Goal: Task Accomplishment & Management: Manage account settings

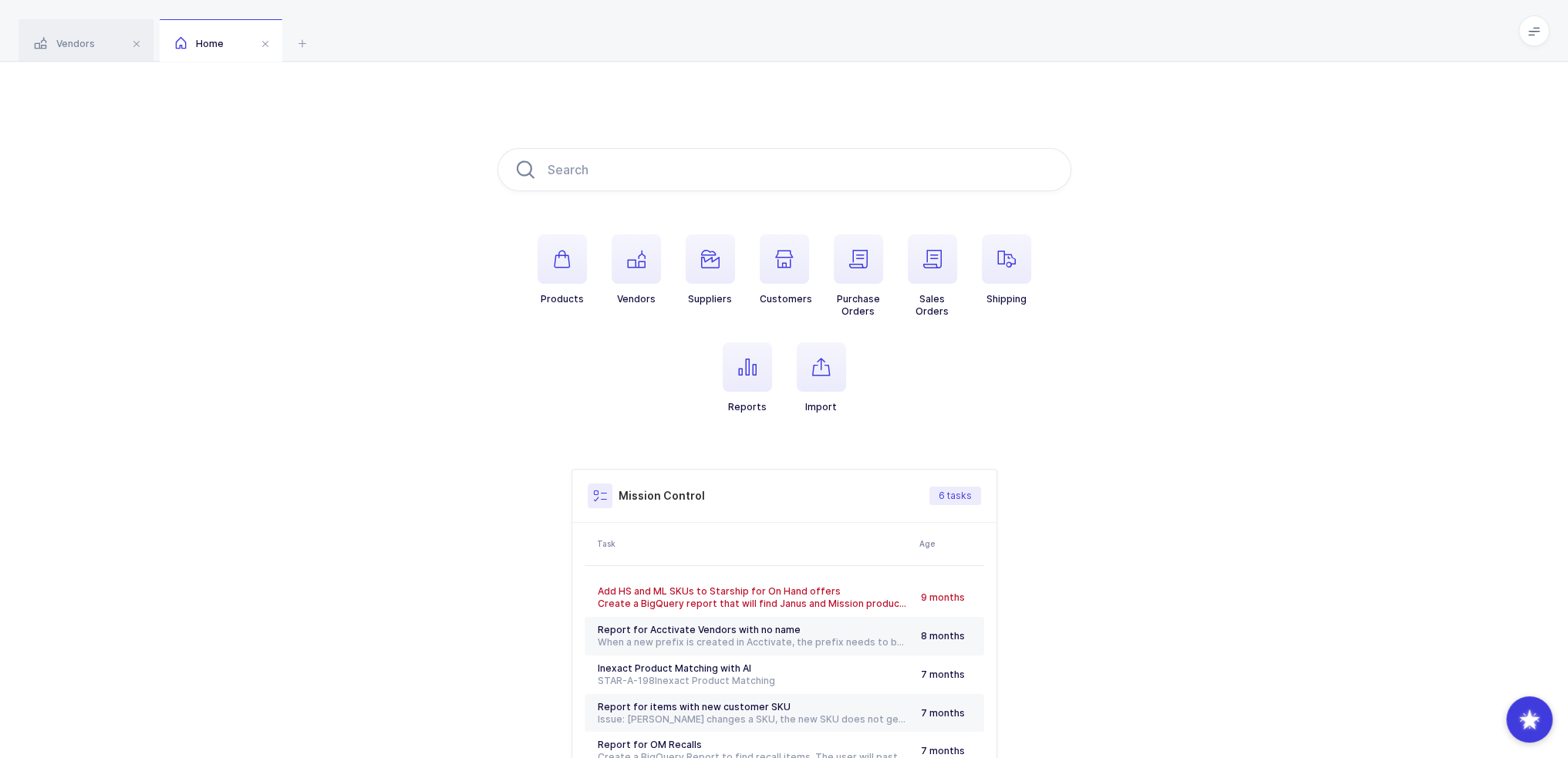
click at [634, 72] on div "Products Vendors Suppliers Customers Purchase Orders Sales Orders Shipping Repo…" at bounding box center [784, 485] width 1568 height 847
click at [368, 255] on div "Products Vendors Suppliers Customers Purchase Orders Sales Orders Shipping Repo…" at bounding box center [784, 485] width 1568 height 847
click at [562, 265] on icon "button" at bounding box center [562, 259] width 19 height 19
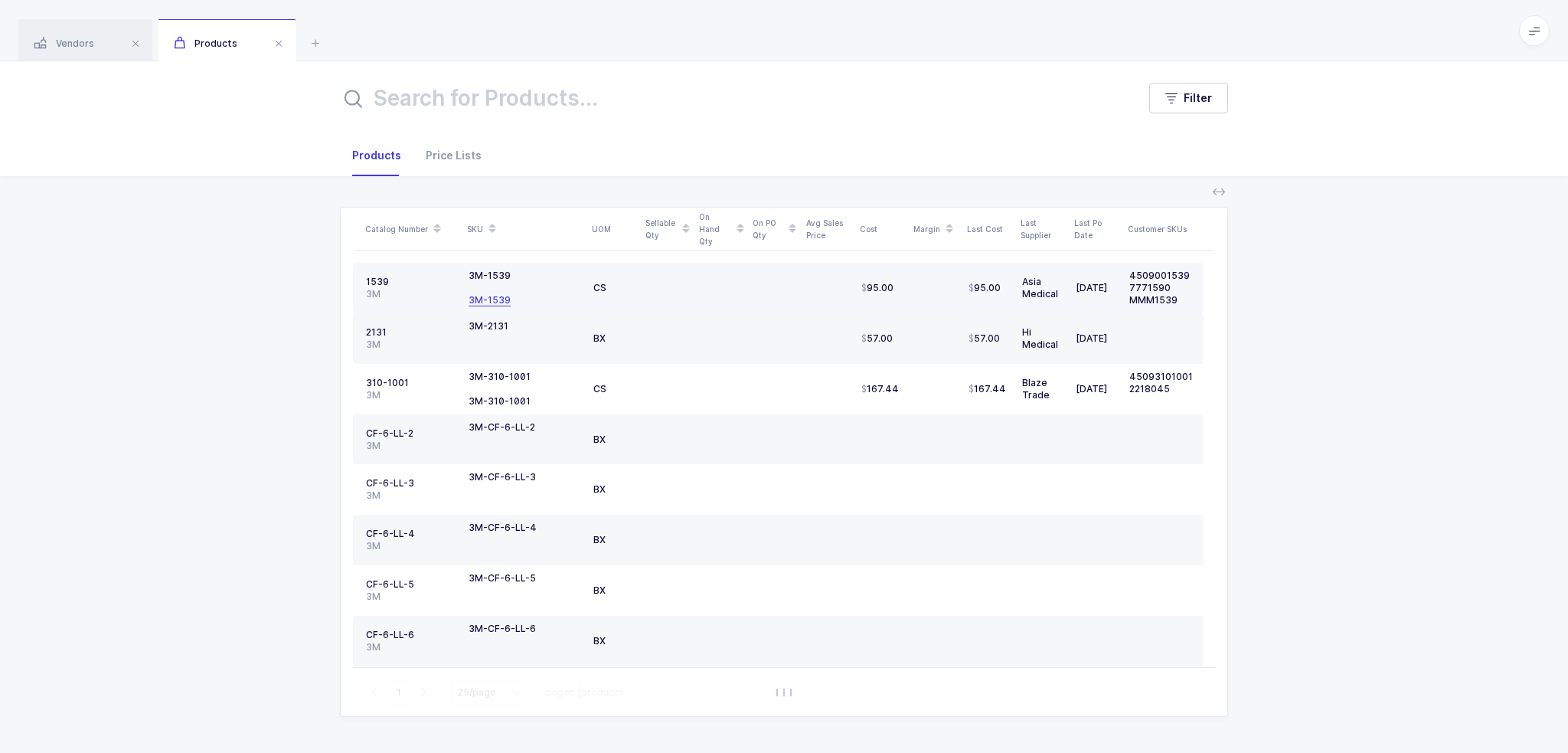
click at [489, 303] on div "3M-1539" at bounding box center [489, 300] width 42 height 12
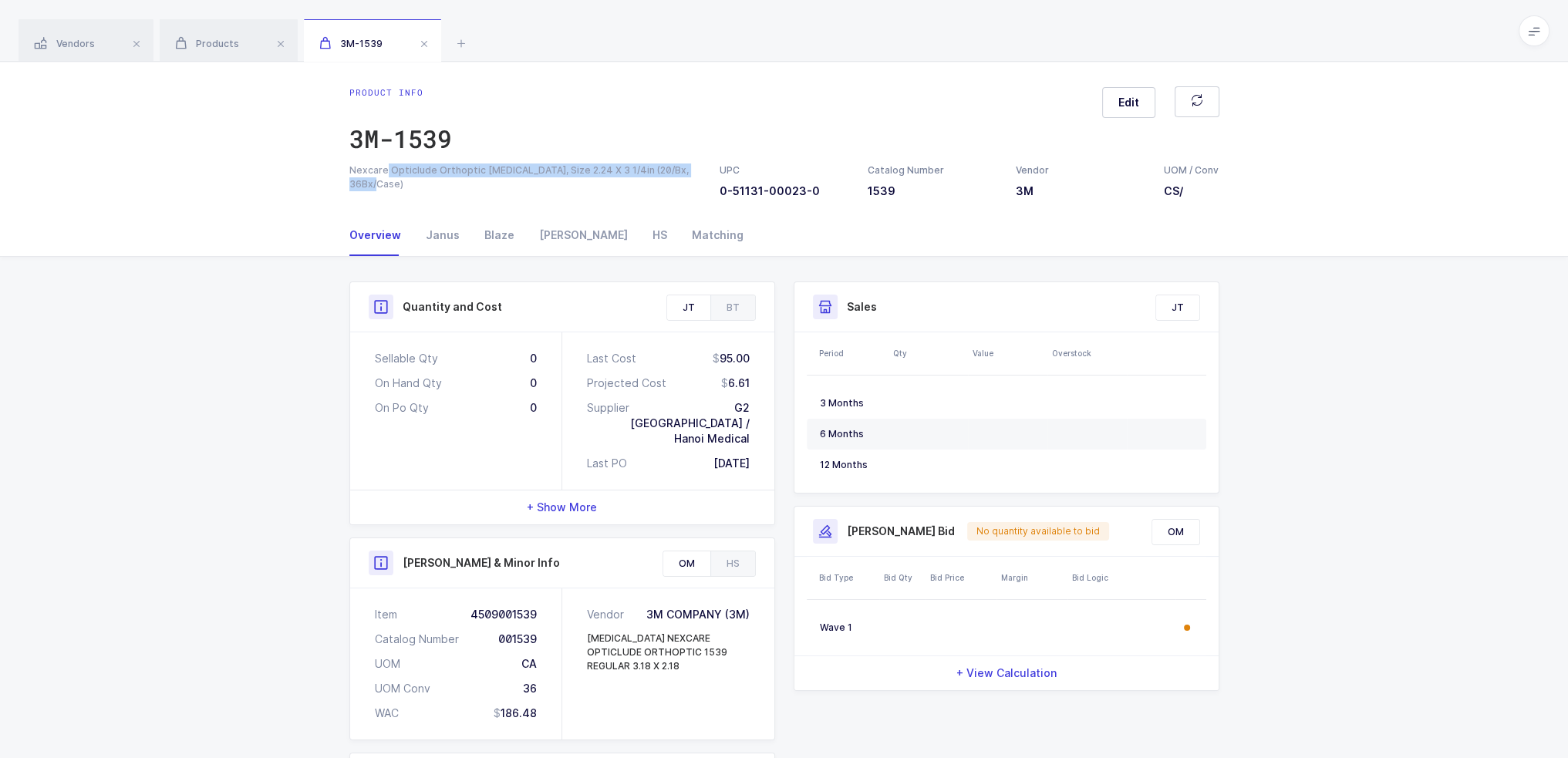
drag, startPoint x: 700, startPoint y: 165, endPoint x: 383, endPoint y: 167, distance: 317.0
click at [383, 167] on div "Nexcare Opticlude Orthoptic Eye Patch, Size 2.24 X 3 1/4in (20/Bx, 36Bx/Case)" at bounding box center [525, 177] width 352 height 28
drag, startPoint x: 812, startPoint y: 189, endPoint x: 719, endPoint y: 186, distance: 93.0
click at [719, 186] on h3 "0-51131-00023-0" at bounding box center [784, 191] width 130 height 16
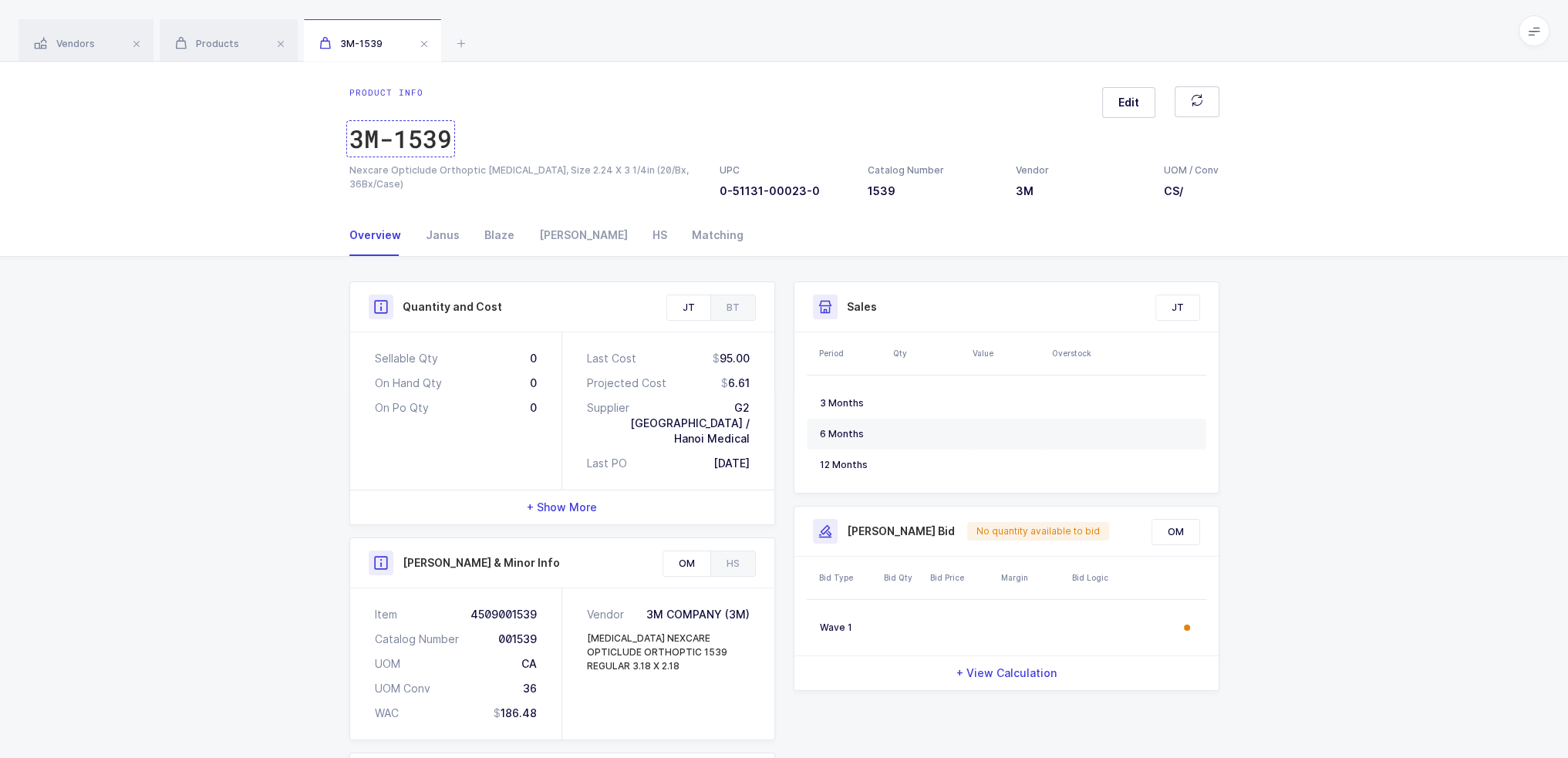
click at [441, 132] on div "3M-1539" at bounding box center [401, 138] width 103 height 31
click at [459, 37] on icon at bounding box center [462, 43] width 19 height 19
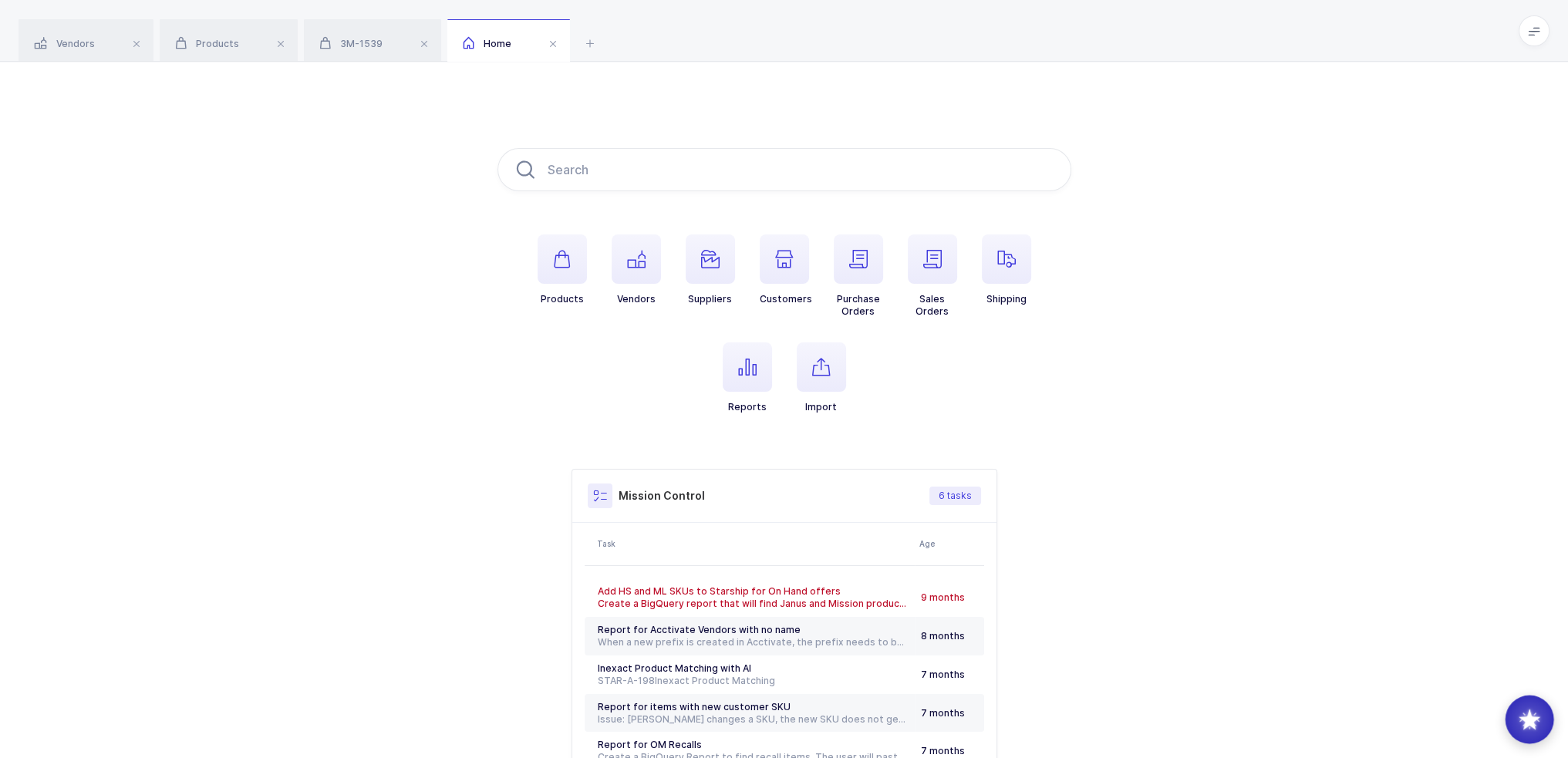
click at [777, 730] on div at bounding box center [1530, 720] width 49 height 48
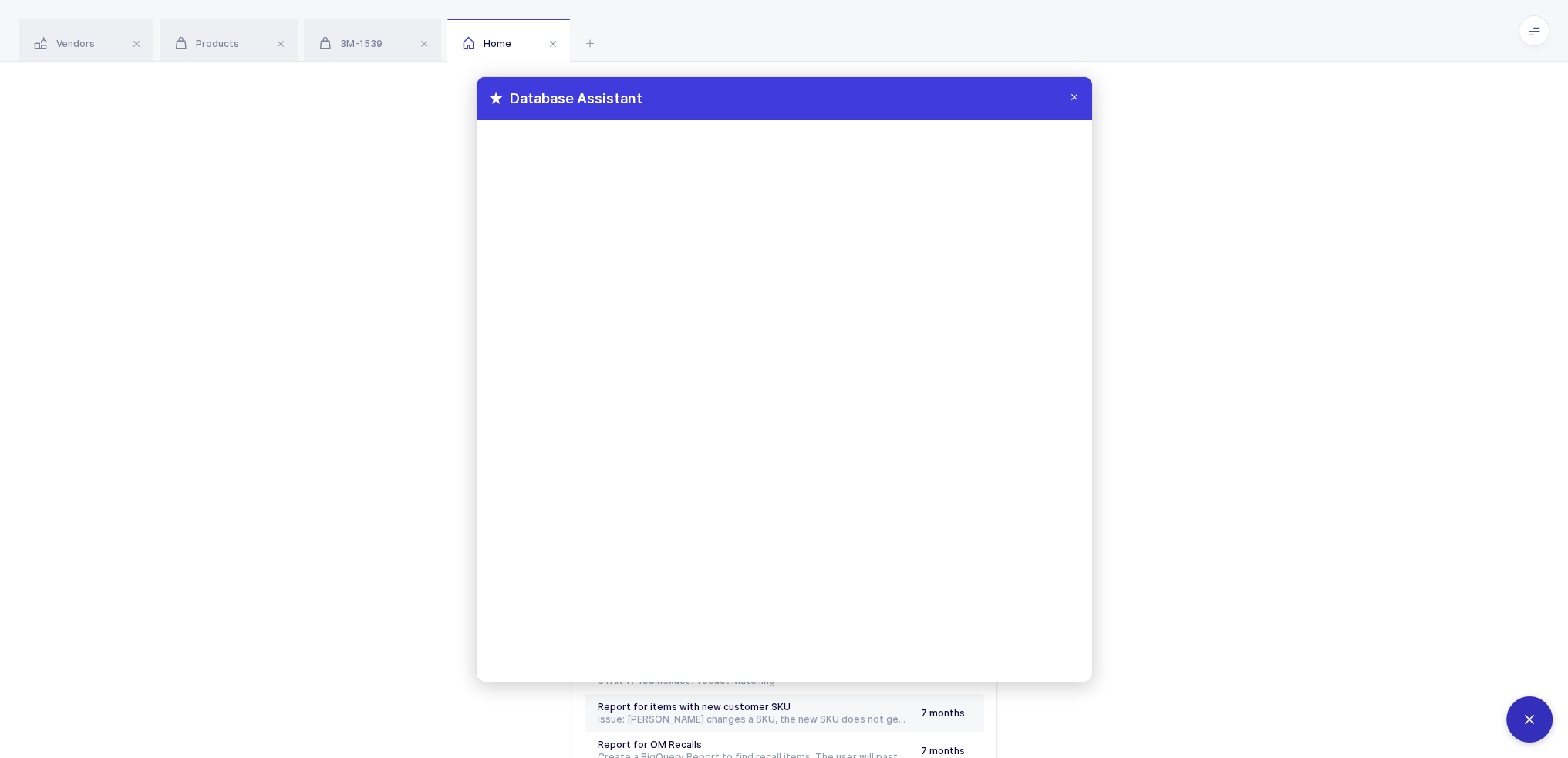
drag, startPoint x: 809, startPoint y: 96, endPoint x: 734, endPoint y: 41, distance: 93.0
click at [734, 41] on div "Apps Core Warehouse Admin Mission Control Purchasing Joey H. Logout Account Joe…" at bounding box center [784, 454] width 1568 height 908
click at [364, 49] on div "3M-1539" at bounding box center [372, 41] width 137 height 43
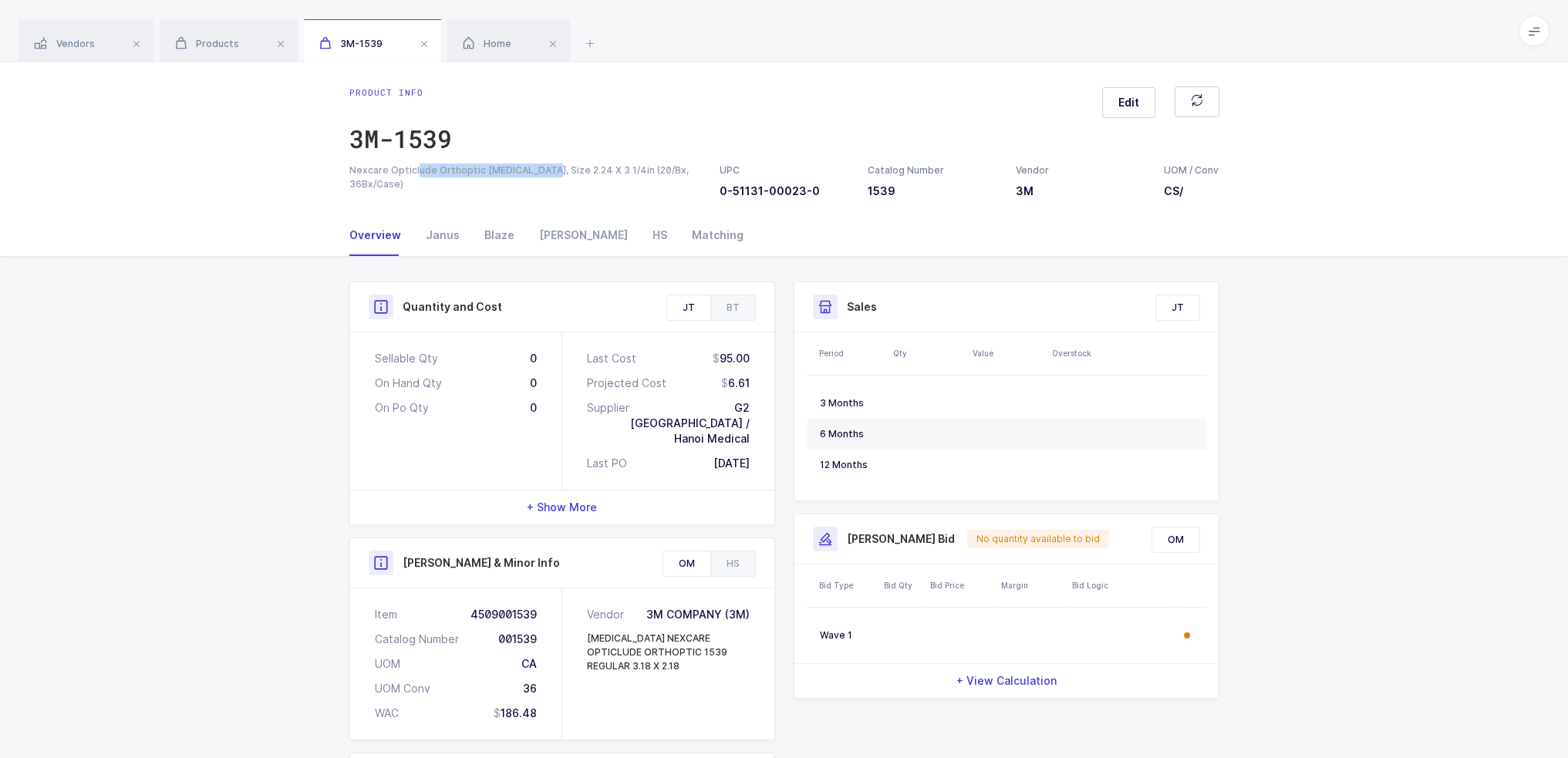
drag, startPoint x: 413, startPoint y: 168, endPoint x: 534, endPoint y: 172, distance: 121.1
click at [534, 172] on div "Nexcare Opticlude Orthoptic Eye Patch, Size 2.24 X 3 1/4in (20/Bx, 36Bx/Case)" at bounding box center [525, 177] width 352 height 28
click at [529, 174] on div "Nexcare Opticlude Orthoptic Eye Patch, Size 2.24 X 3 1/4in (20/Bx, 36Bx/Case)" at bounding box center [525, 177] width 352 height 28
click at [494, 47] on span "Home" at bounding box center [487, 44] width 49 height 11
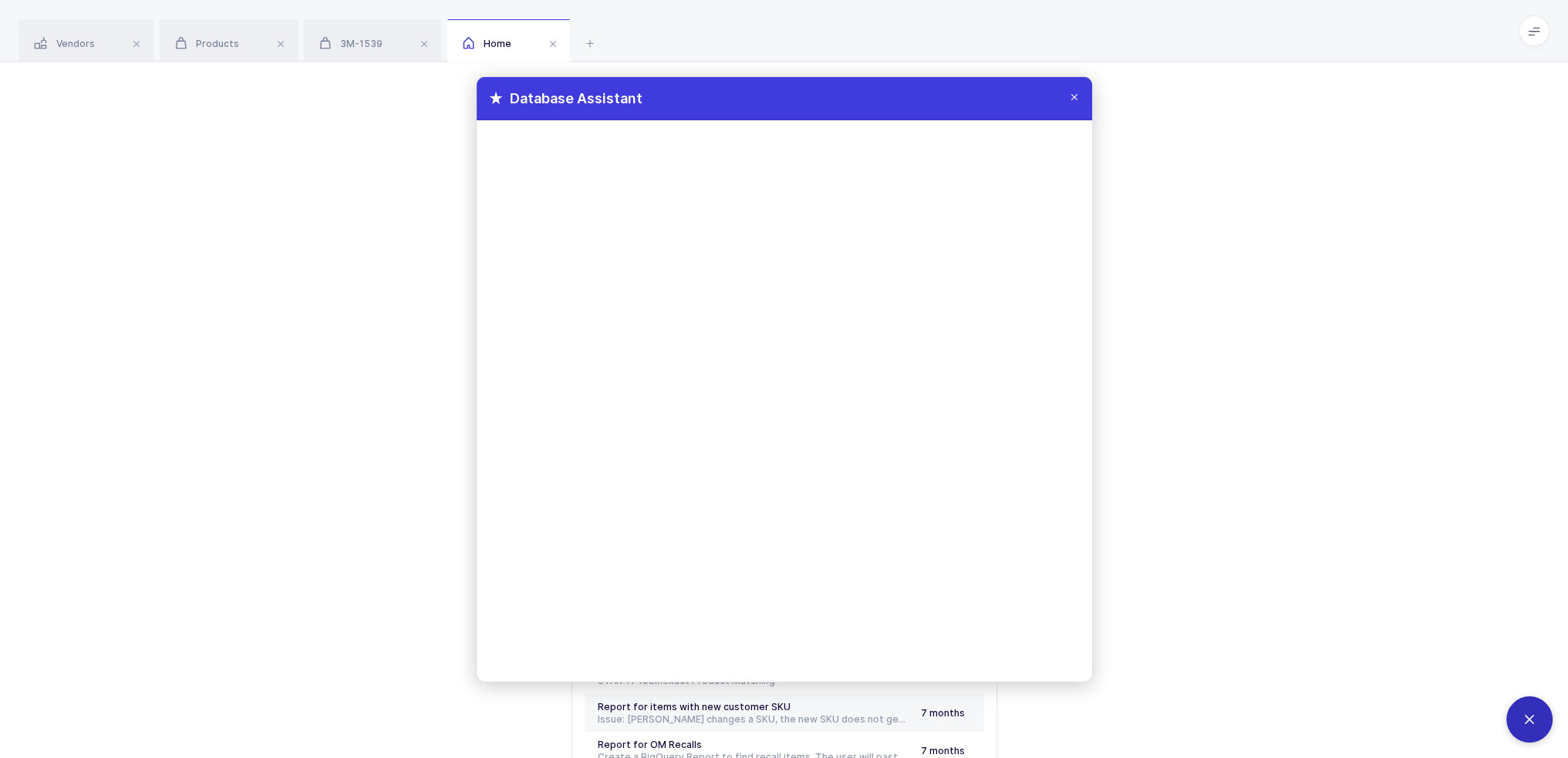
click at [777, 91] on icon at bounding box center [1074, 96] width 12 height 12
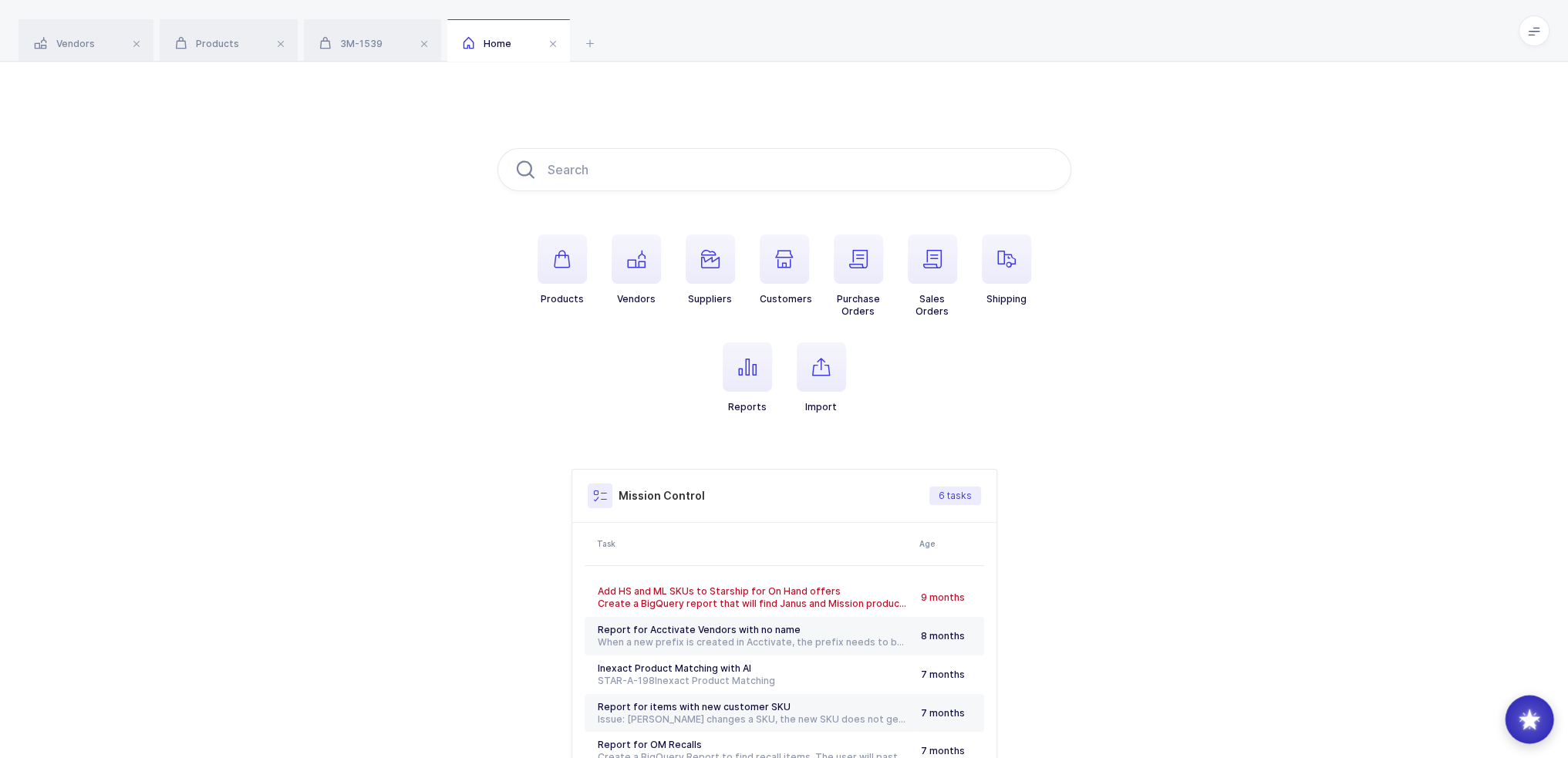
click at [777, 727] on div at bounding box center [1530, 720] width 49 height 48
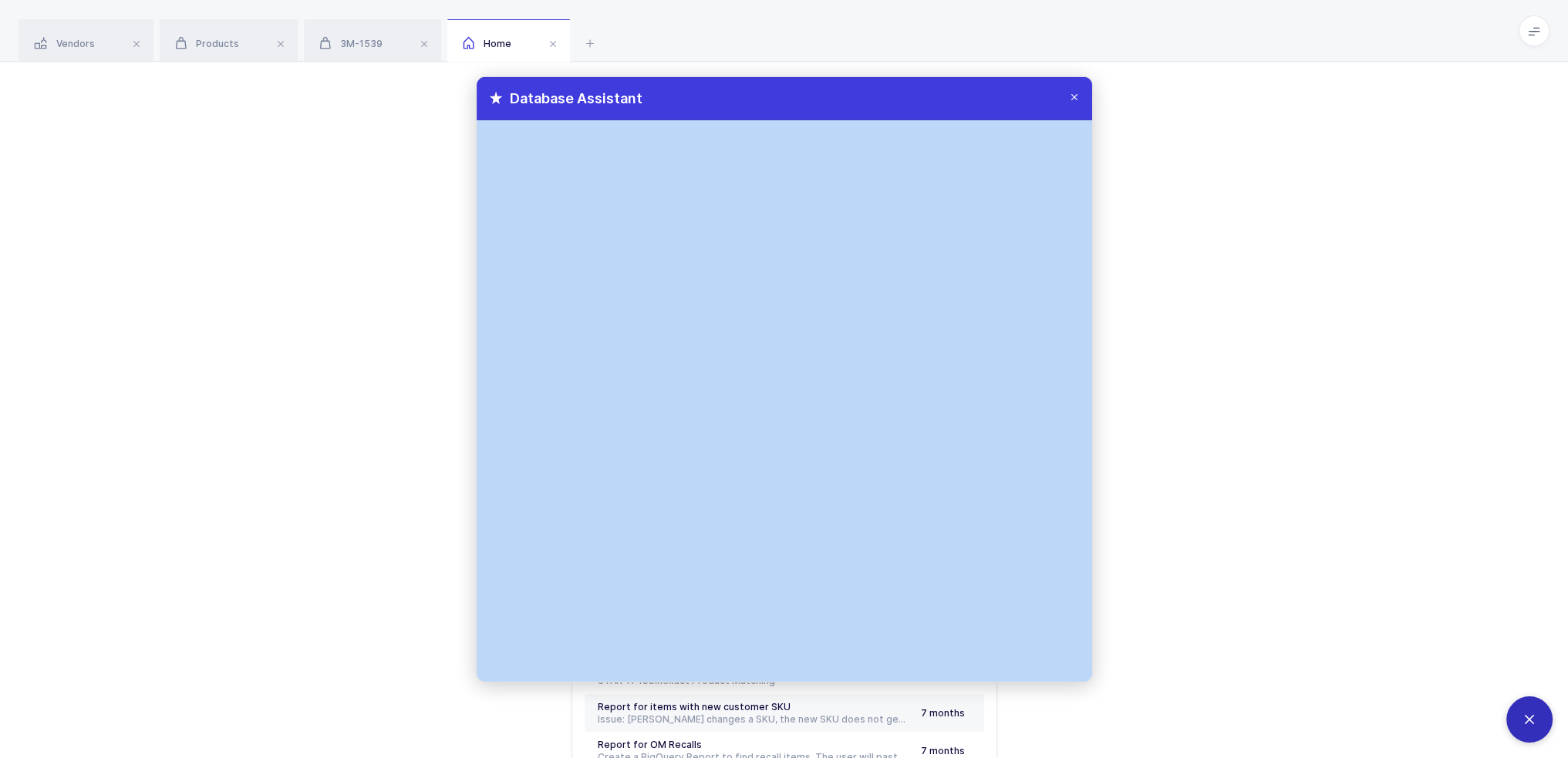
drag, startPoint x: 830, startPoint y: 88, endPoint x: 812, endPoint y: 125, distance: 41.1
click at [320, 56] on div "Apps Core Warehouse Admin Mission Control Purchasing Joey H. Logout Account Joe…" at bounding box center [784, 454] width 1568 height 908
click at [777, 115] on div "Database Assistant" at bounding box center [784, 98] width 616 height 44
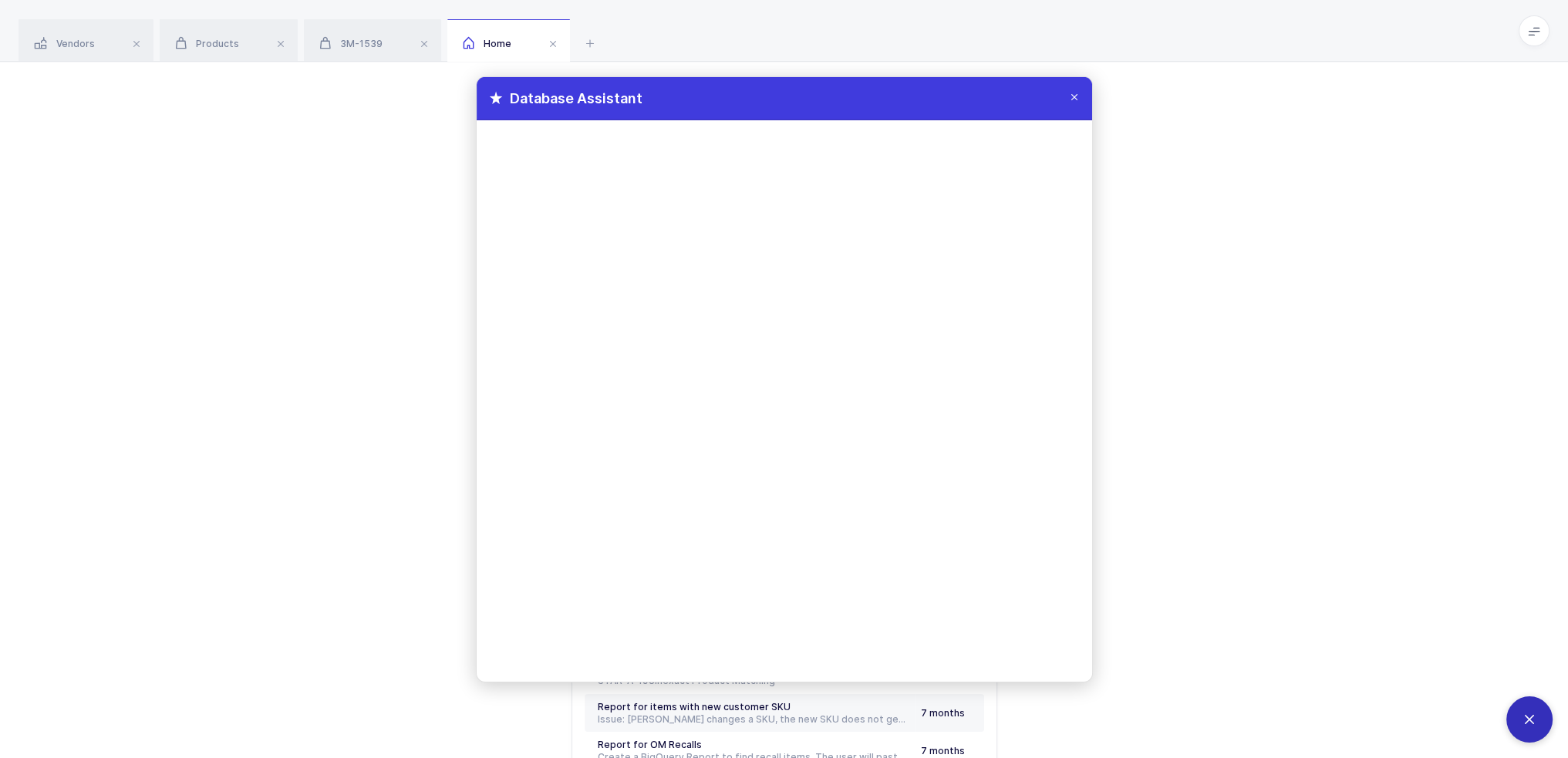
click at [777, 96] on icon at bounding box center [1074, 96] width 12 height 12
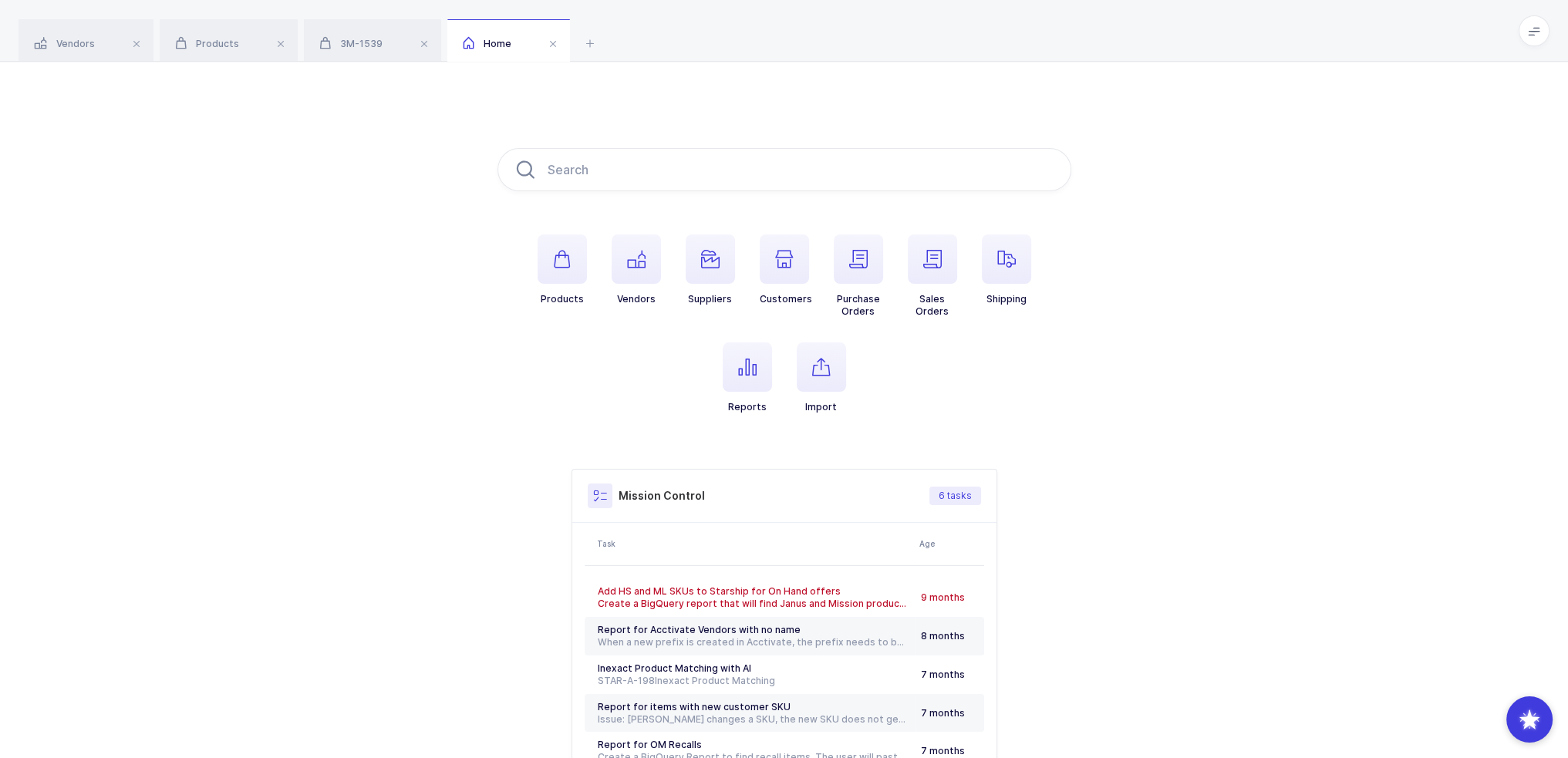
drag, startPoint x: 994, startPoint y: 403, endPoint x: 464, endPoint y: 164, distance: 581.4
click at [464, 165] on div "Products Vendors Suppliers Customers Purchase Orders Sales Orders Shipping Repo…" at bounding box center [784, 485] width 1568 height 847
click at [464, 164] on div "Products Vendors Suppliers Customers Purchase Orders Sales Orders Shipping Repo…" at bounding box center [784, 485] width 1568 height 847
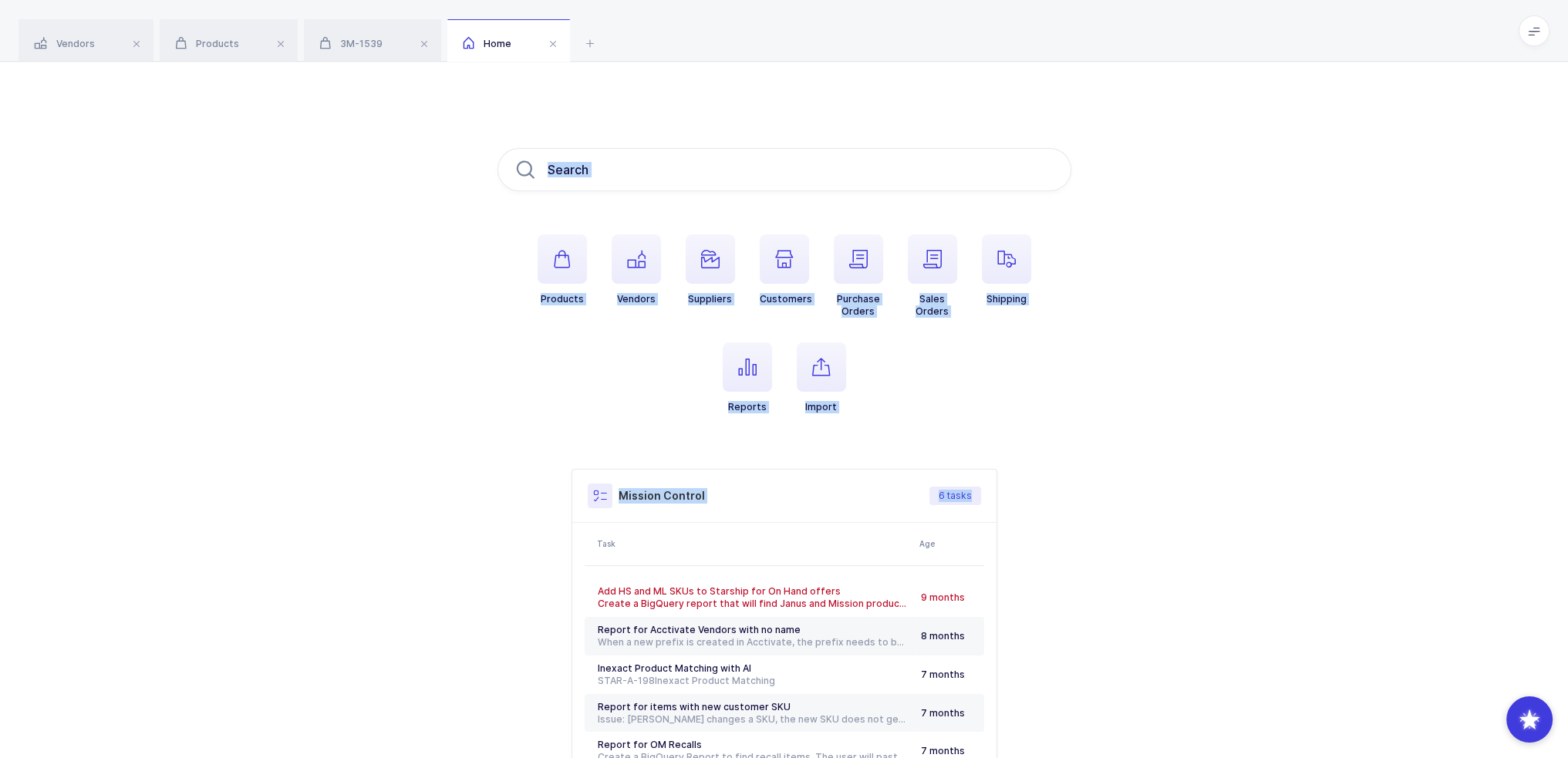
drag, startPoint x: 475, startPoint y: 167, endPoint x: 965, endPoint y: 438, distance: 559.9
click at [777, 438] on div "Products Vendors Suppliers Customers Purchase Orders Sales Orders Shipping Repo…" at bounding box center [784, 485] width 1568 height 847
click at [777, 438] on div "Products Vendors Suppliers Customers Purchase Orders Sales Orders Shipping Repo…" at bounding box center [784, 485] width 574 height 674
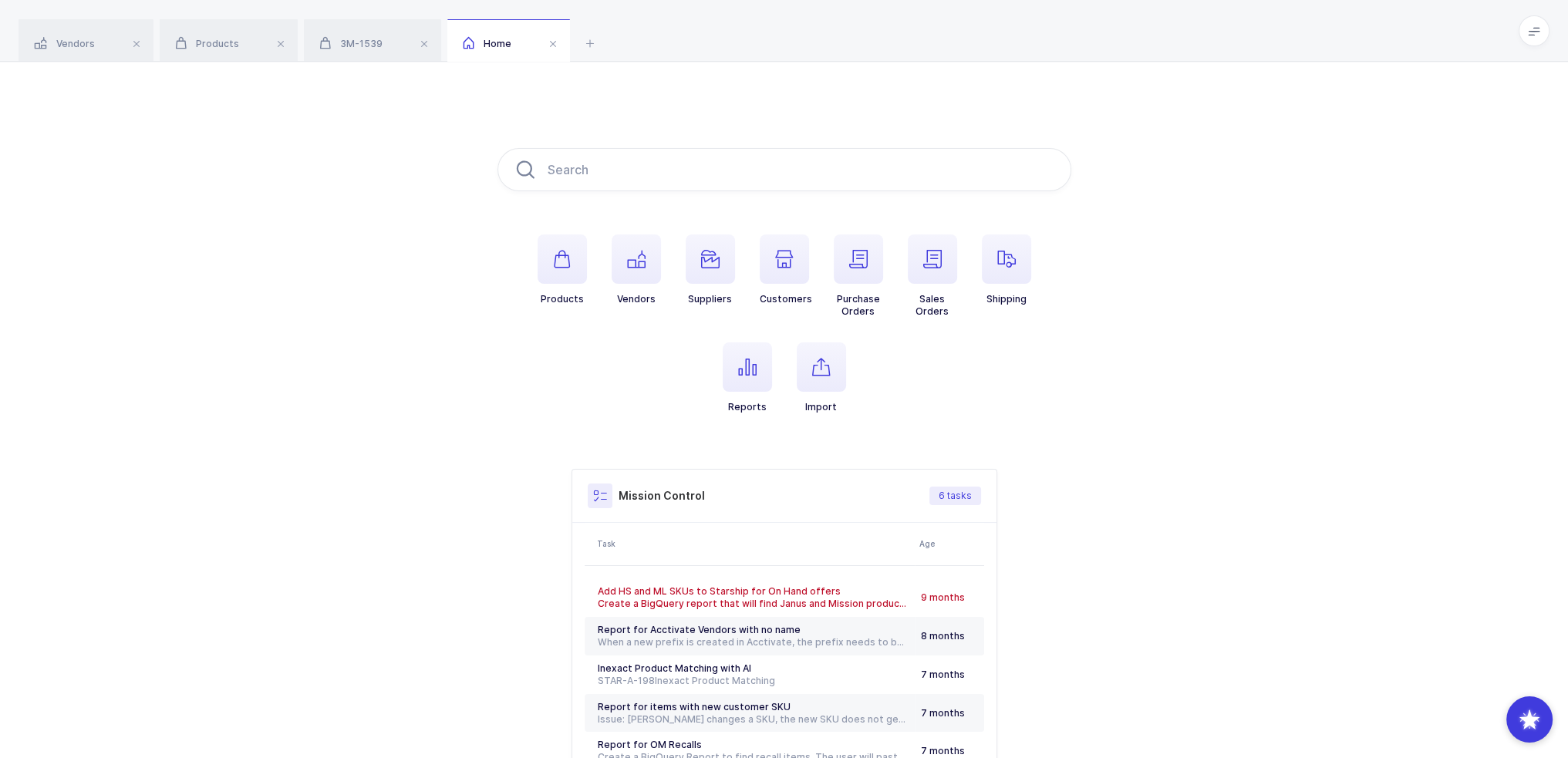
click at [777, 36] on span at bounding box center [1533, 31] width 31 height 31
click at [777, 202] on li "Purchasing" at bounding box center [1476, 207] width 115 height 12
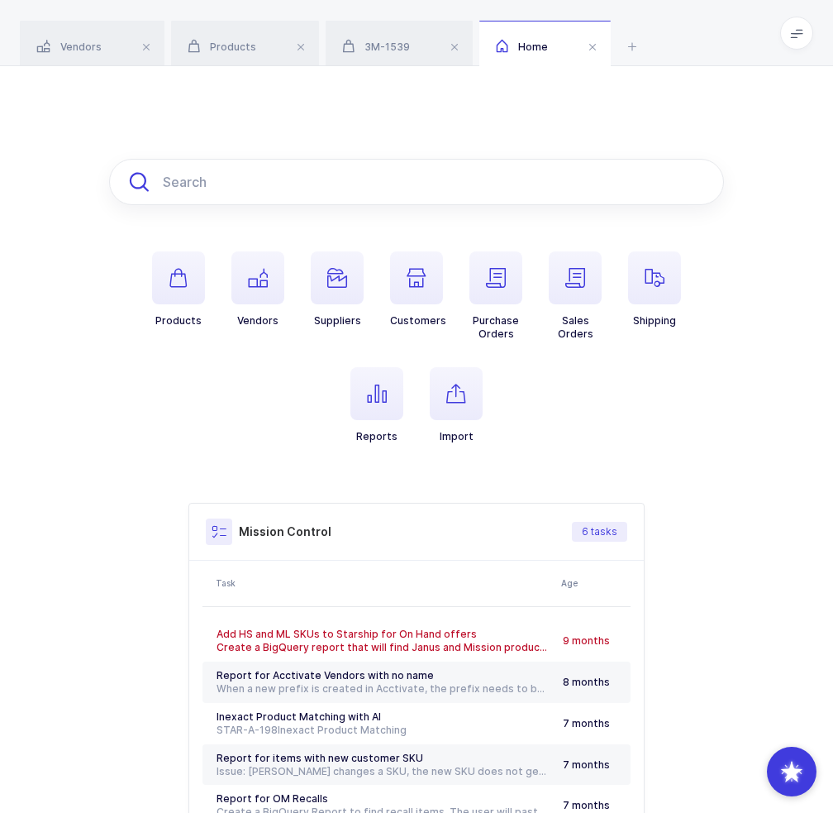
click at [313, 178] on input "text" at bounding box center [416, 182] width 615 height 46
paste input "17155"
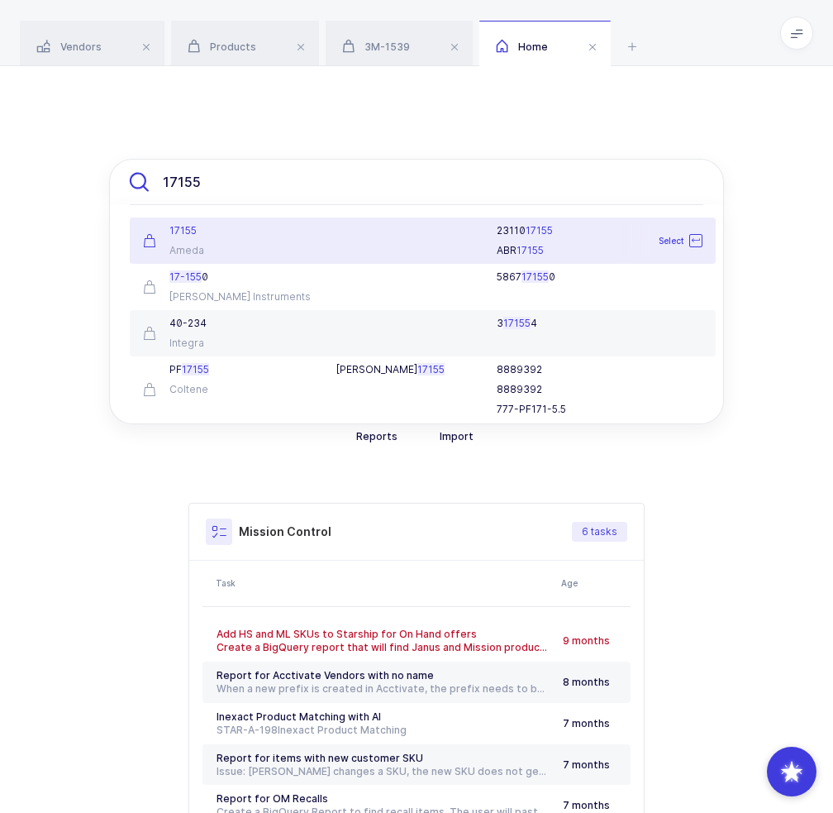
type input "17155"
click at [284, 241] on div "17155 Ameda" at bounding box center [229, 240] width 193 height 33
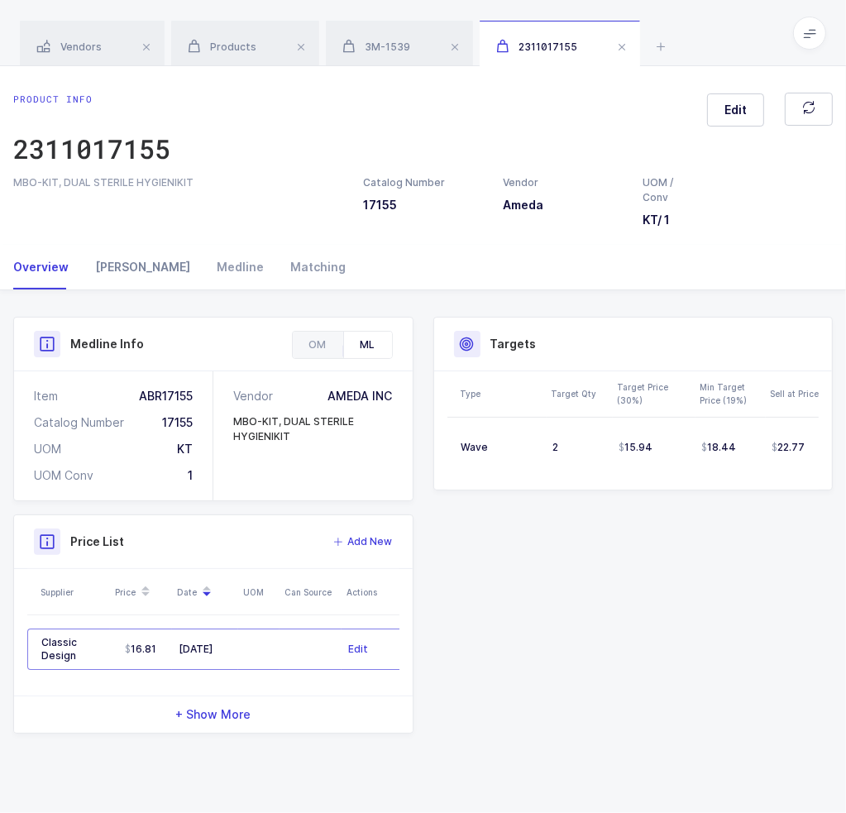
click at [109, 263] on div "[PERSON_NAME]" at bounding box center [143, 267] width 122 height 45
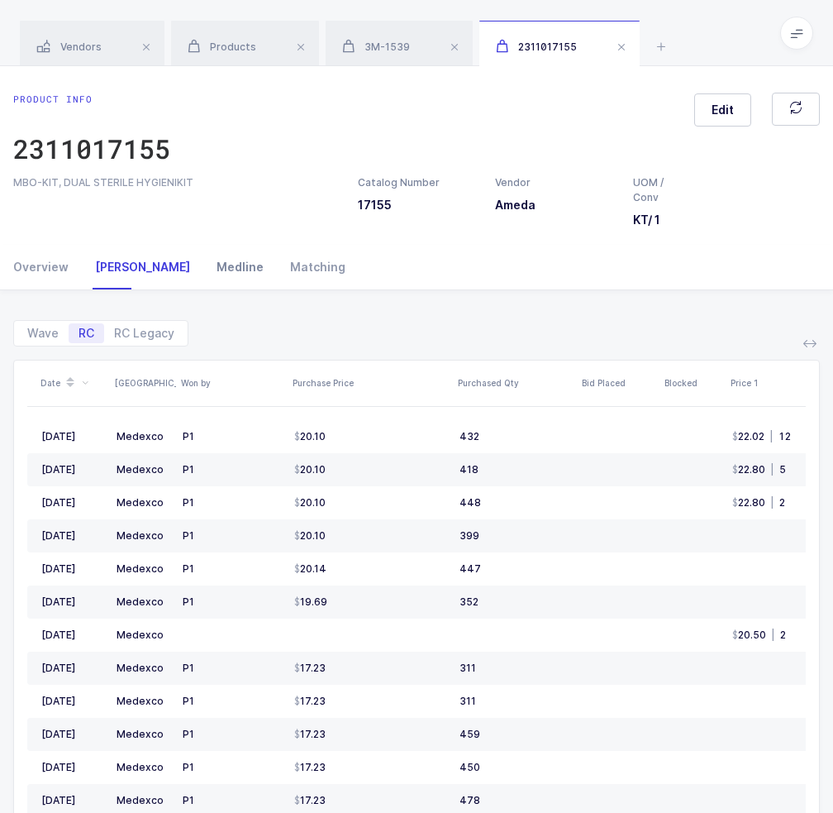
click at [203, 270] on div "Medline" at bounding box center [240, 267] width 74 height 45
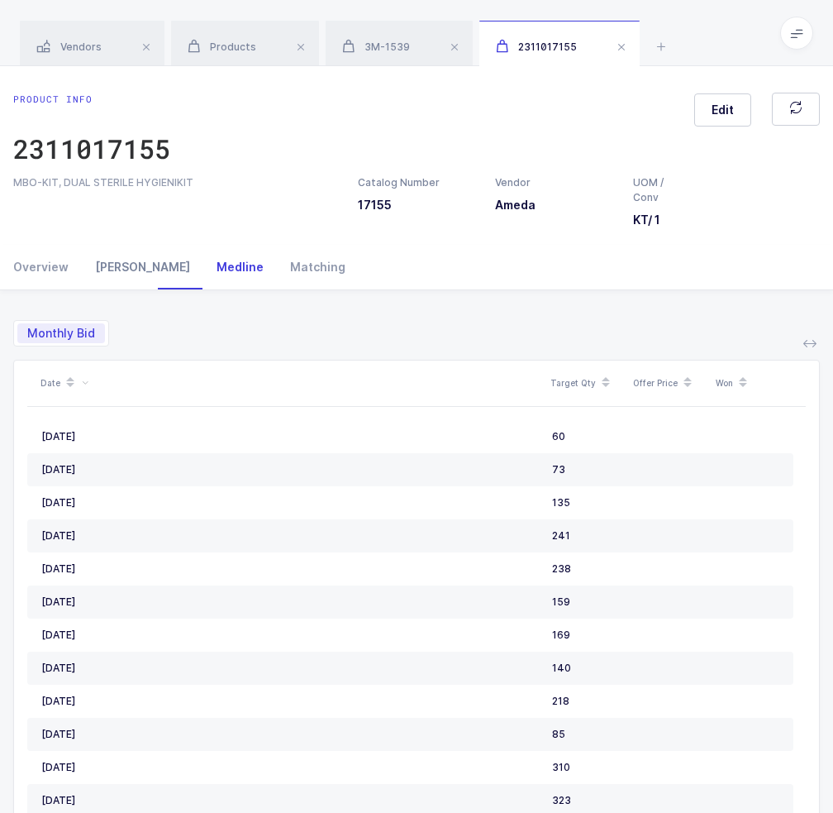
click at [93, 268] on div "Owens" at bounding box center [143, 267] width 122 height 45
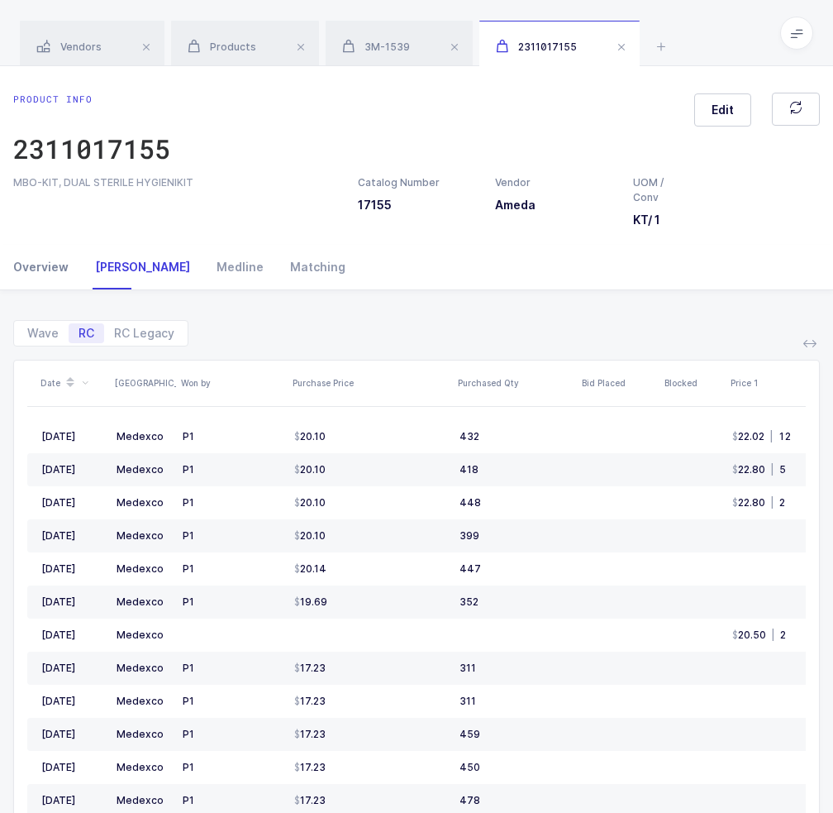
click at [33, 260] on div "Overview" at bounding box center [47, 267] width 69 height 45
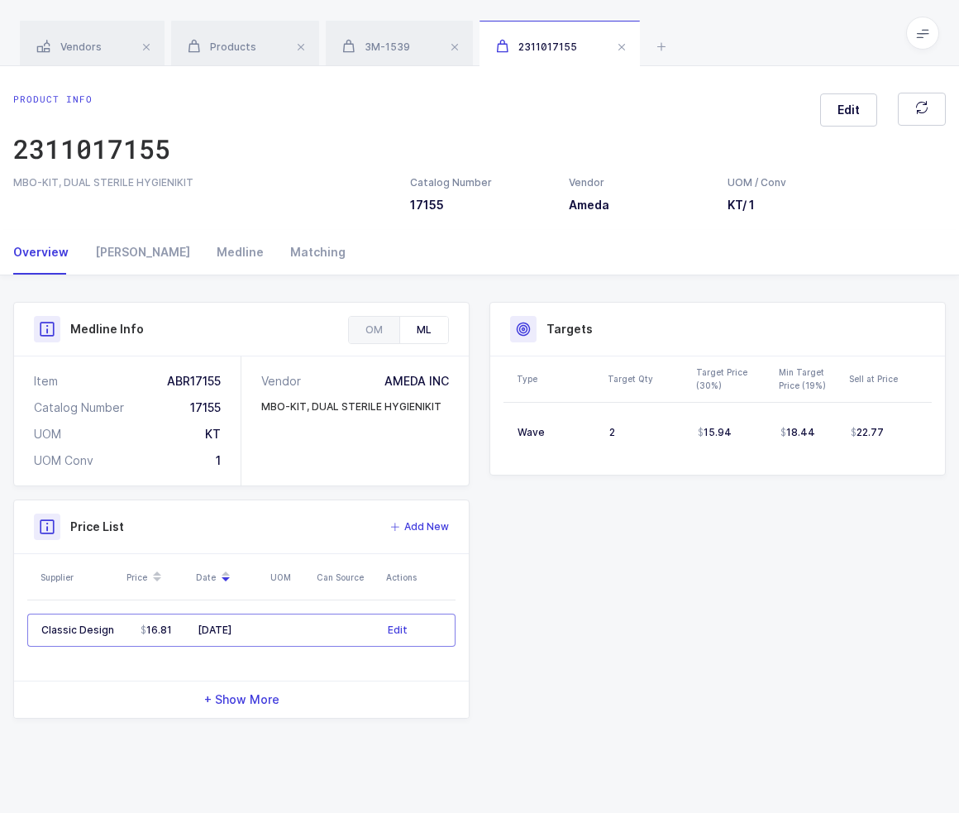
drag, startPoint x: 826, startPoint y: 535, endPoint x: 819, endPoint y: 522, distance: 15.2
click at [819, 522] on div "Product Info Catalog Number 17155 Vendor Ameda UOM / Conv KT / 1 Description MB…" at bounding box center [479, 510] width 953 height 417
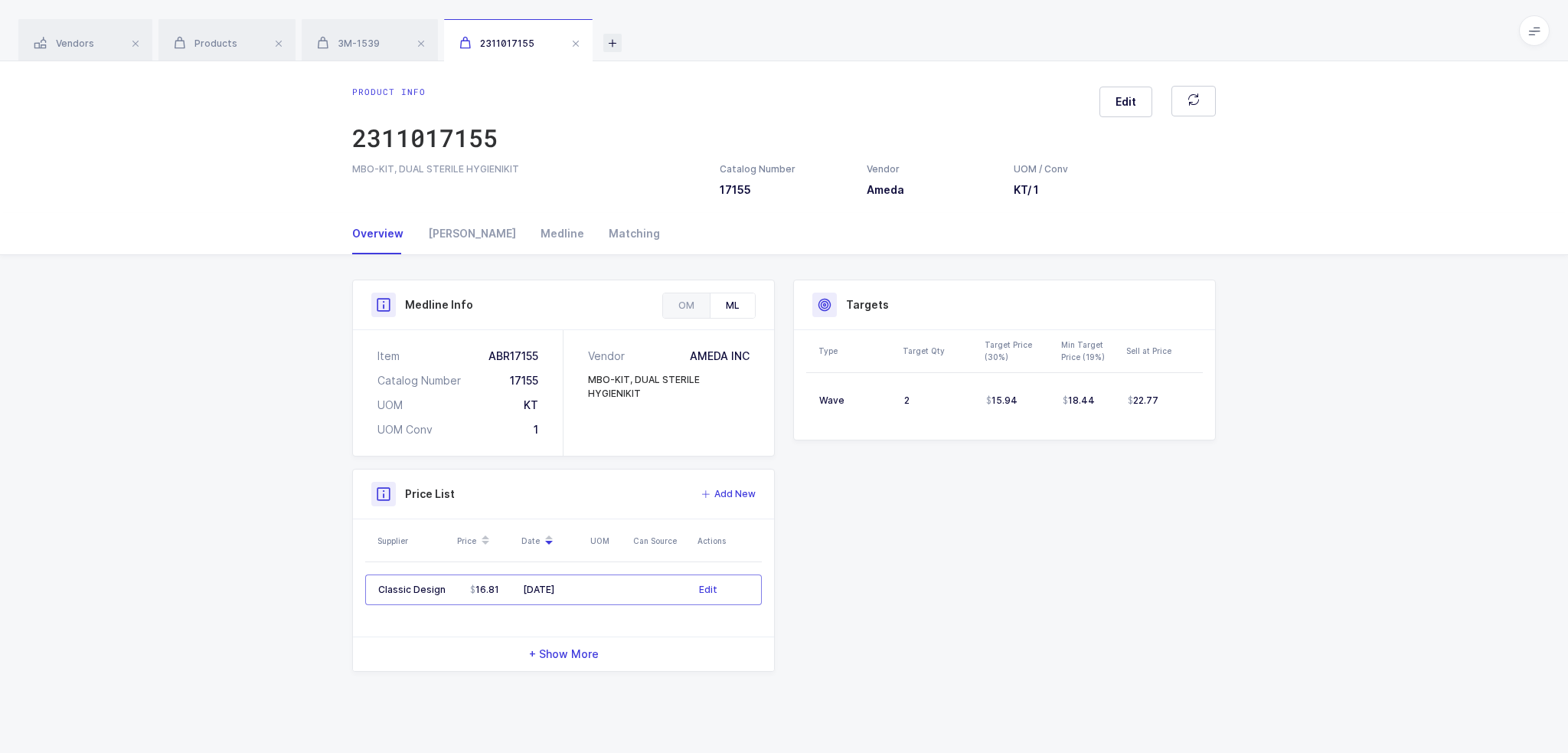
click at [609, 48] on icon at bounding box center [613, 43] width 19 height 19
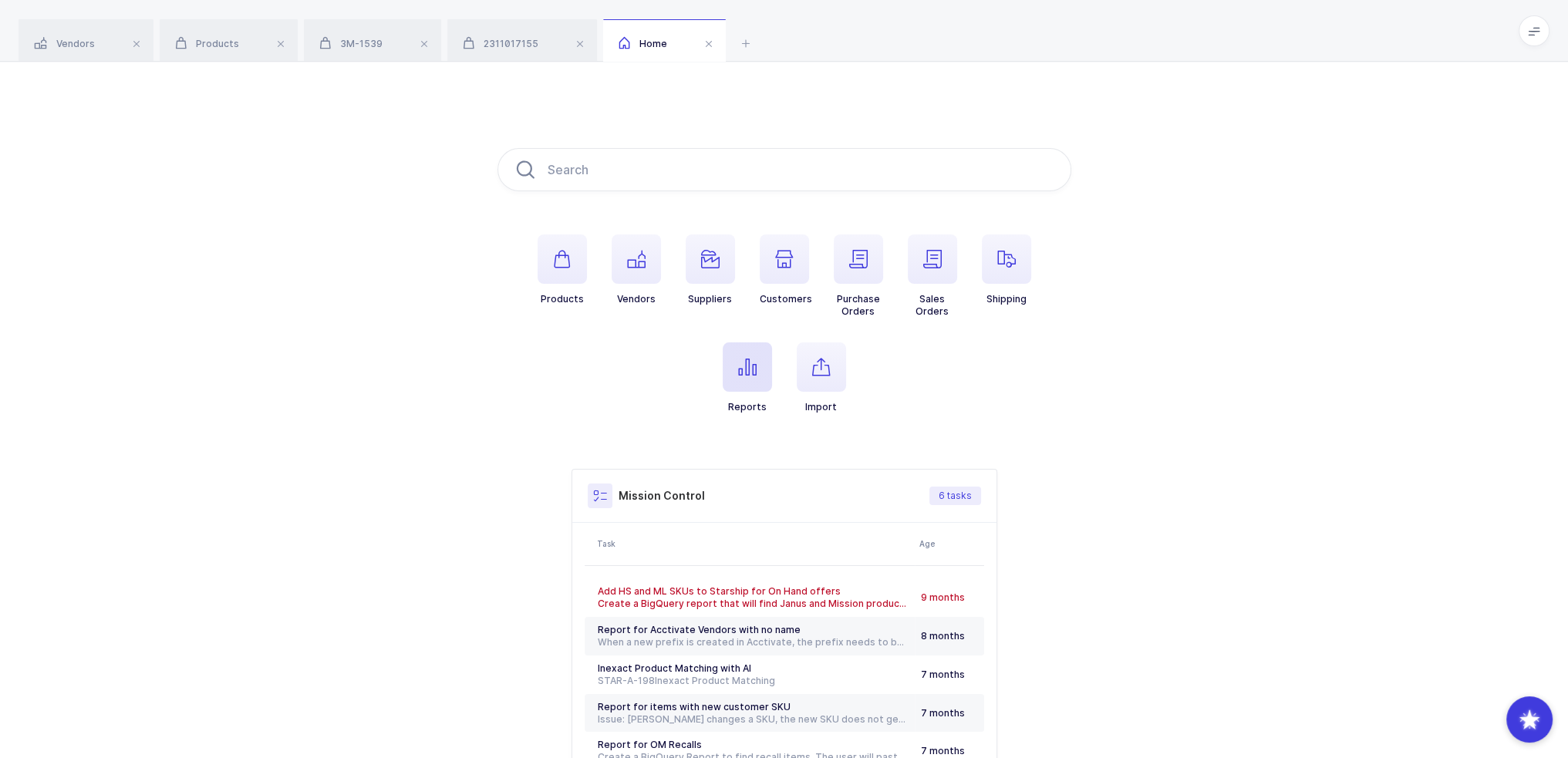
click at [764, 367] on span "button" at bounding box center [747, 366] width 49 height 49
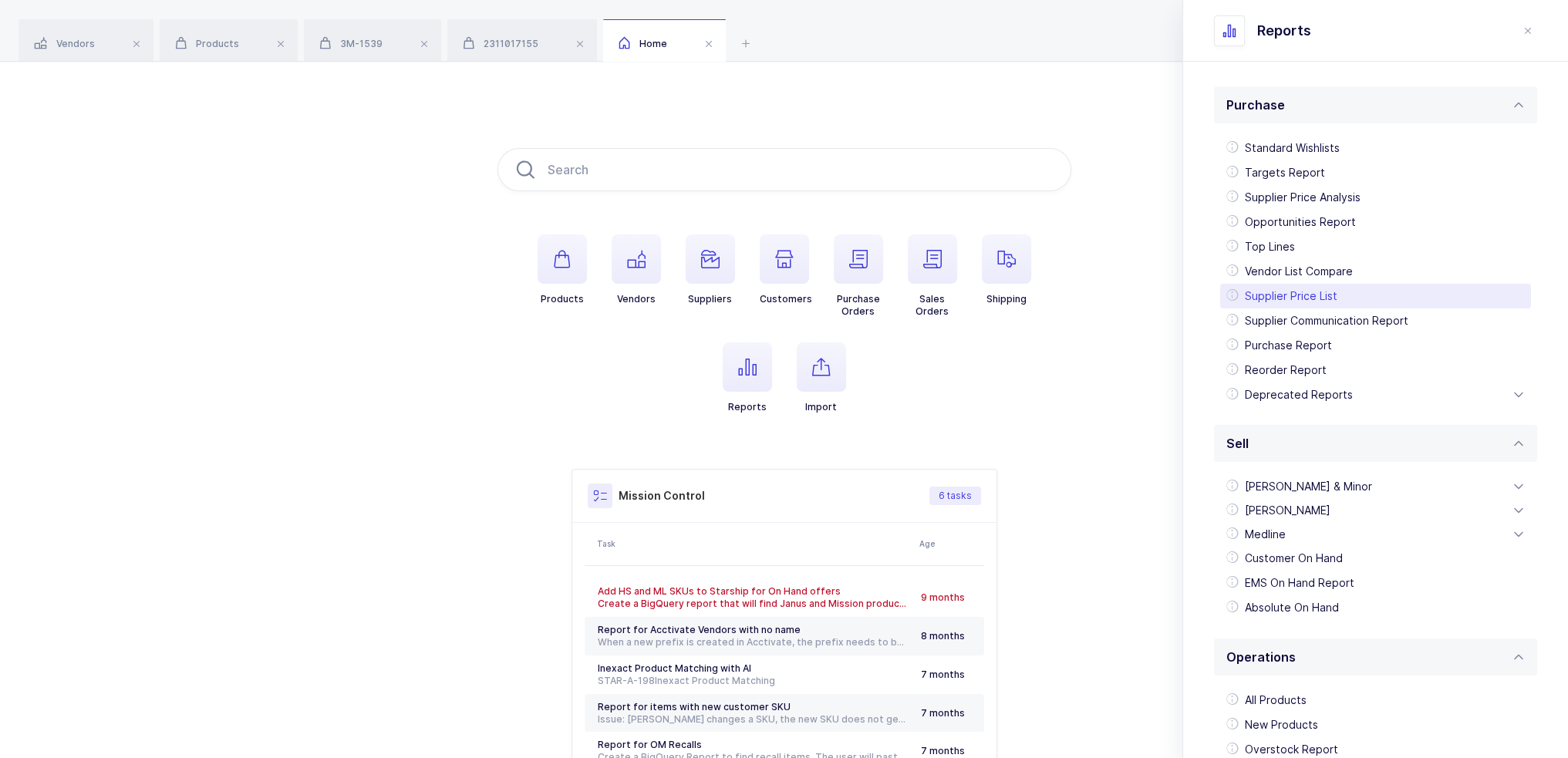
click at [777, 296] on div "Supplier Price List" at bounding box center [1375, 296] width 311 height 24
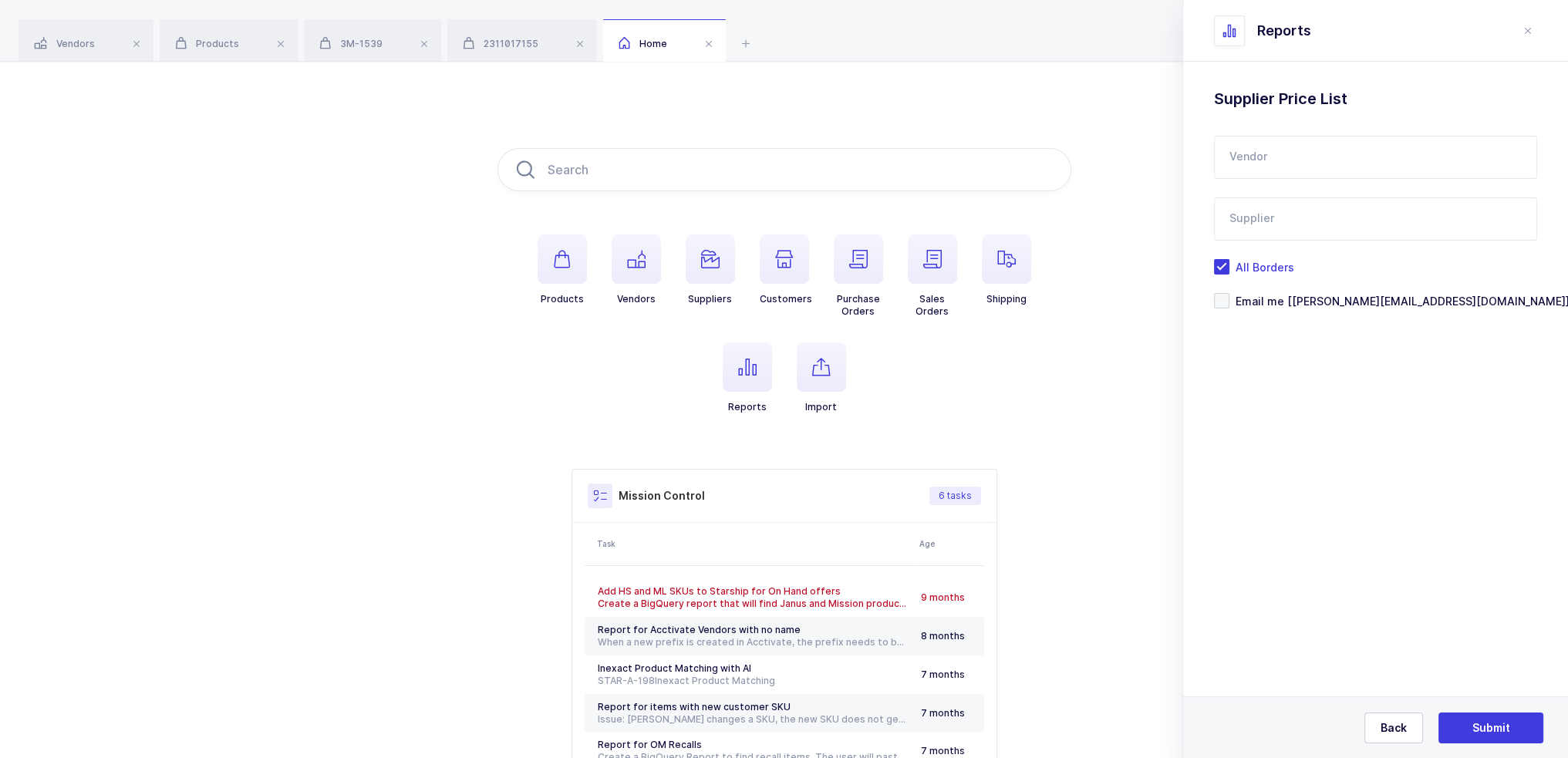
click at [777, 157] on input "text" at bounding box center [1375, 158] width 323 height 43
click at [777, 204] on span "Ameda" at bounding box center [1249, 209] width 38 height 13
type input "Ameda"
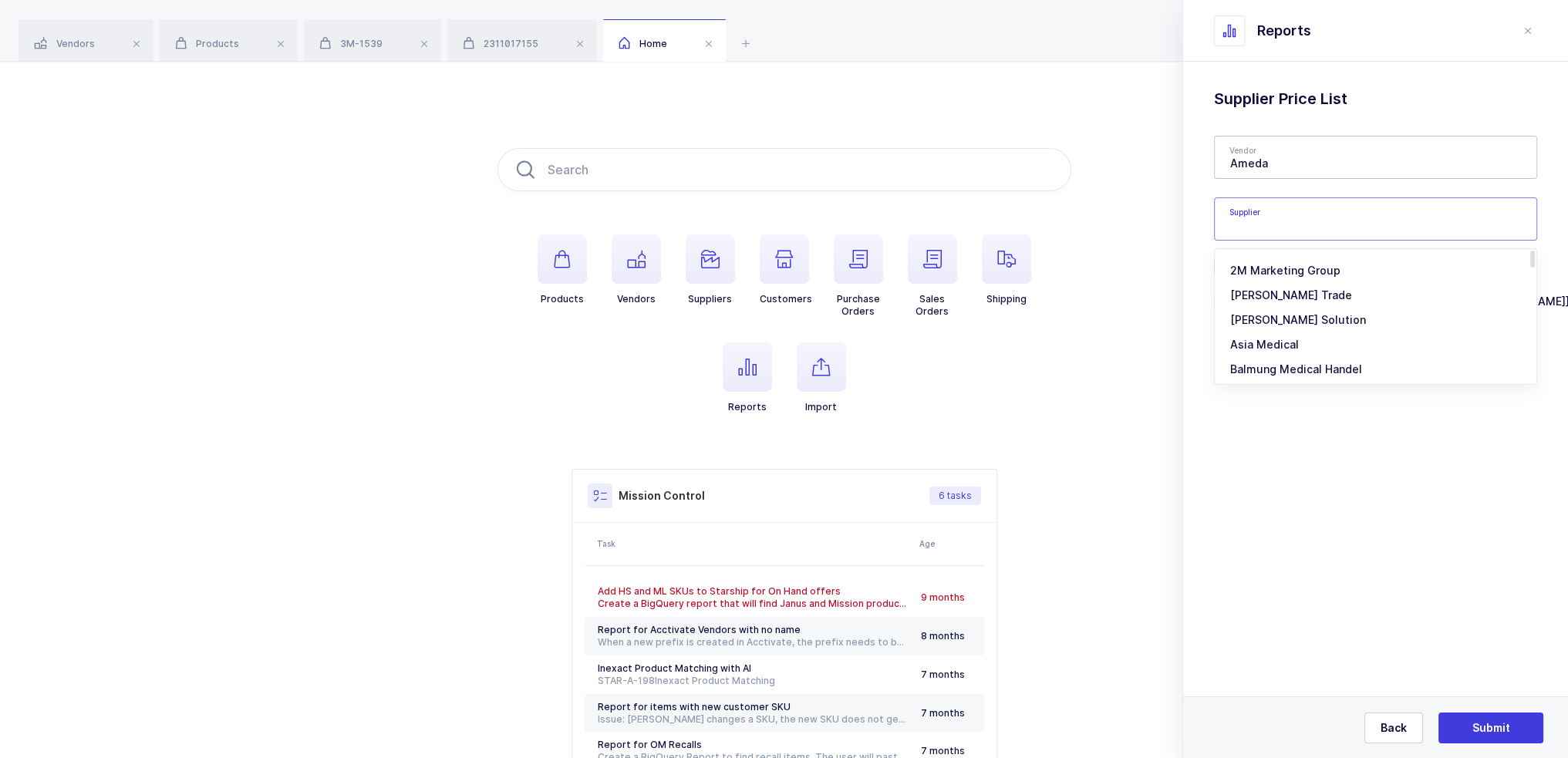
click at [777, 225] on input "text" at bounding box center [1375, 219] width 323 height 43
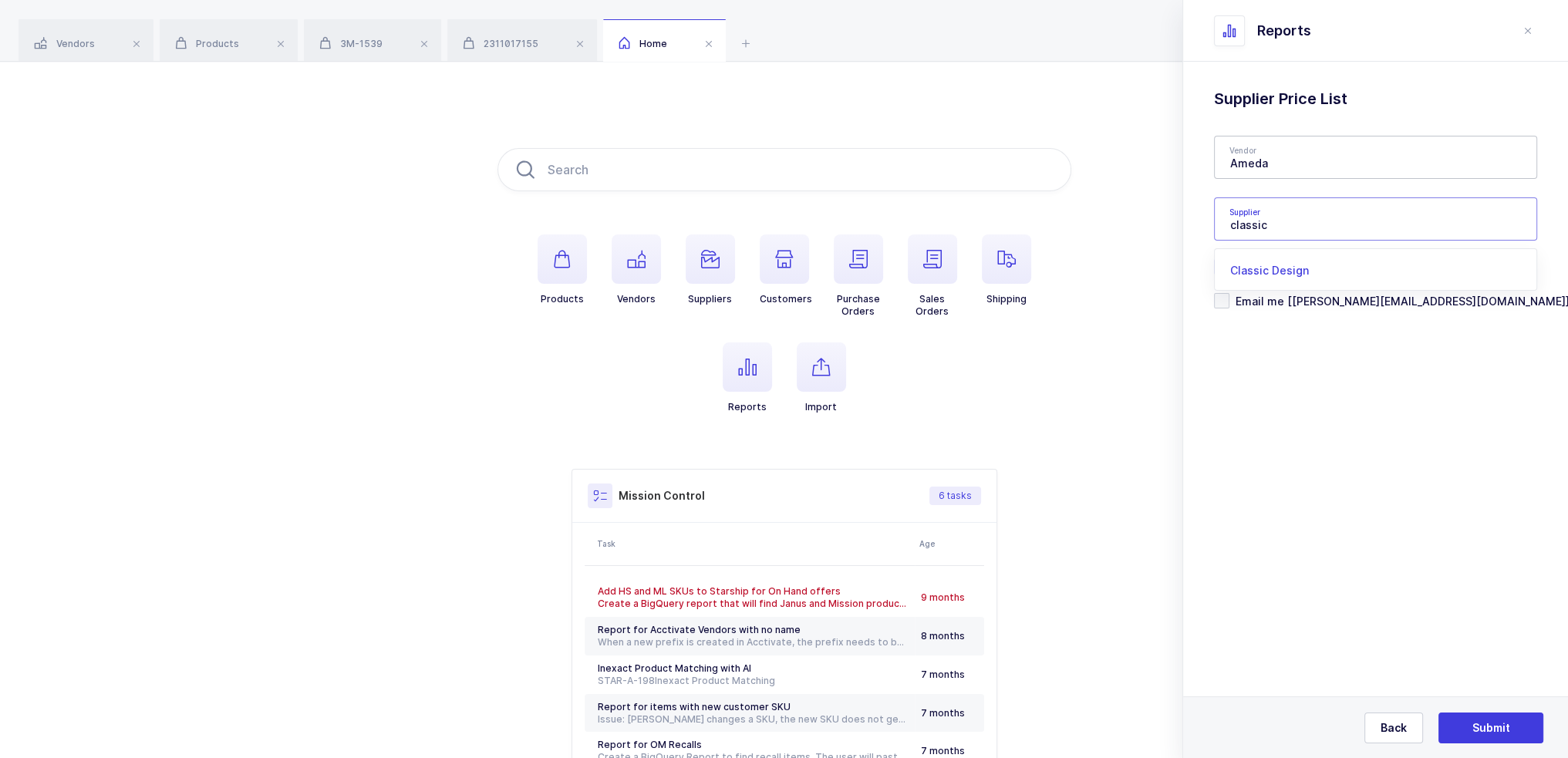
click at [777, 270] on span "Classic Design" at bounding box center [1270, 270] width 78 height 13
type input "Classic Design"
click at [777, 730] on span "Submit" at bounding box center [1491, 727] width 38 height 16
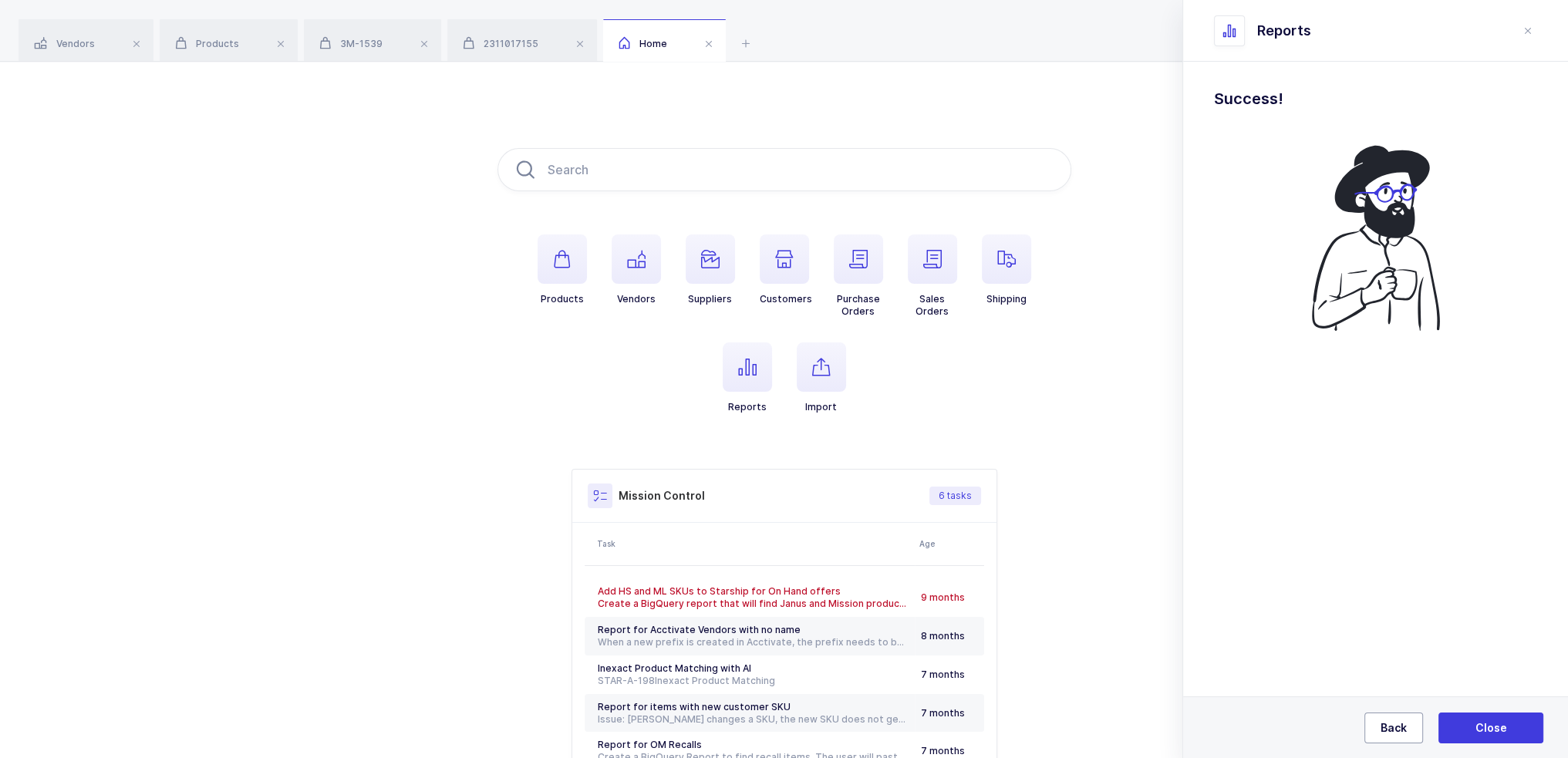
click at [777, 727] on span "Back" at bounding box center [1394, 727] width 26 height 16
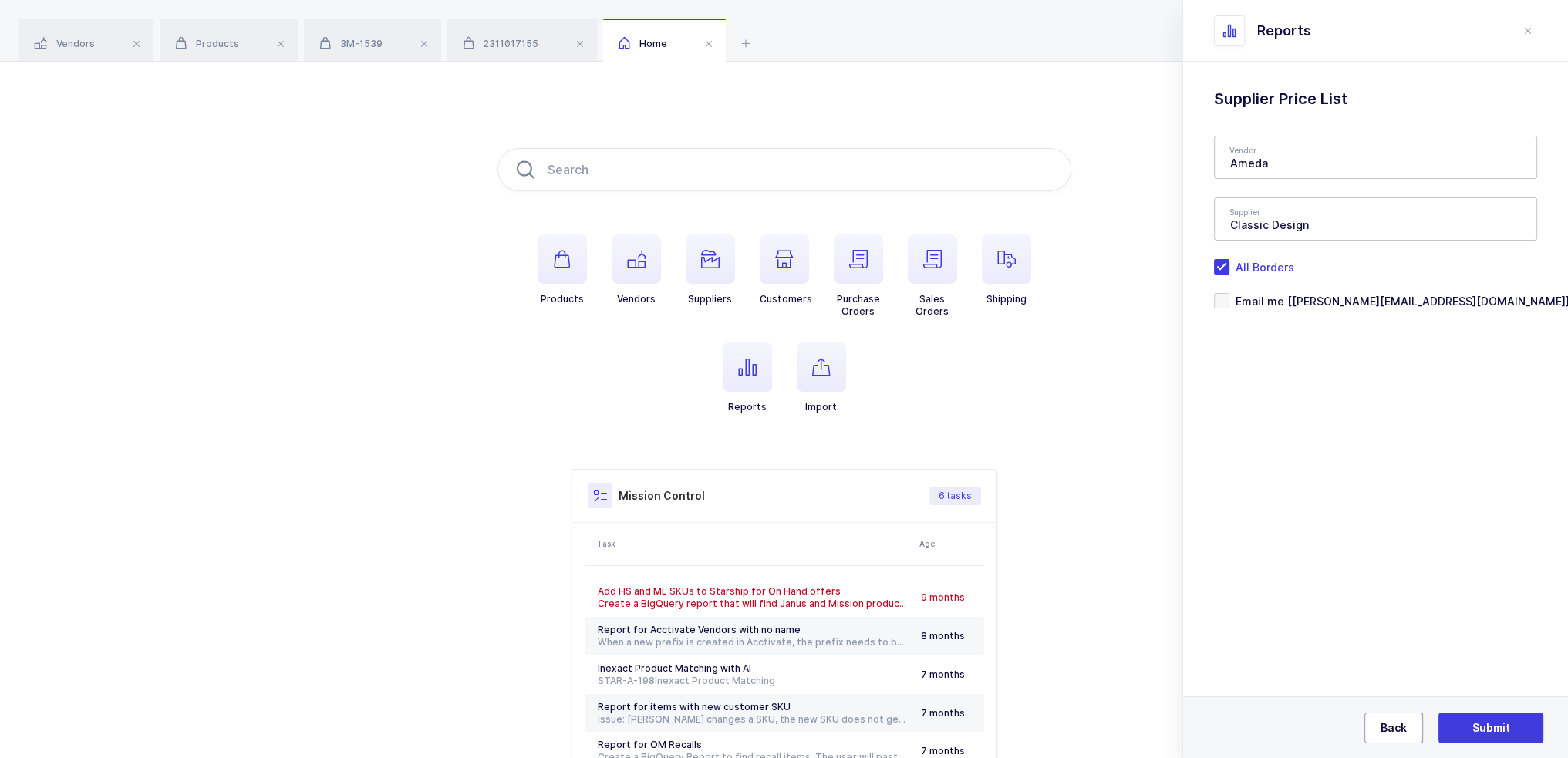
click at [777, 727] on span "Back" at bounding box center [1394, 727] width 26 height 16
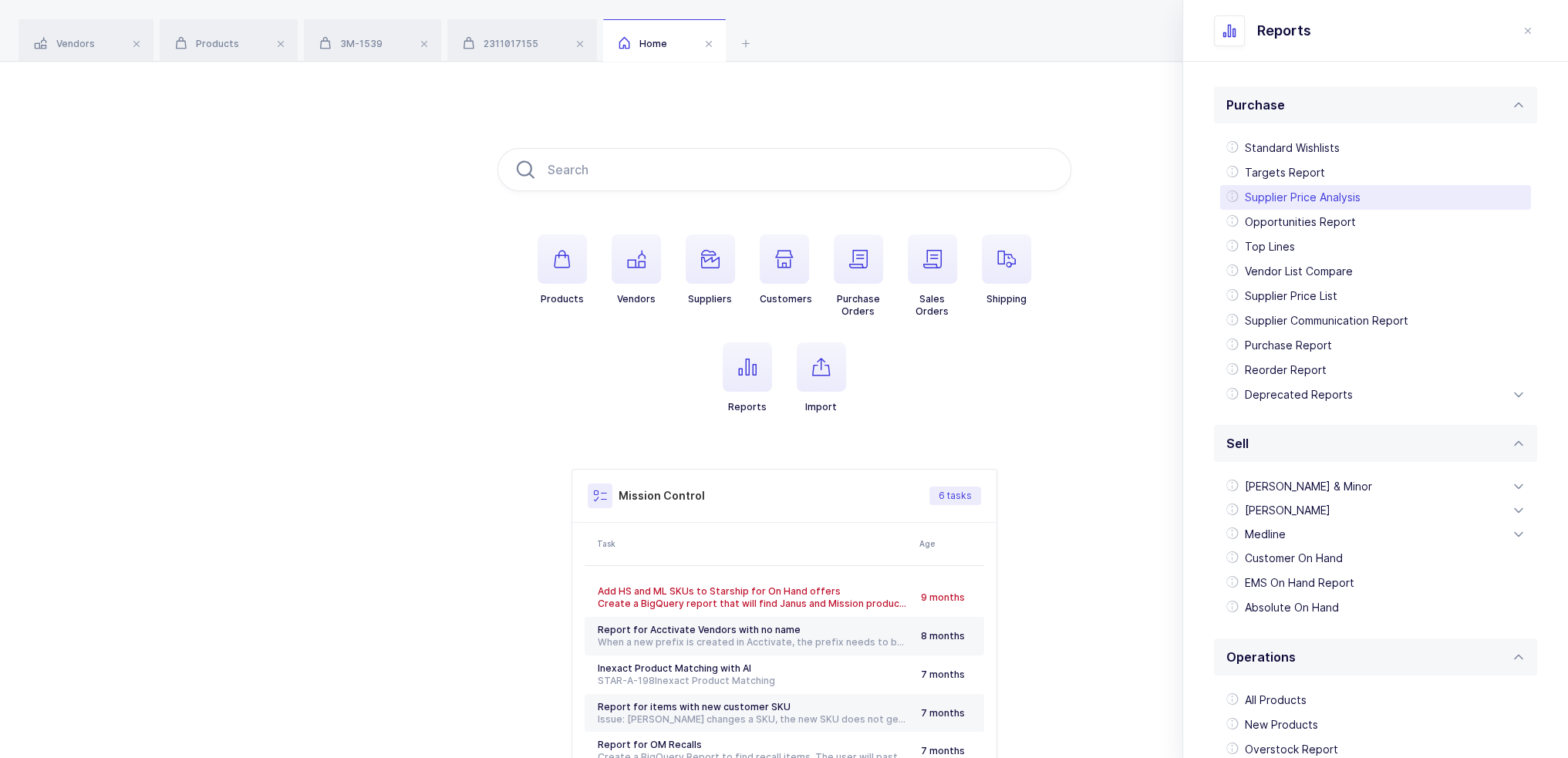
click at [777, 199] on div "Supplier Price Analysis" at bounding box center [1375, 197] width 311 height 24
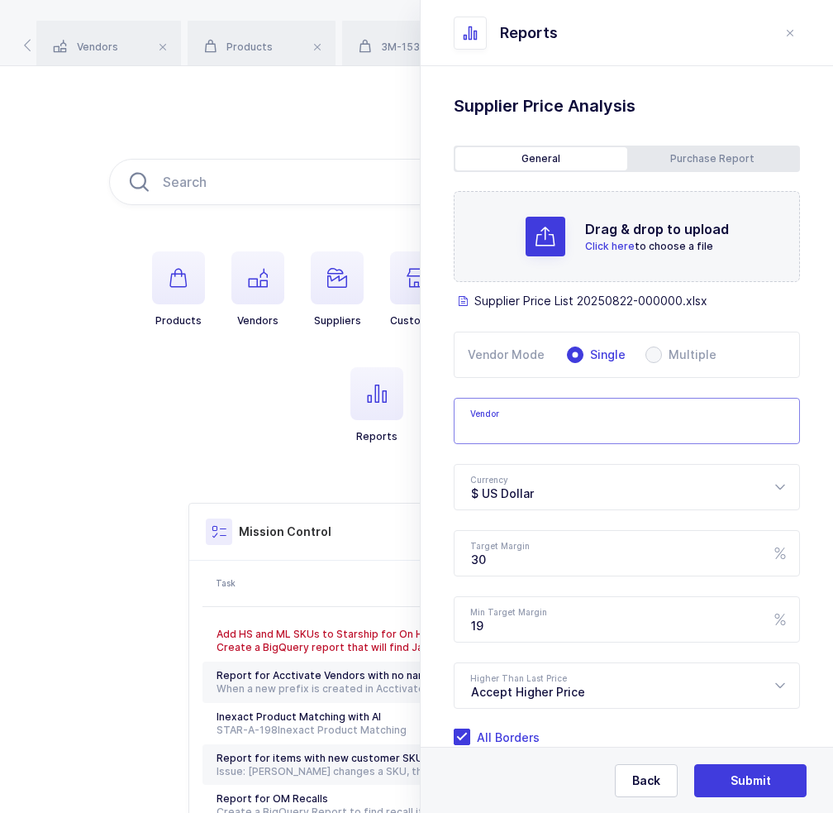
click at [562, 418] on input "text" at bounding box center [627, 421] width 346 height 46
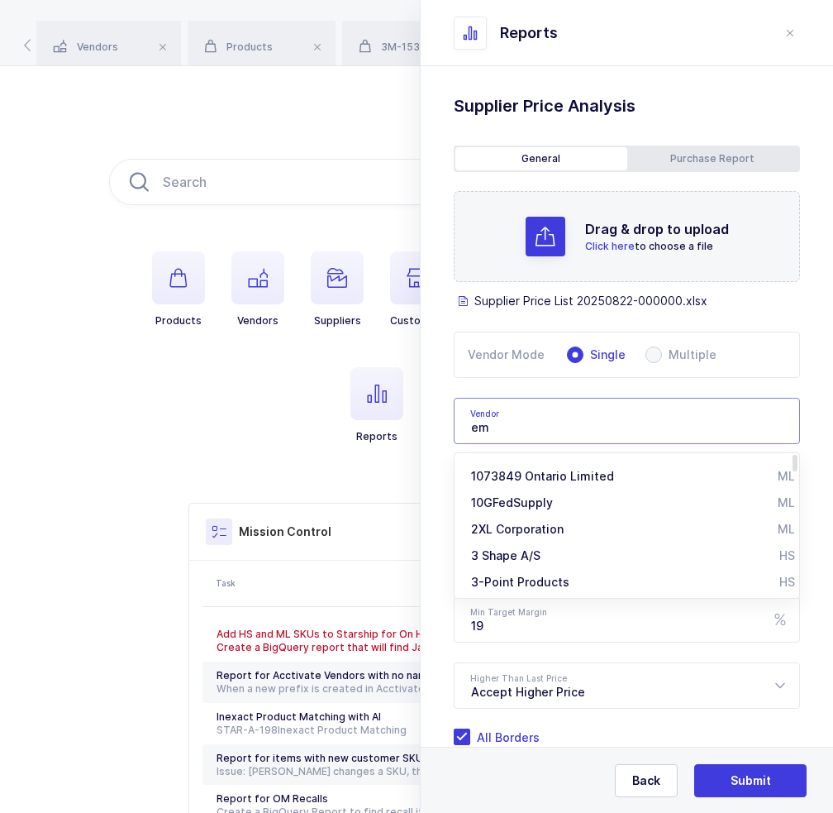
type input "e"
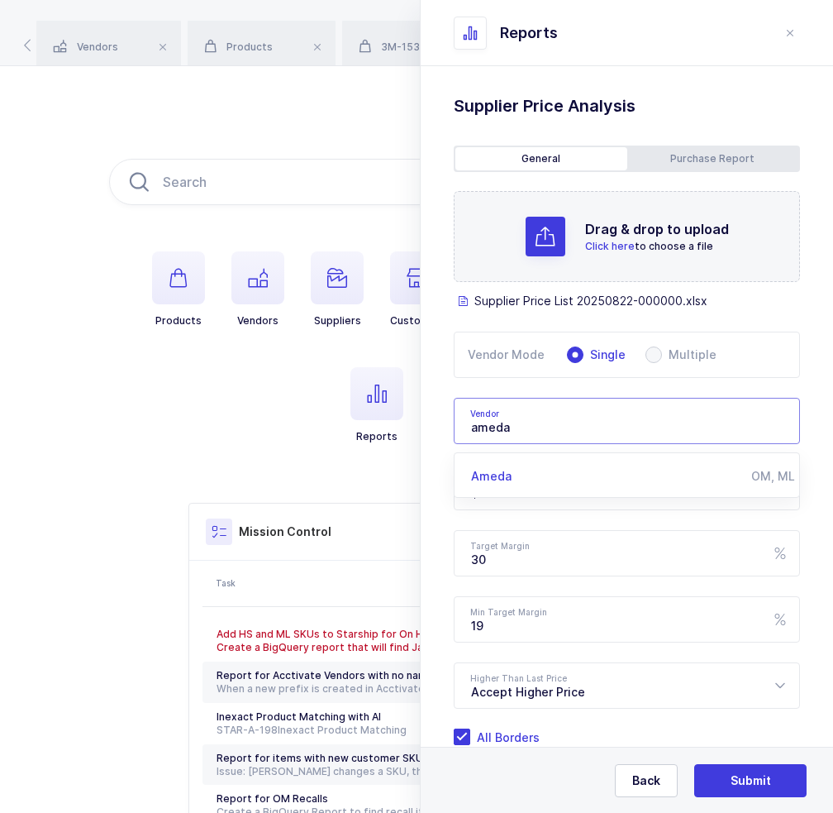
click at [523, 468] on div "Ameda" at bounding box center [611, 476] width 280 height 17
type input "Ameda"
click at [442, 403] on div "Standard Wishlists Targets Report Supplier Price Analysis Opportunities Report …" at bounding box center [627, 480] width 413 height 828
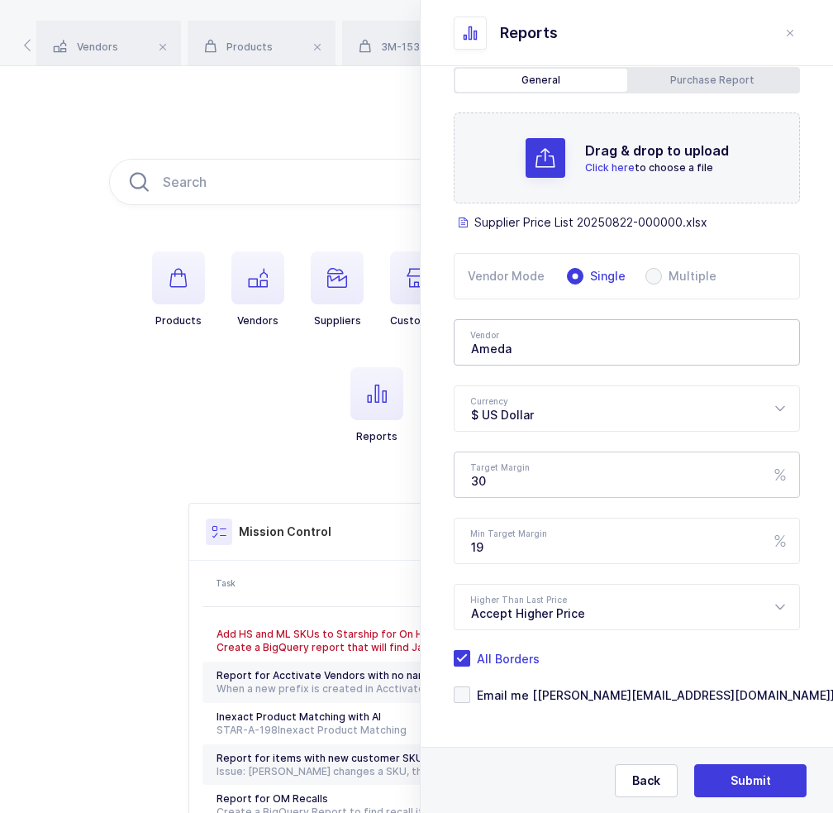
scroll to position [79, 0]
click at [585, 703] on div "Standard Wishlists Targets Report Supplier Price Analysis Opportunities Report …" at bounding box center [627, 401] width 413 height 828
click at [585, 696] on span "Email me [joey@janustrade.com]" at bounding box center [652, 694] width 365 height 16
click at [470, 685] on input "Email me [joey@janustrade.com]" at bounding box center [470, 685] width 0 height 0
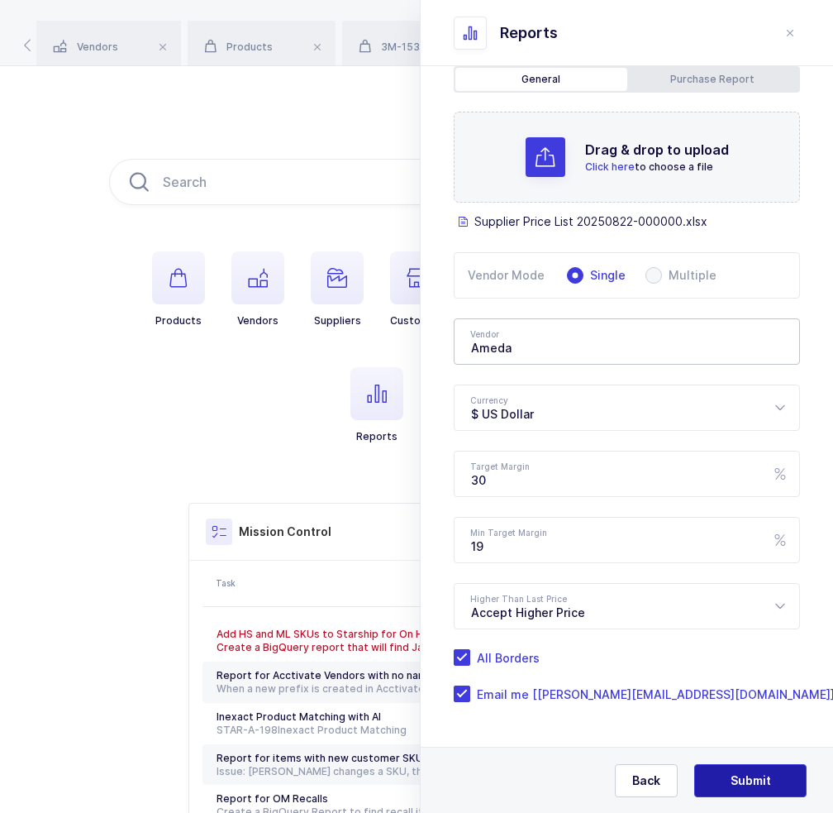
click at [737, 773] on span "Submit" at bounding box center [751, 780] width 41 height 17
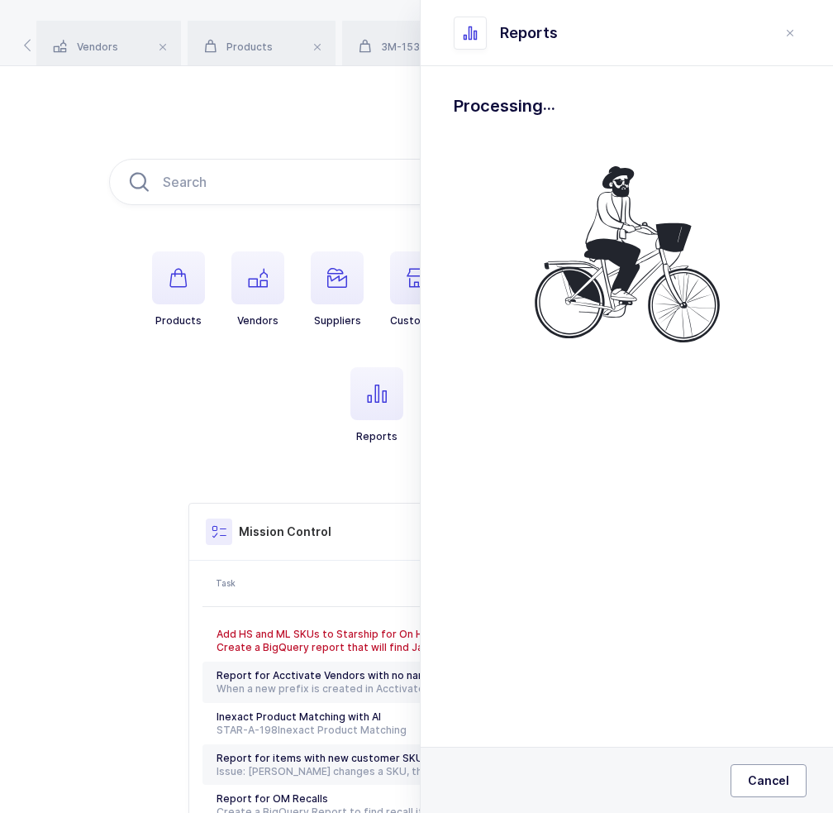
scroll to position [0, 0]
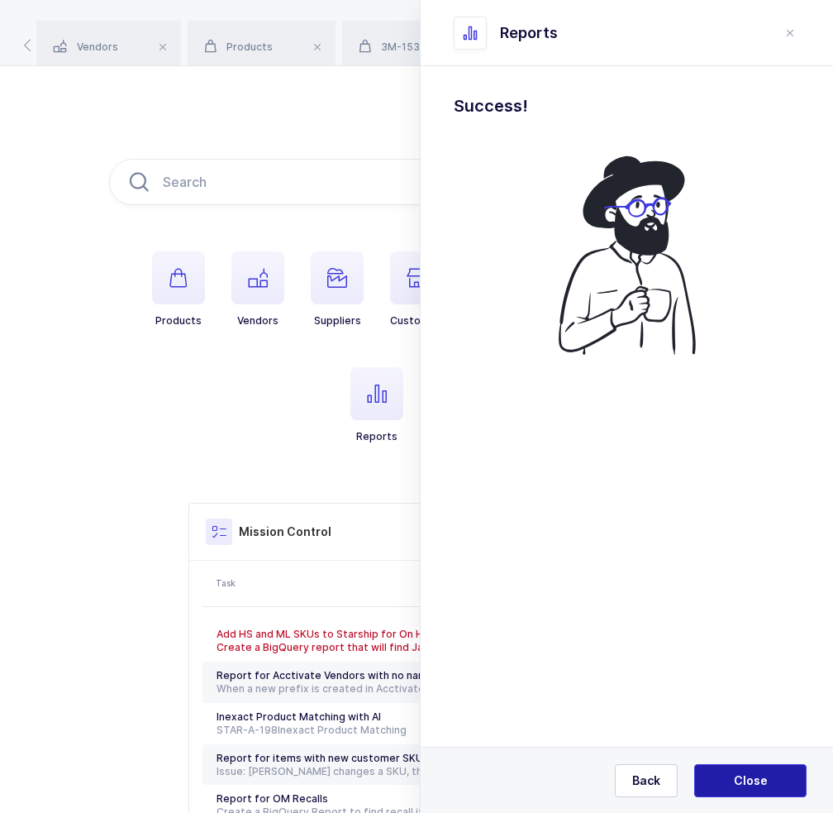
click at [766, 779] on span "Close" at bounding box center [751, 780] width 34 height 17
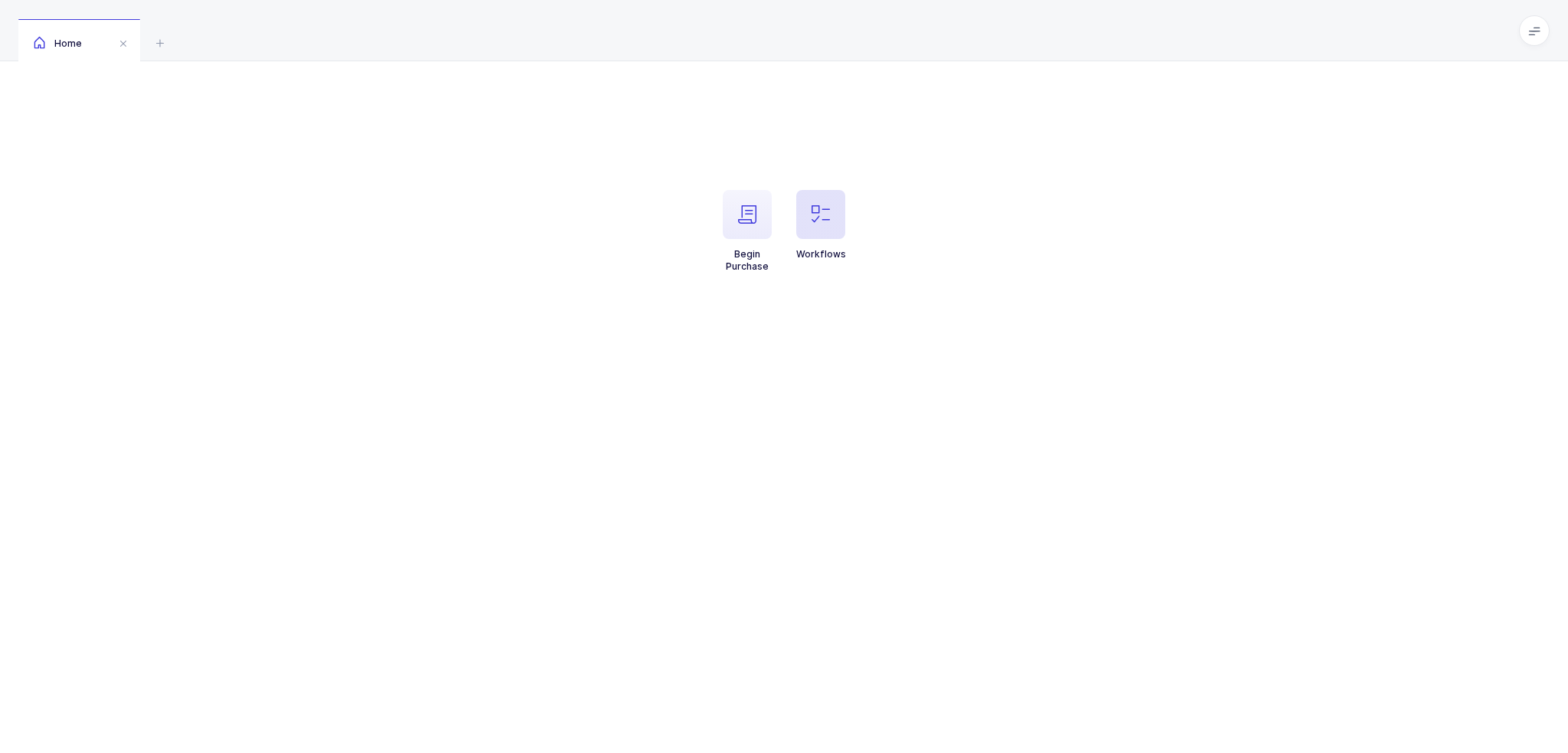
click at [820, 235] on span "button" at bounding box center [821, 214] width 49 height 49
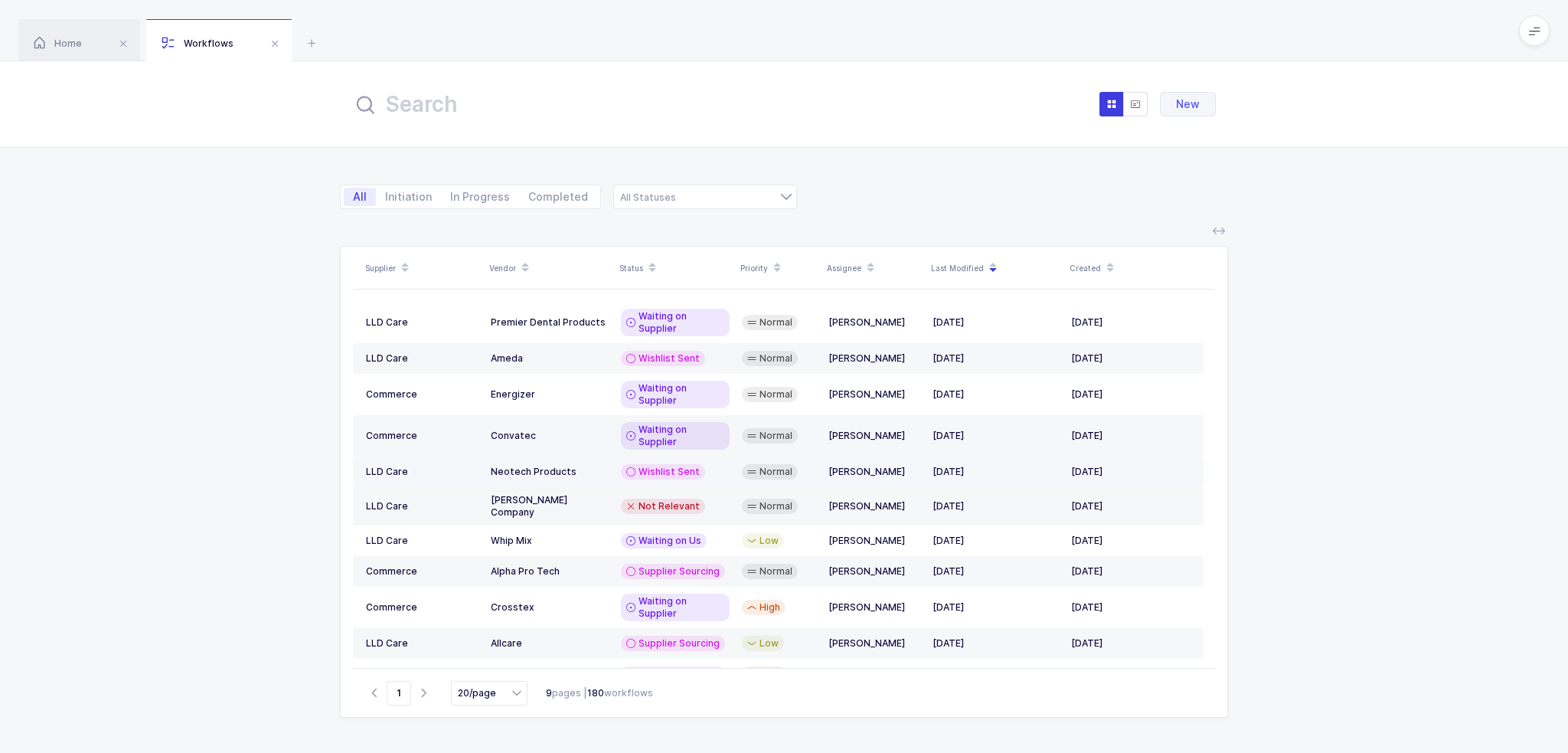
click at [644, 457] on td "Wishlist Sent" at bounding box center [675, 471] width 121 height 31
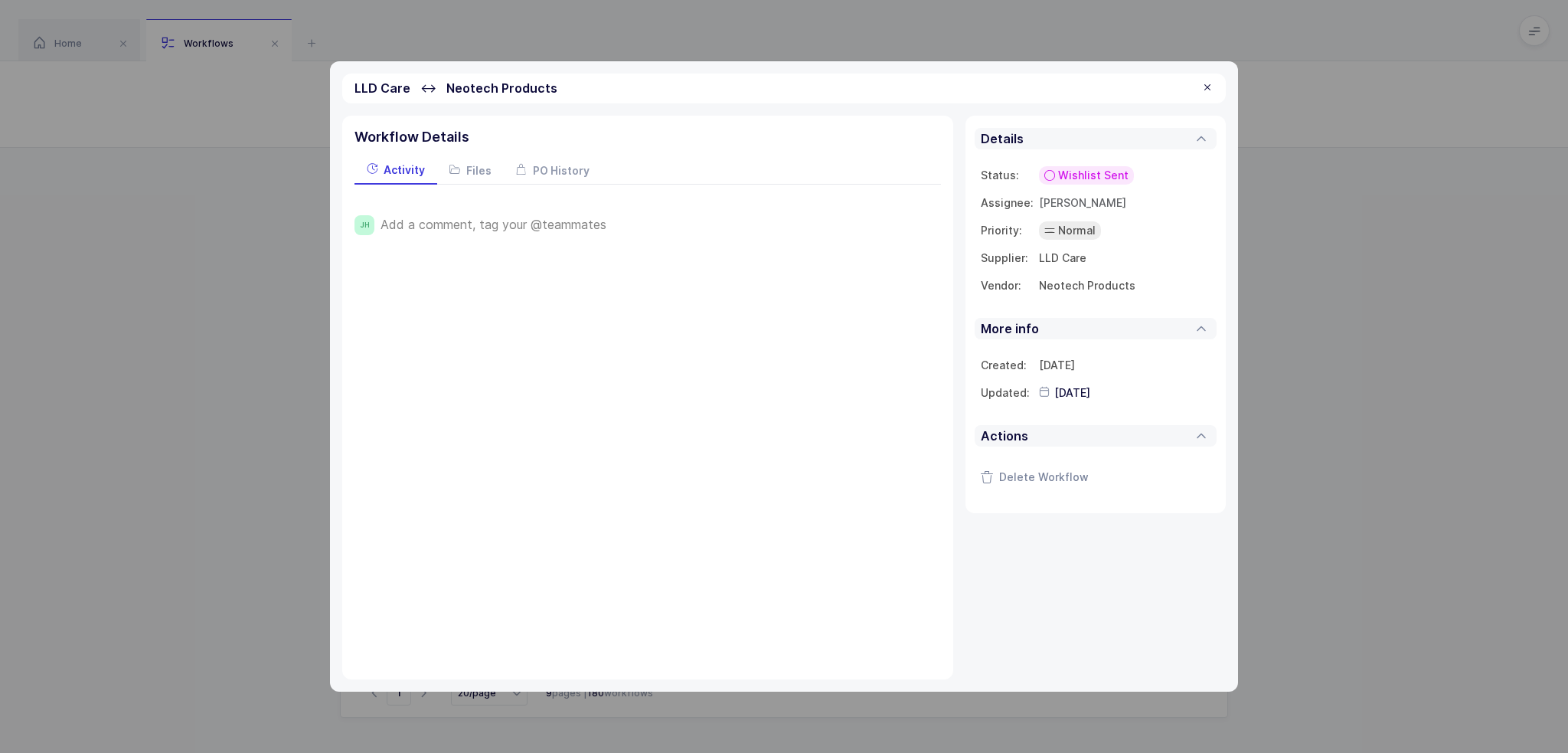
click at [1203, 91] on div at bounding box center [1207, 88] width 12 height 14
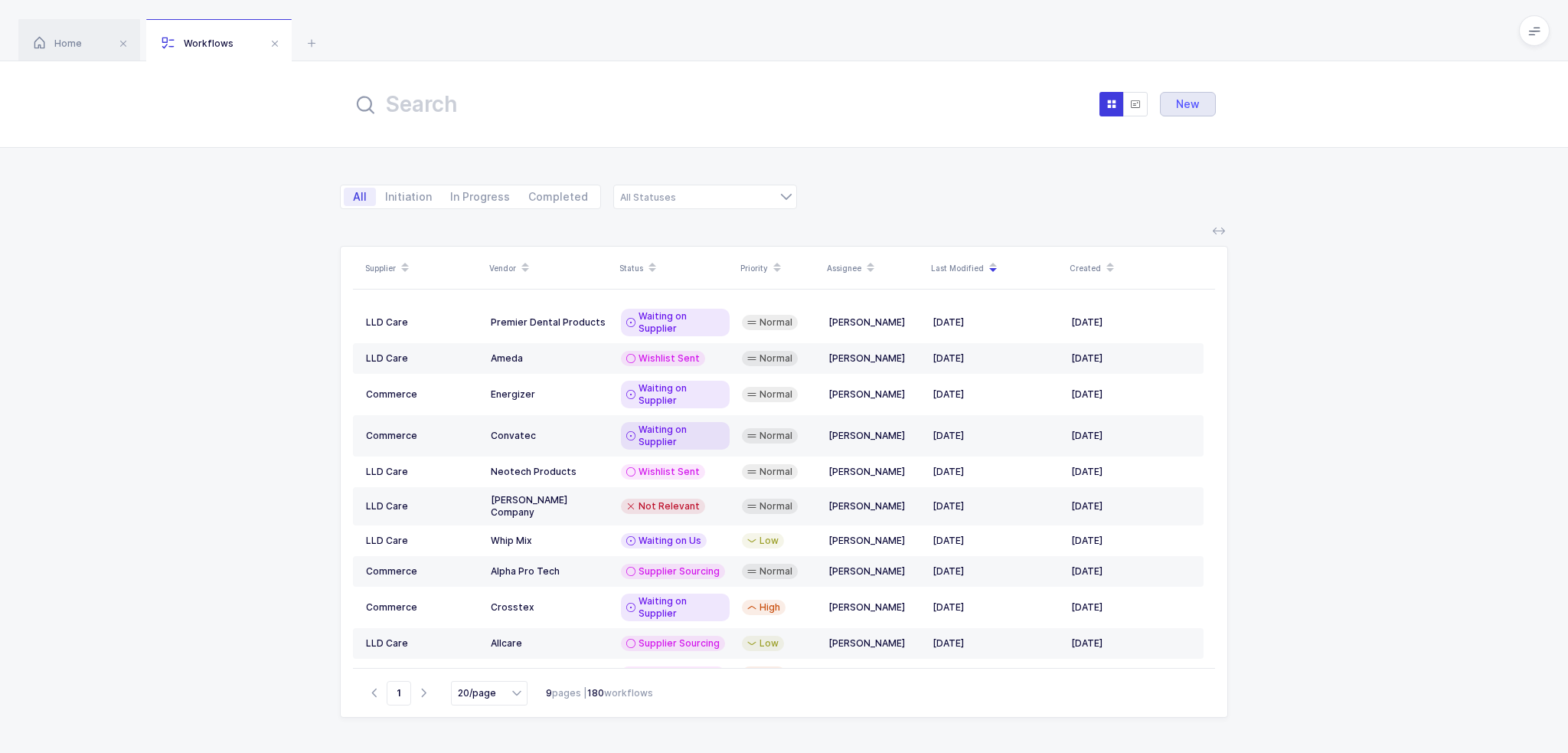
click at [1192, 100] on span "New" at bounding box center [1188, 104] width 24 height 12
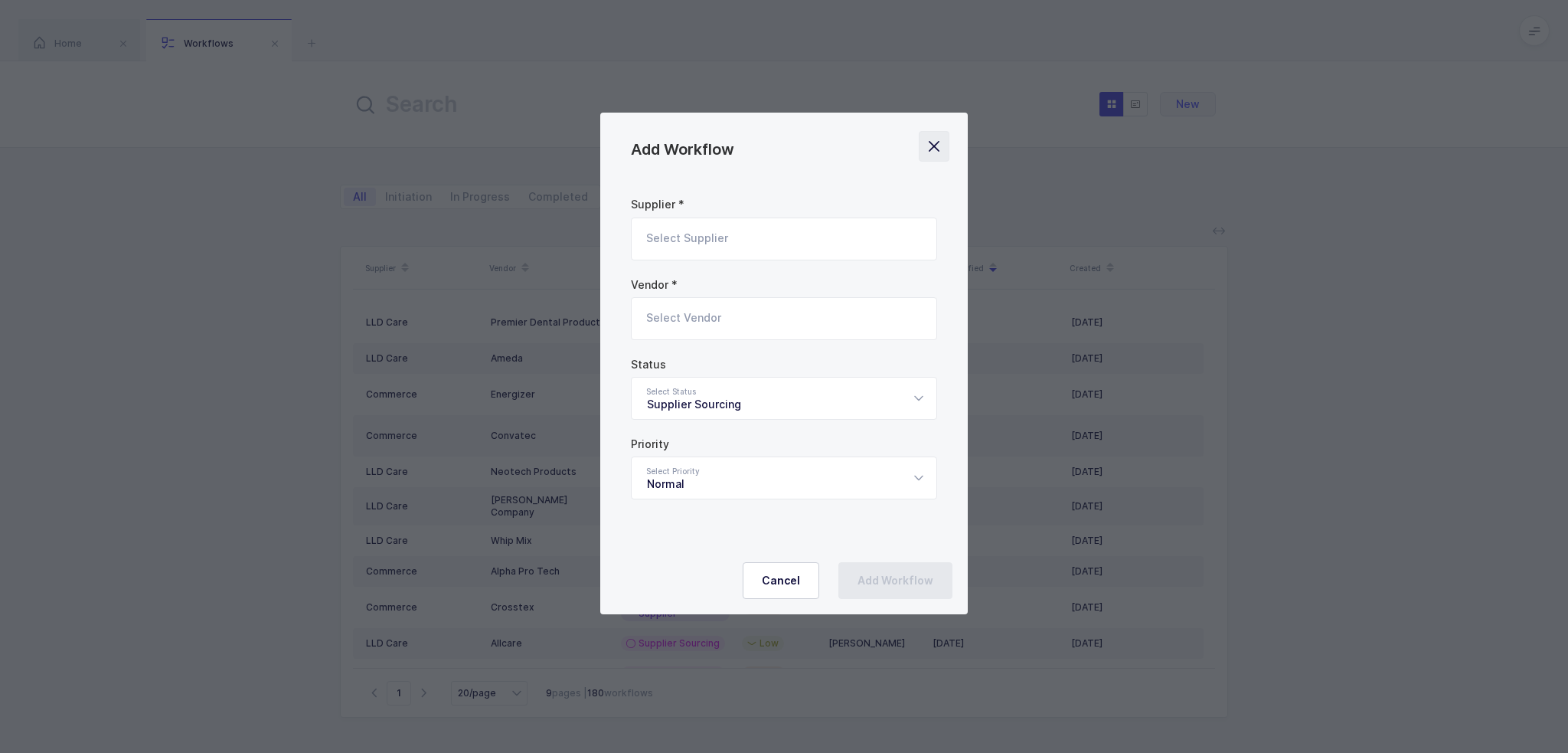
click at [933, 139] on icon "Close" at bounding box center [934, 145] width 21 height 21
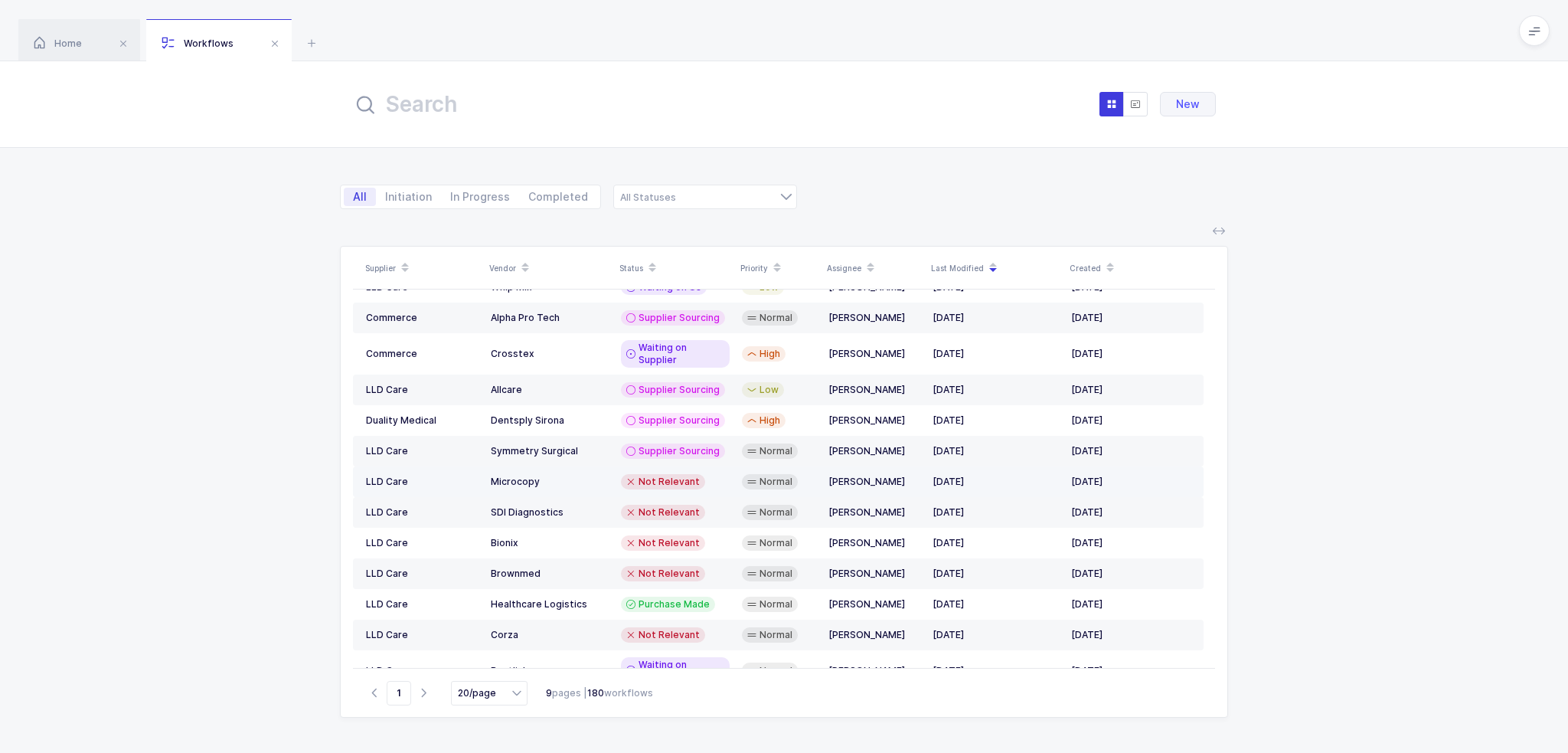
scroll to position [258, 0]
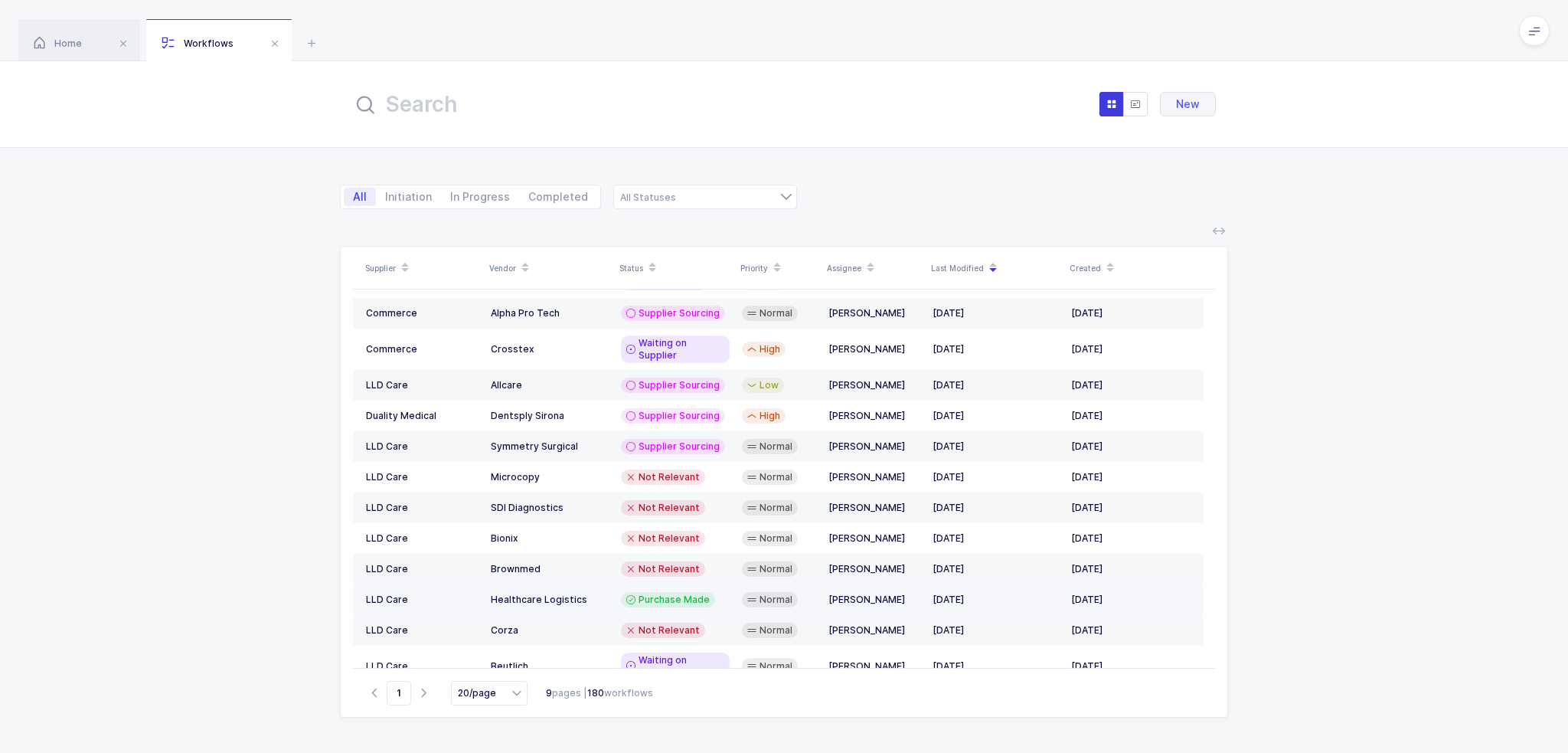
click at [736, 584] on td "Normal" at bounding box center [779, 599] width 86 height 31
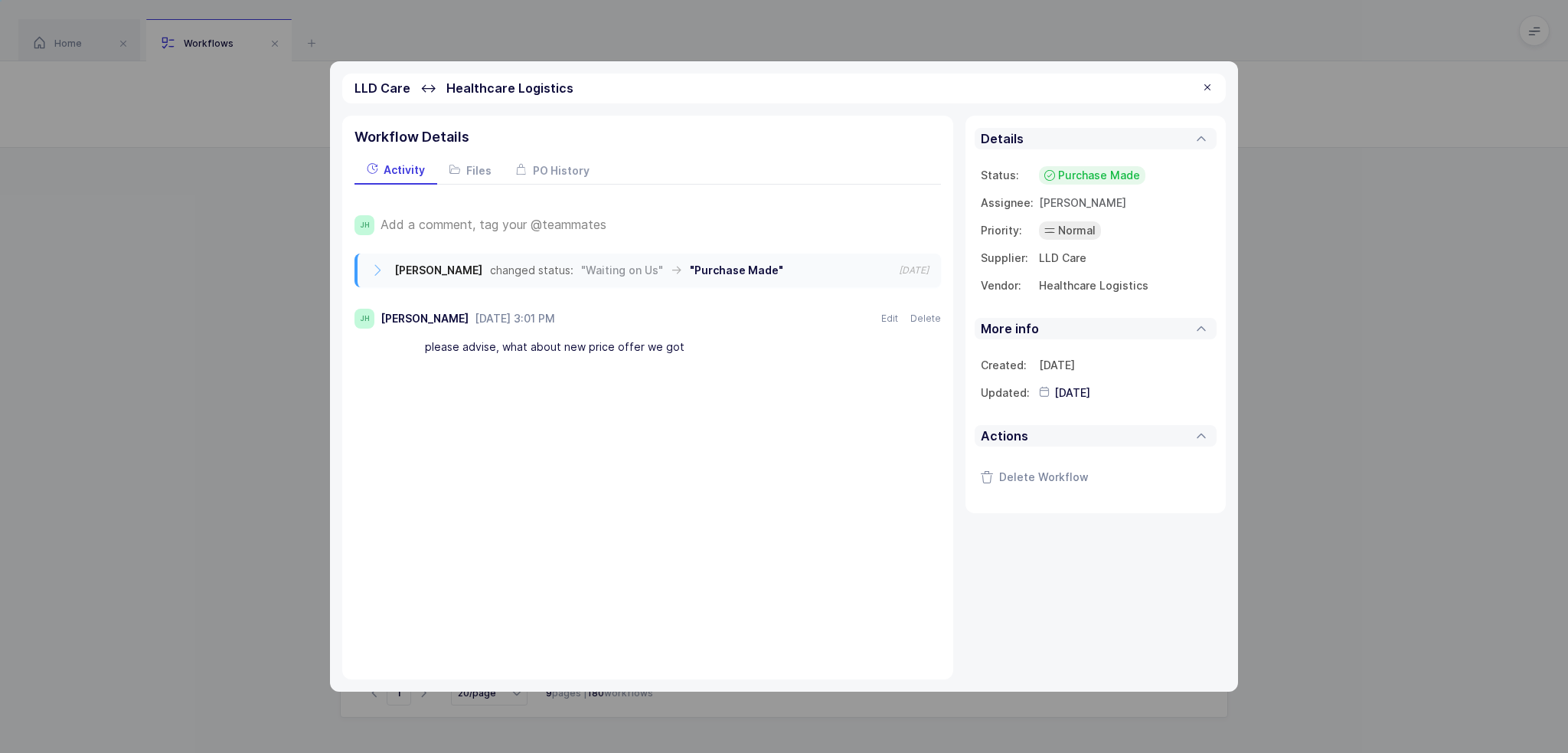
click at [1207, 88] on div at bounding box center [1207, 88] width 12 height 14
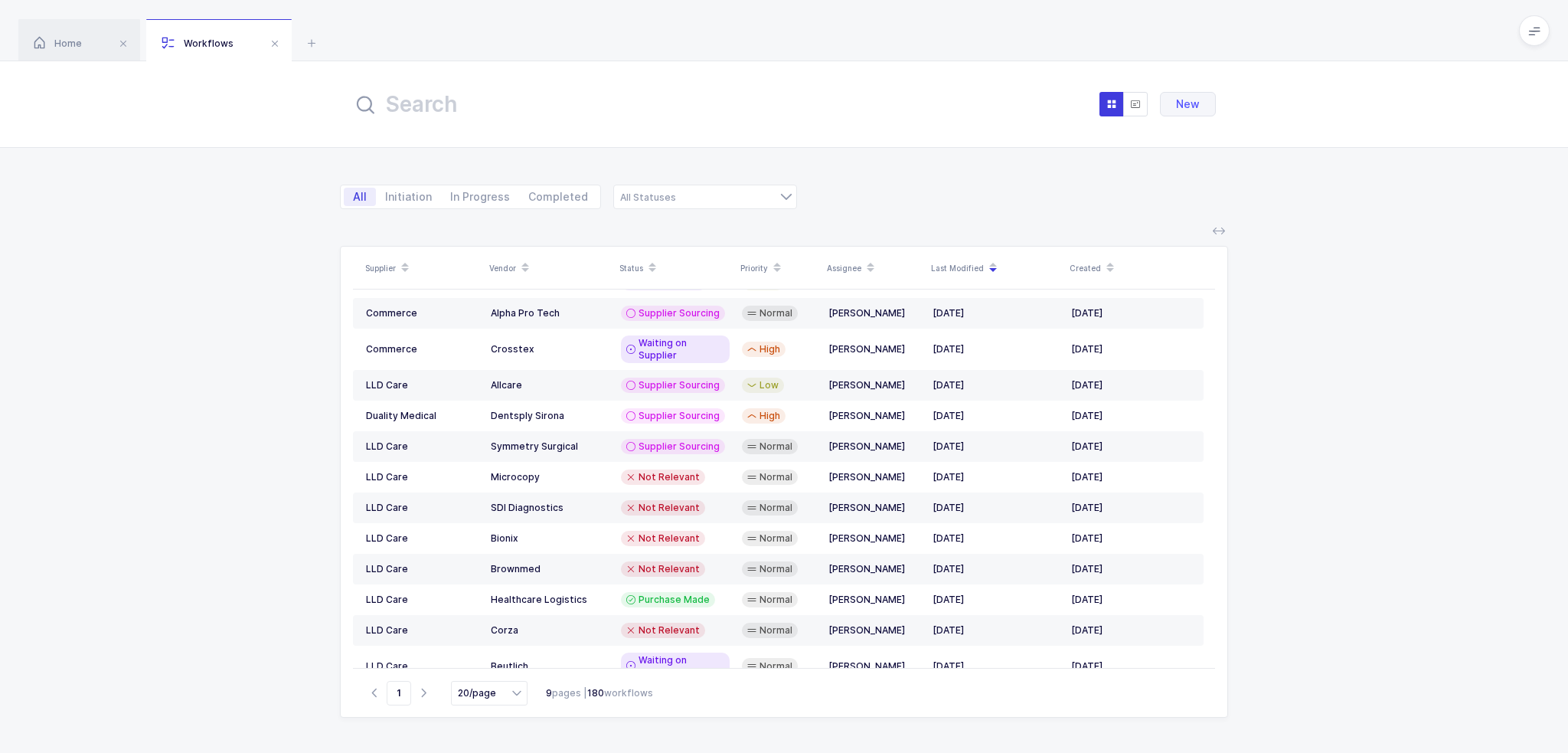
click at [479, 697] on input "20/page" at bounding box center [489, 693] width 77 height 24
click at [489, 663] on span "50/page" at bounding box center [486, 661] width 39 height 11
type input "50/page"
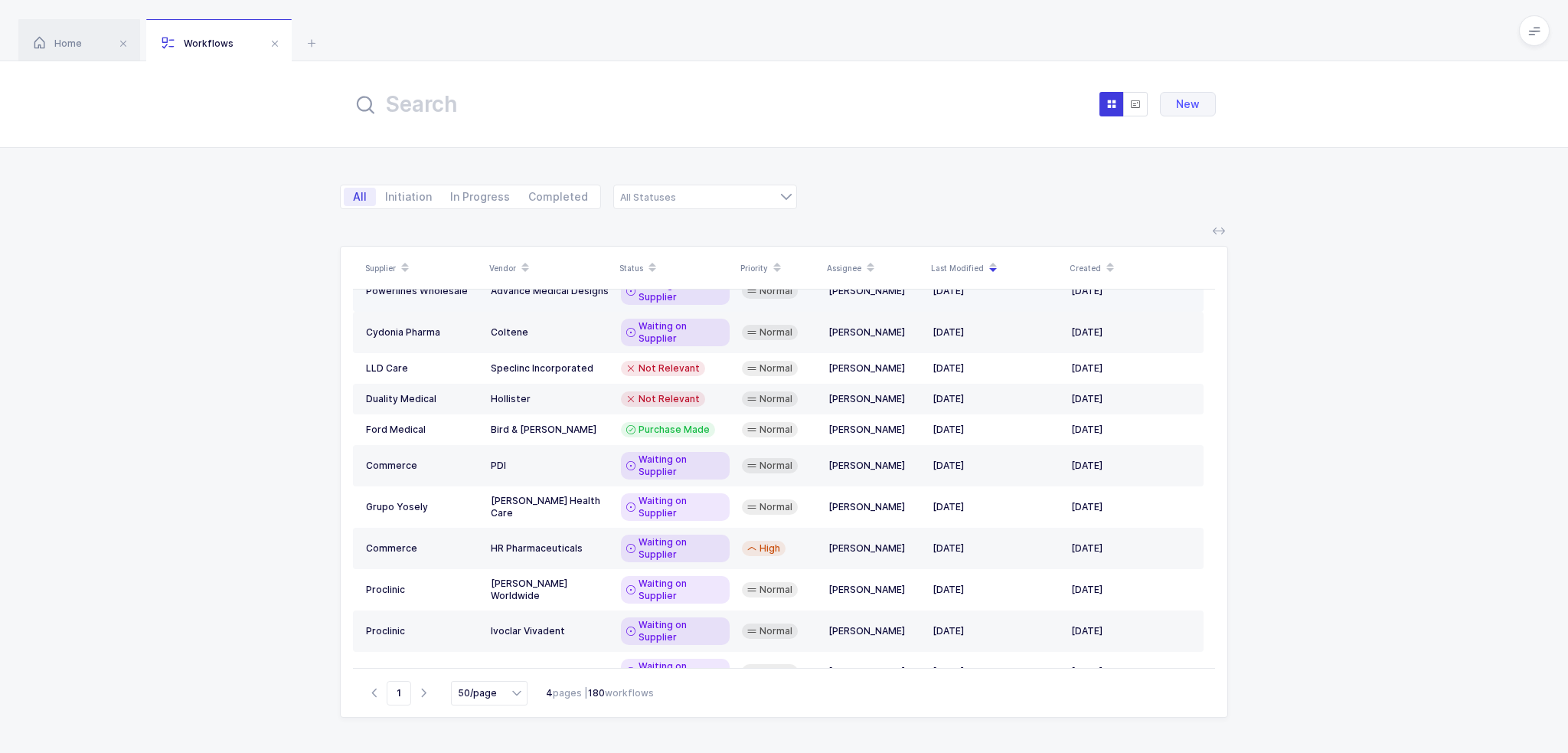
scroll to position [610, 0]
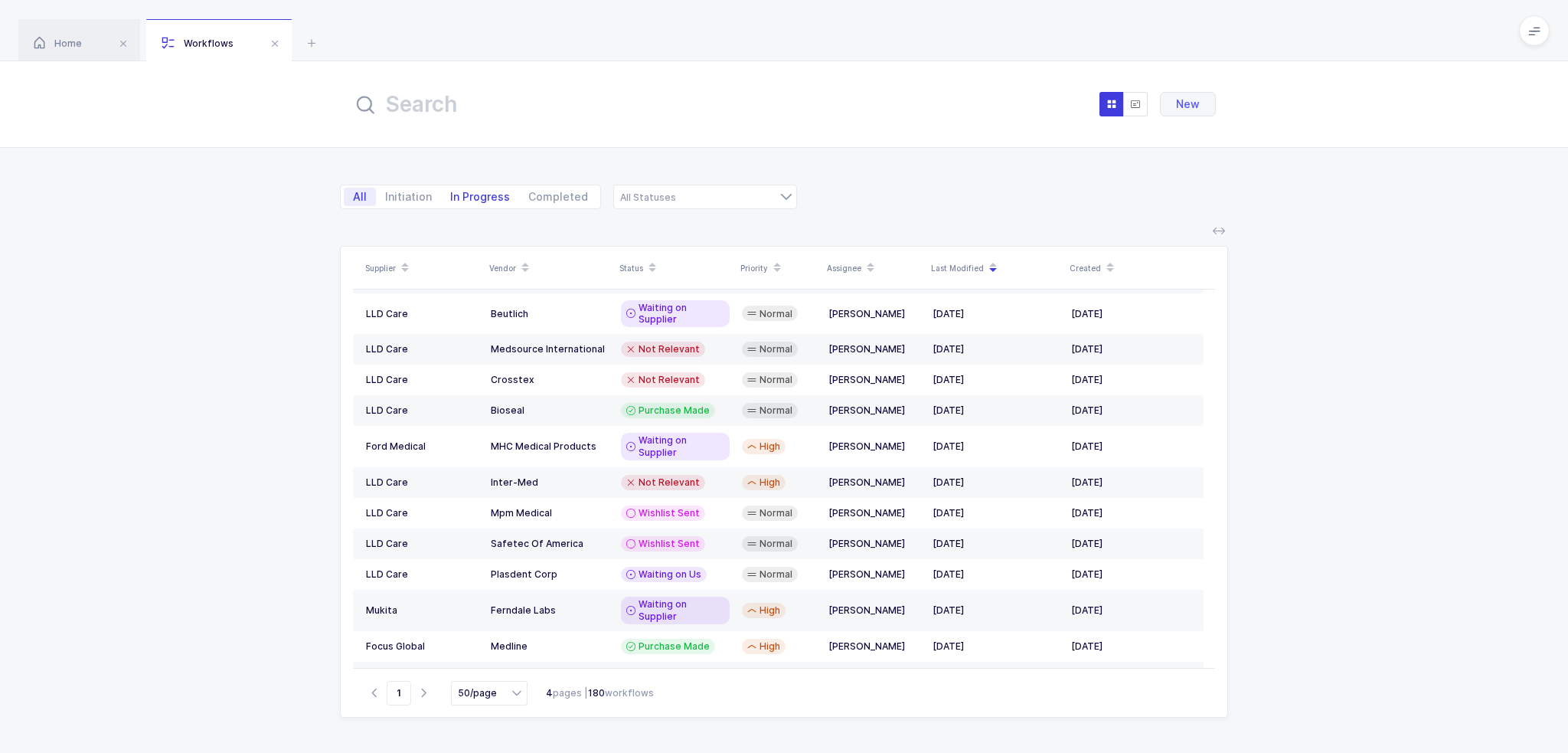
click at [460, 198] on span "In Progress" at bounding box center [480, 197] width 59 height 11
click at [451, 197] on input "In Progress" at bounding box center [445, 193] width 10 height 10
radio input "true"
radio input "false"
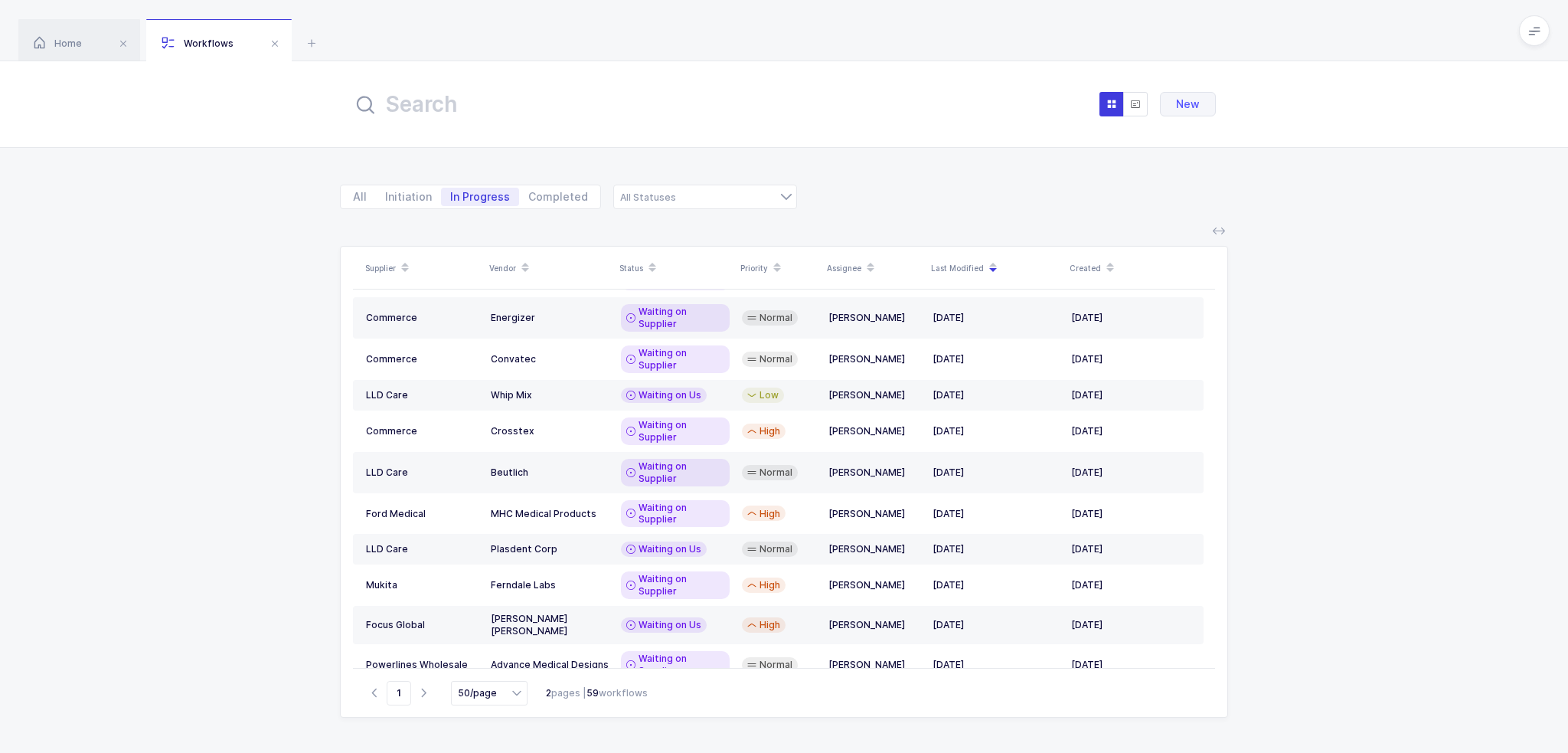
scroll to position [0, 0]
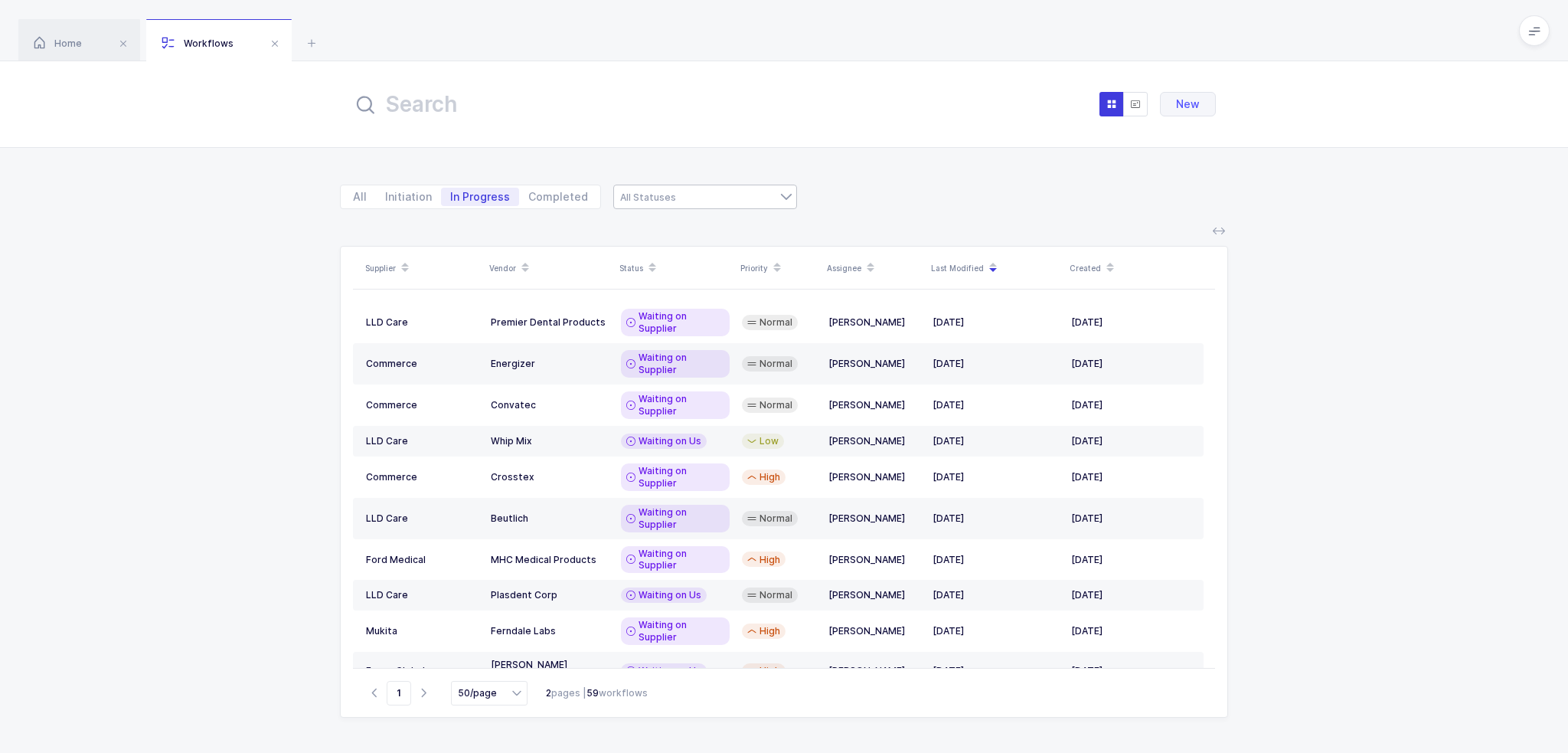
click at [701, 191] on div at bounding box center [705, 196] width 183 height 24
click at [687, 254] on span "Waiting on Us" at bounding box center [666, 256] width 73 height 13
type input "Waiting on Us"
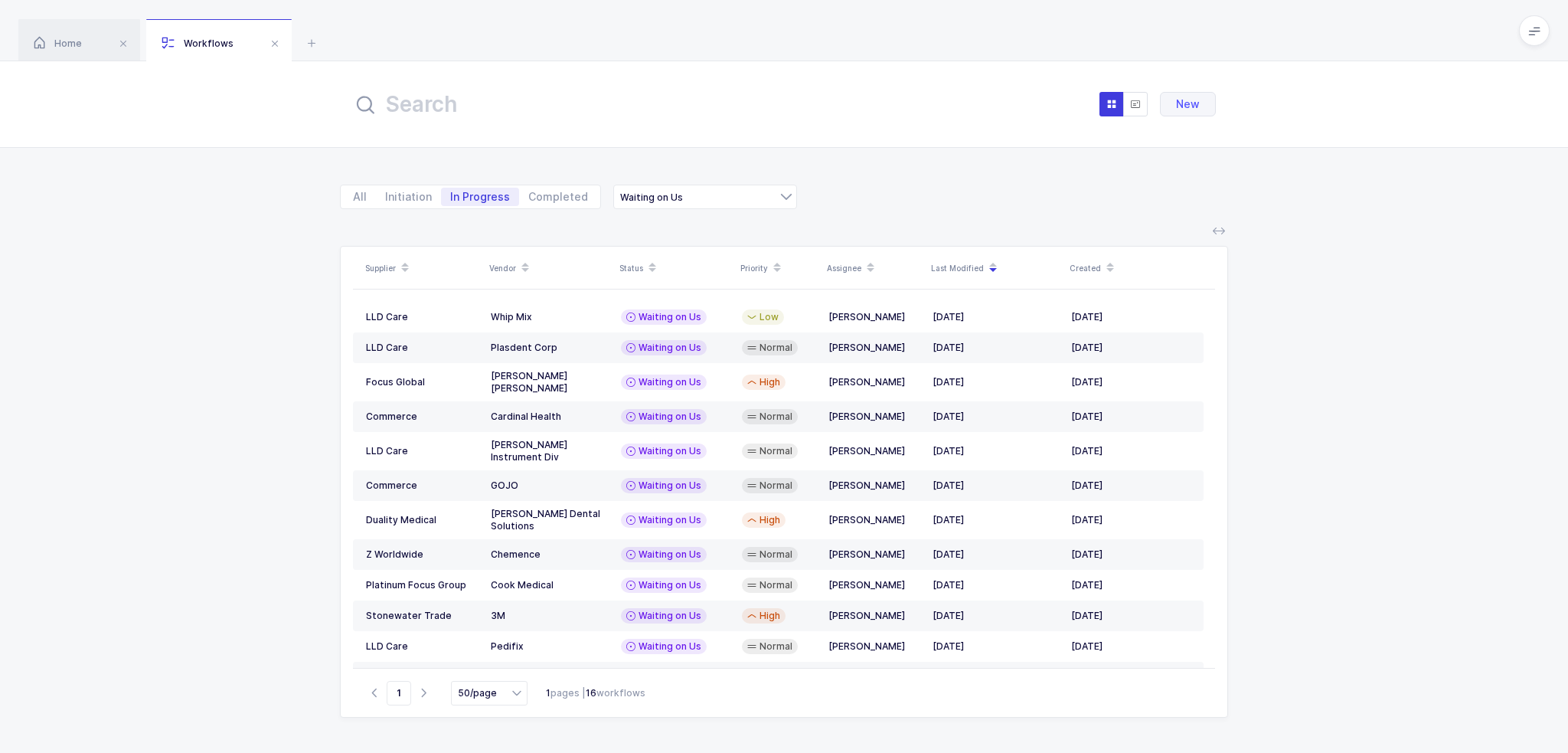
click at [989, 262] on icon at bounding box center [993, 262] width 7 height 7
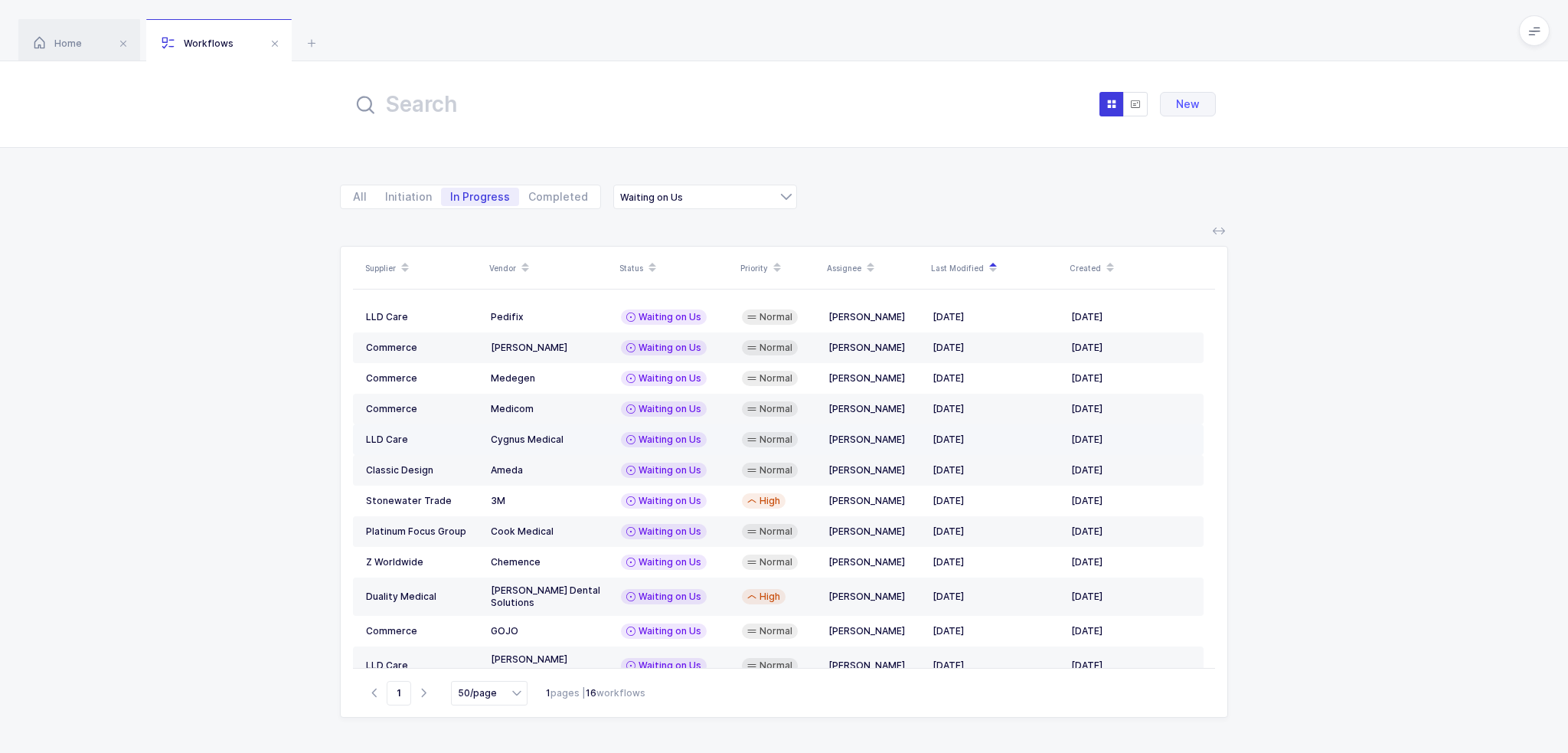
click at [595, 437] on div "Cygnus Medical" at bounding box center [549, 439] width 118 height 12
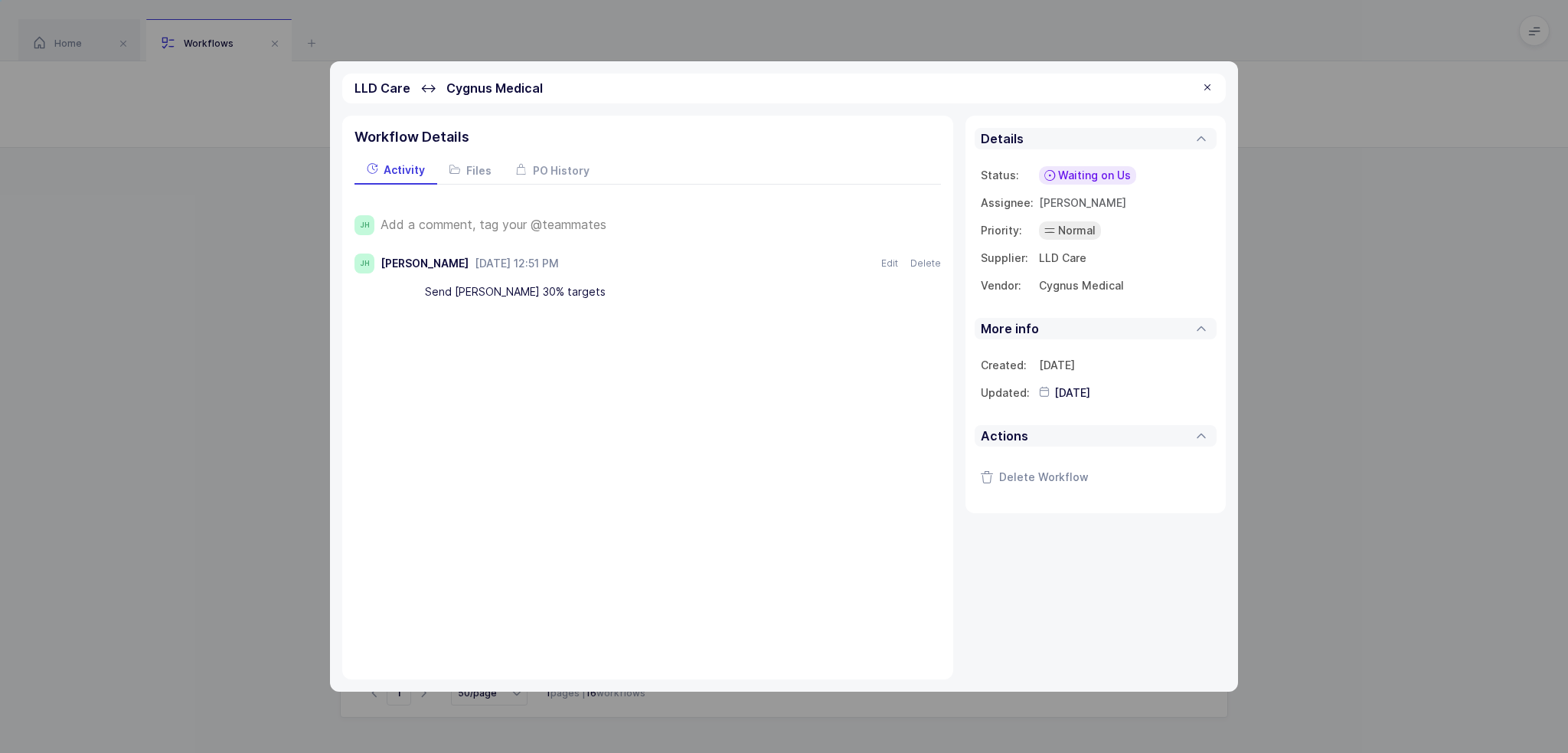
click at [489, 222] on span "Add a comment, tag your @teammates" at bounding box center [494, 224] width 226 height 14
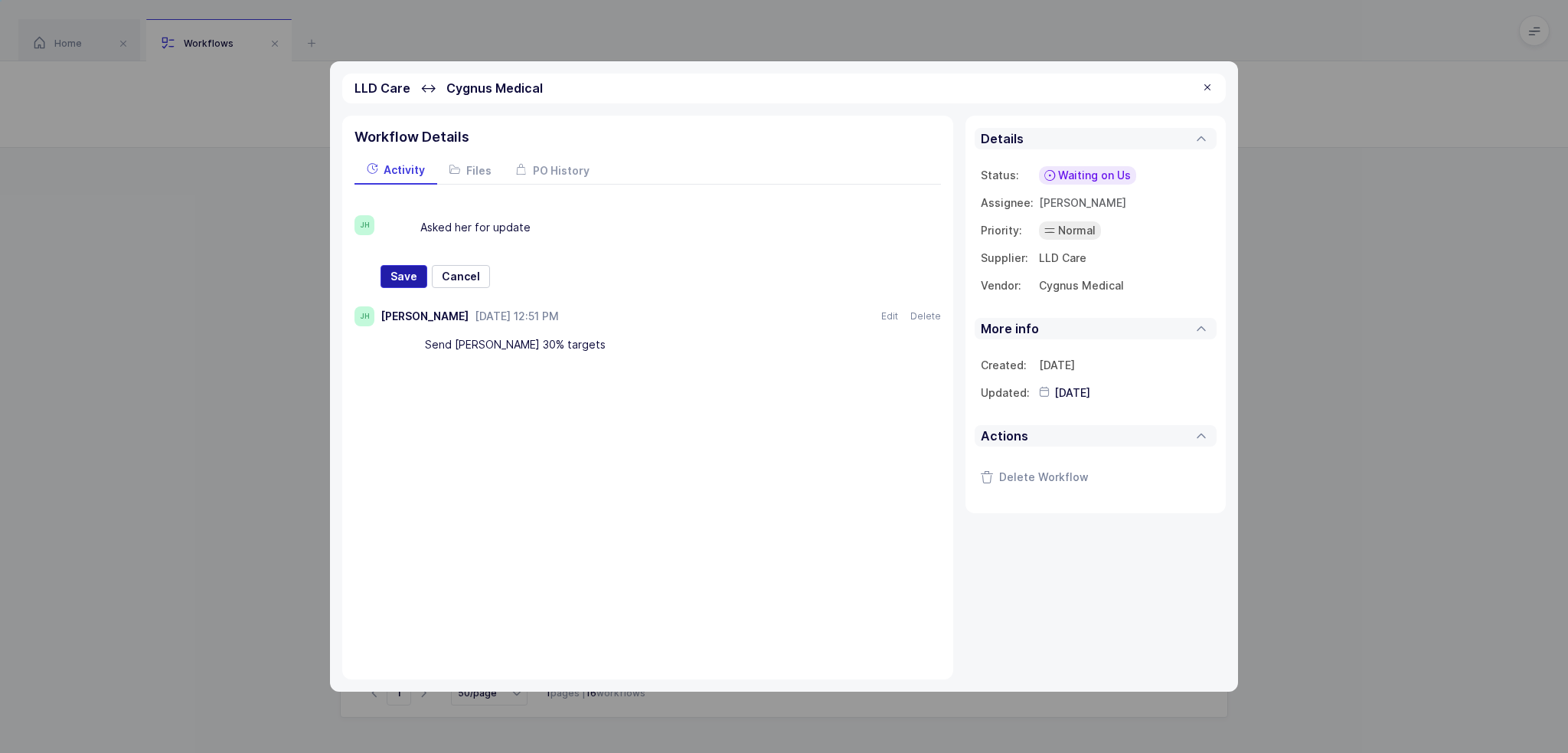
click at [411, 273] on span "Save" at bounding box center [404, 276] width 27 height 16
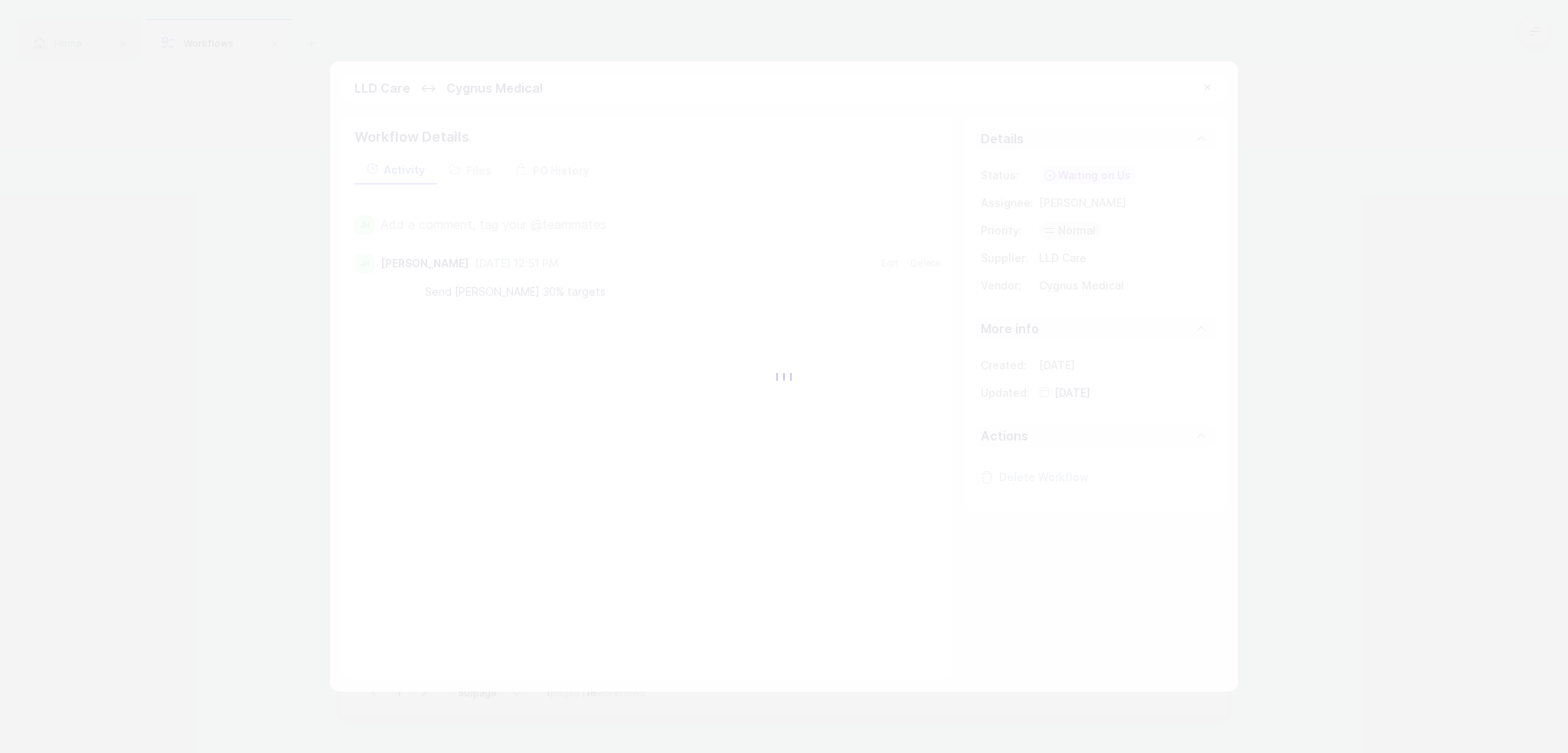
type input "2025-08-22"
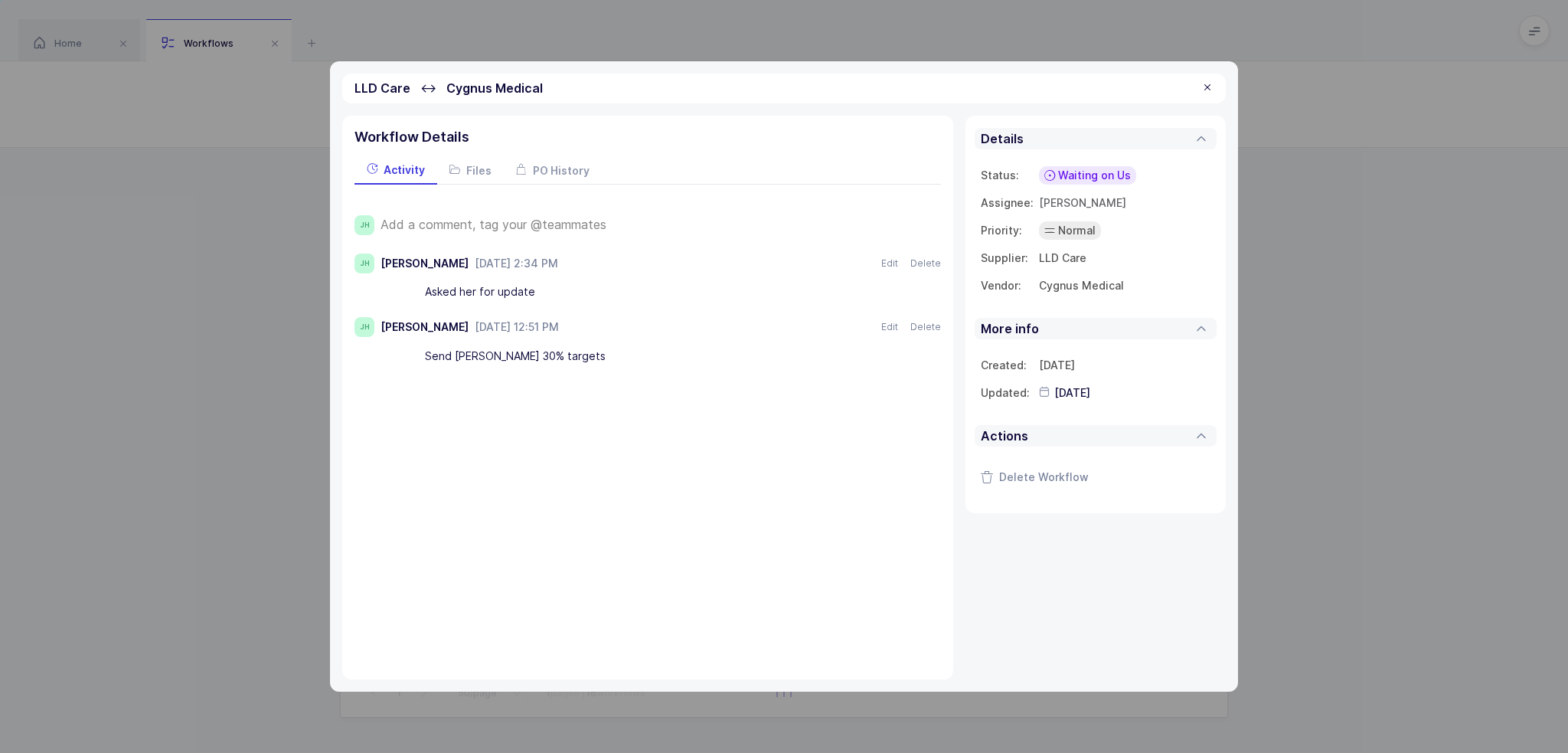
click at [1103, 170] on span "Waiting on Us" at bounding box center [1095, 175] width 73 height 16
click at [1087, 298] on span "Waiting on Supplier" at bounding box center [1067, 293] width 104 height 16
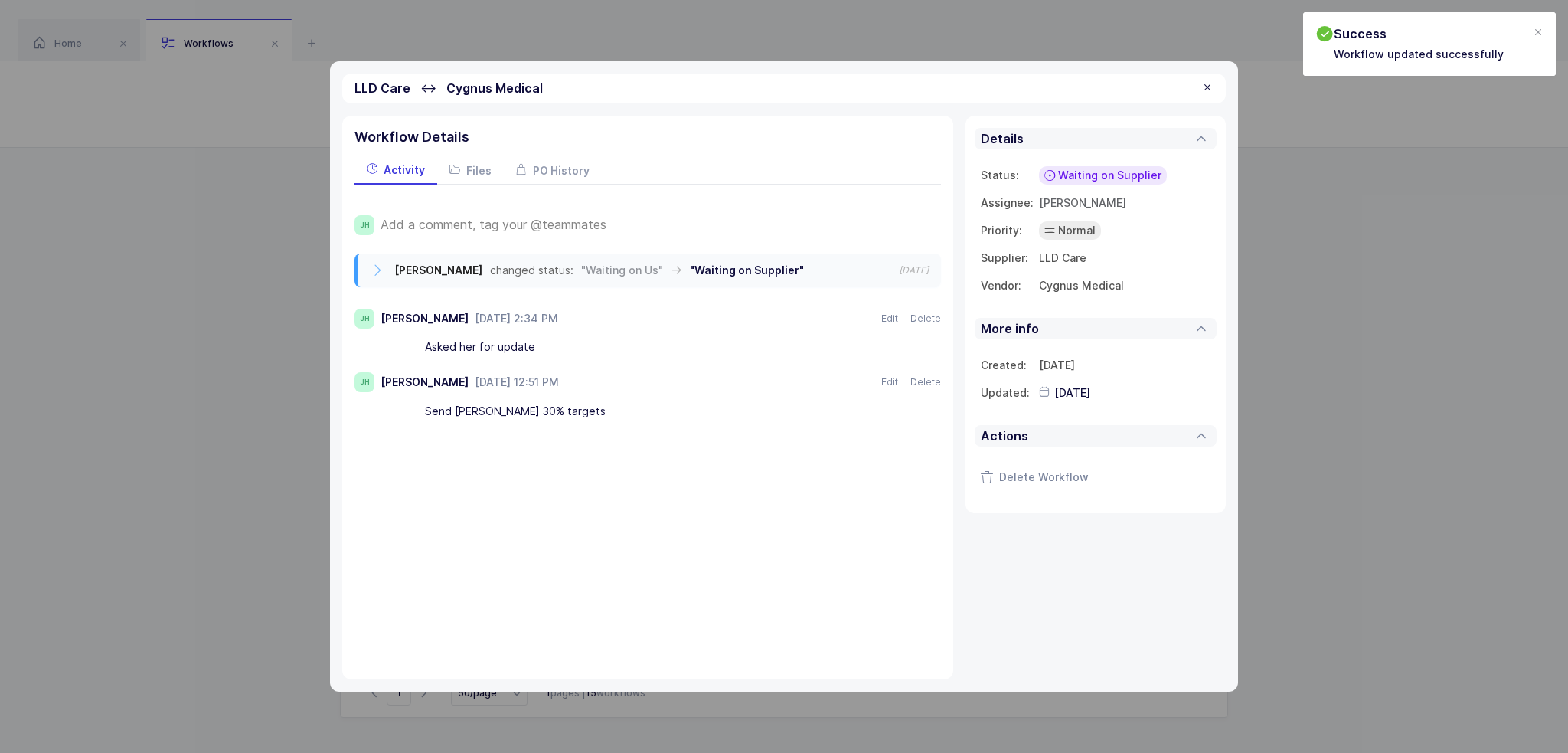
click at [1216, 91] on div "LLD Care ↔ Cygnus Medical" at bounding box center [784, 88] width 884 height 30
click at [1207, 87] on div at bounding box center [1207, 88] width 12 height 14
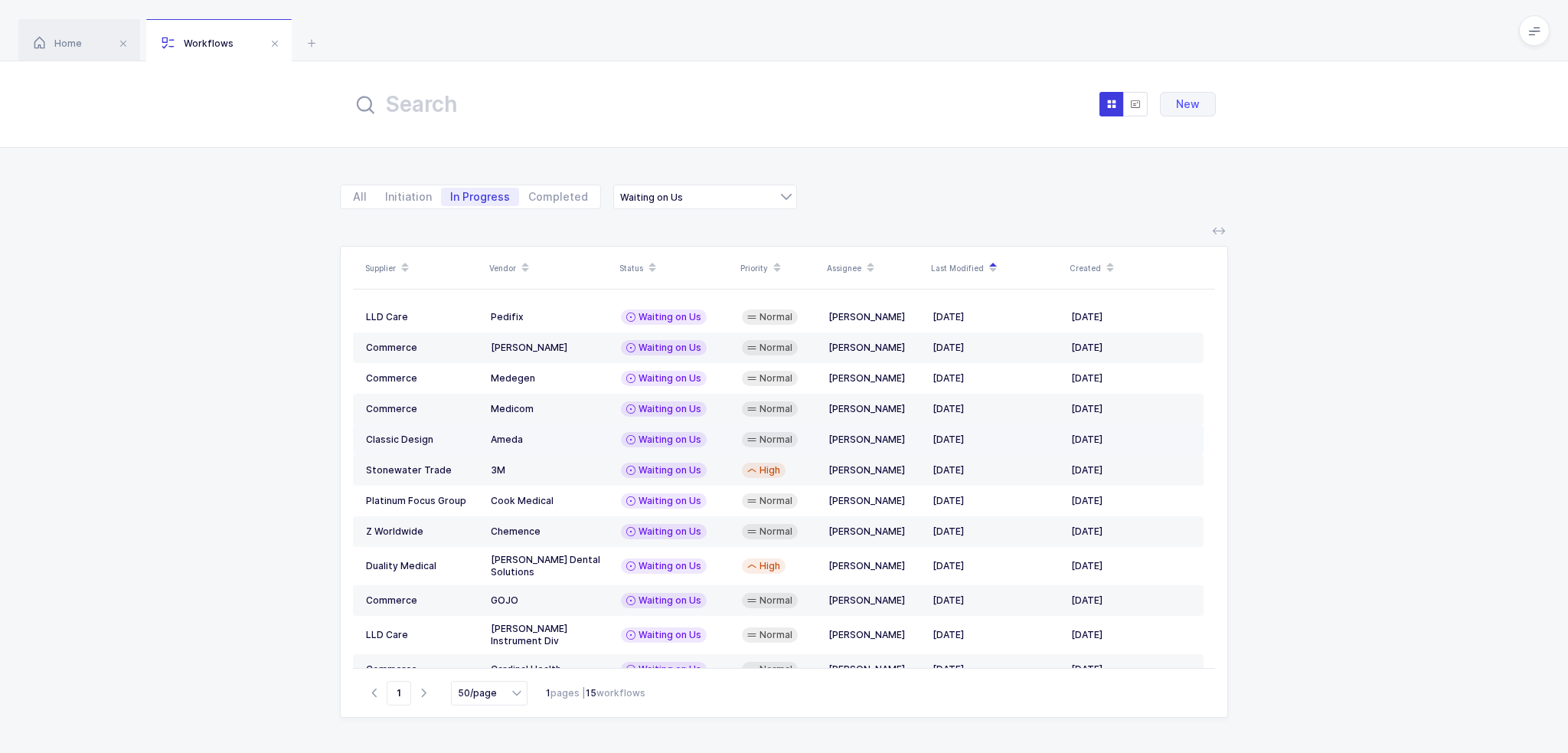
click at [570, 443] on div "Ameda" at bounding box center [549, 439] width 118 height 12
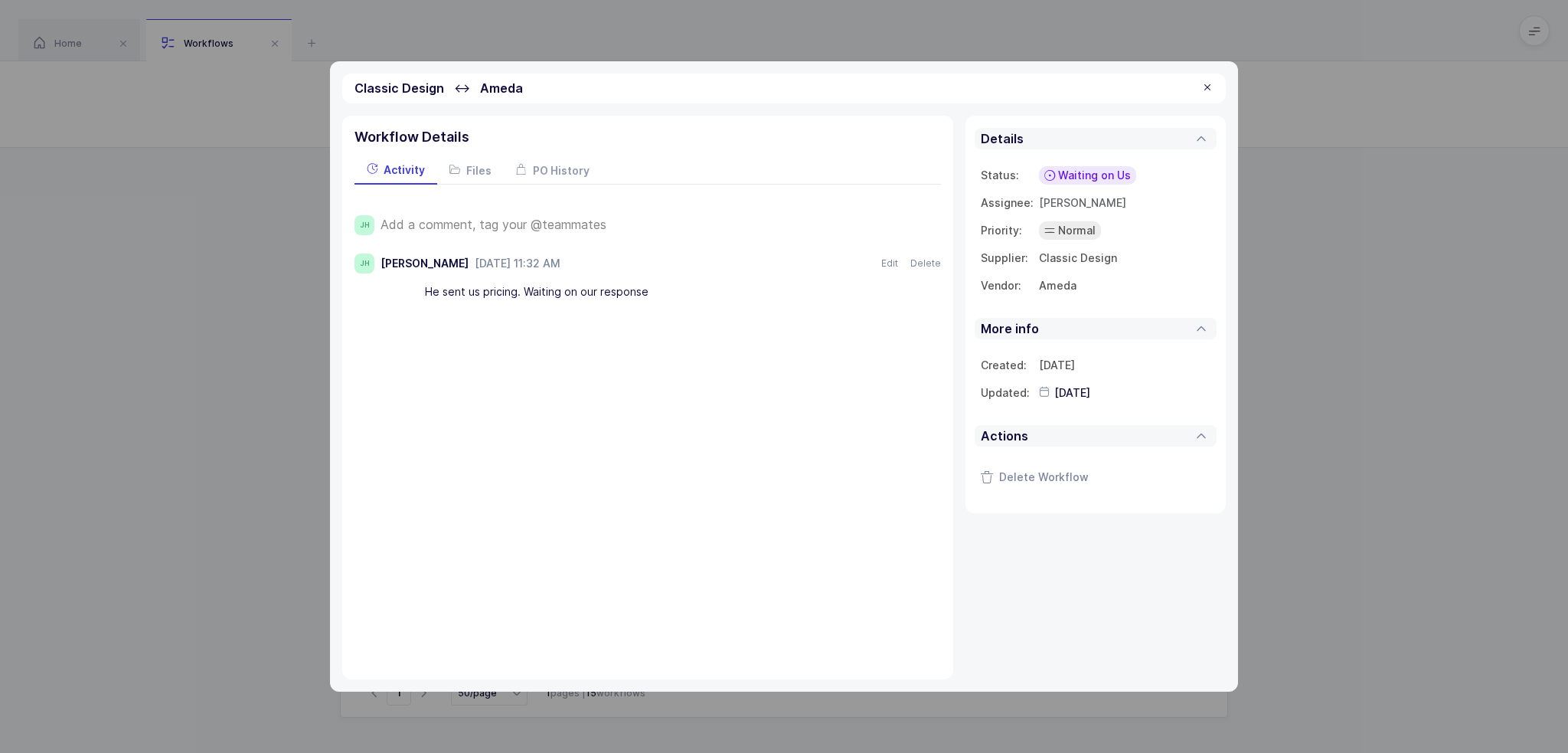
click at [554, 293] on div "He sent us pricing. Waiting on our response" at bounding box center [673, 293] width 497 height 26
click at [572, 294] on div "He sent us pricing. Waiting on our response" at bounding box center [673, 293] width 497 height 26
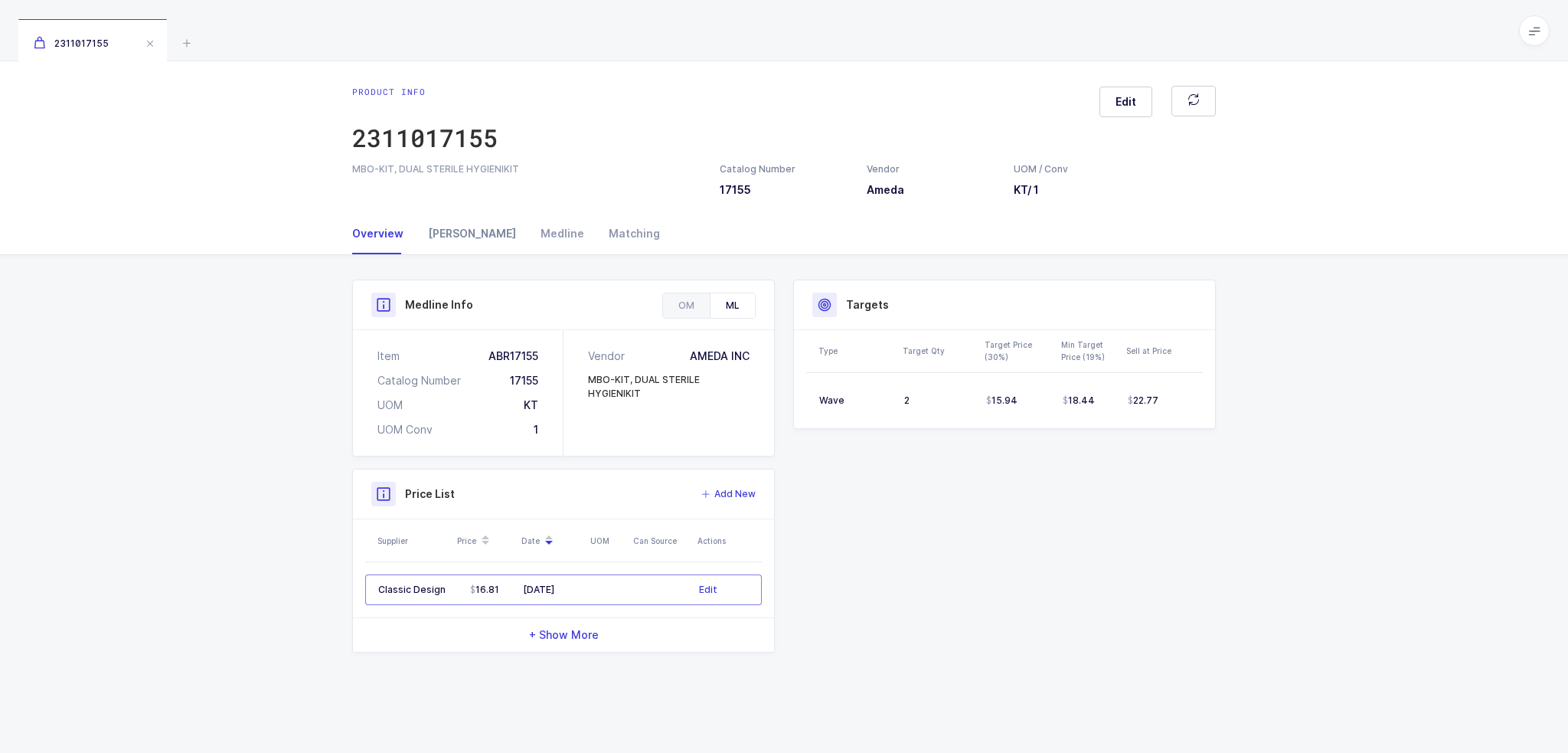
click at [435, 231] on div "[PERSON_NAME]" at bounding box center [472, 233] width 113 height 42
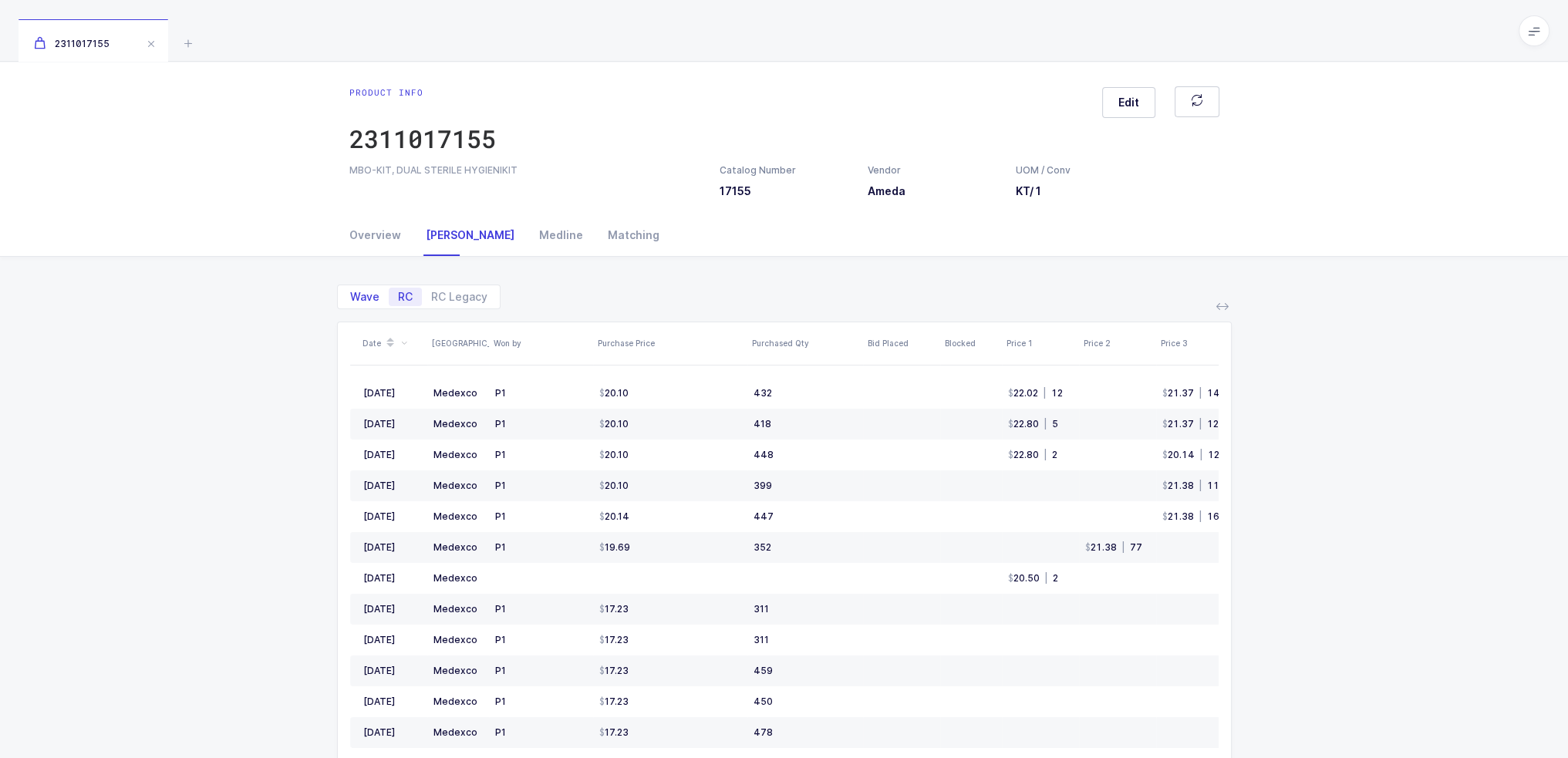
click at [358, 296] on span "Wave" at bounding box center [364, 297] width 29 height 11
click at [351, 296] on input "Wave" at bounding box center [345, 292] width 10 height 10
radio input "true"
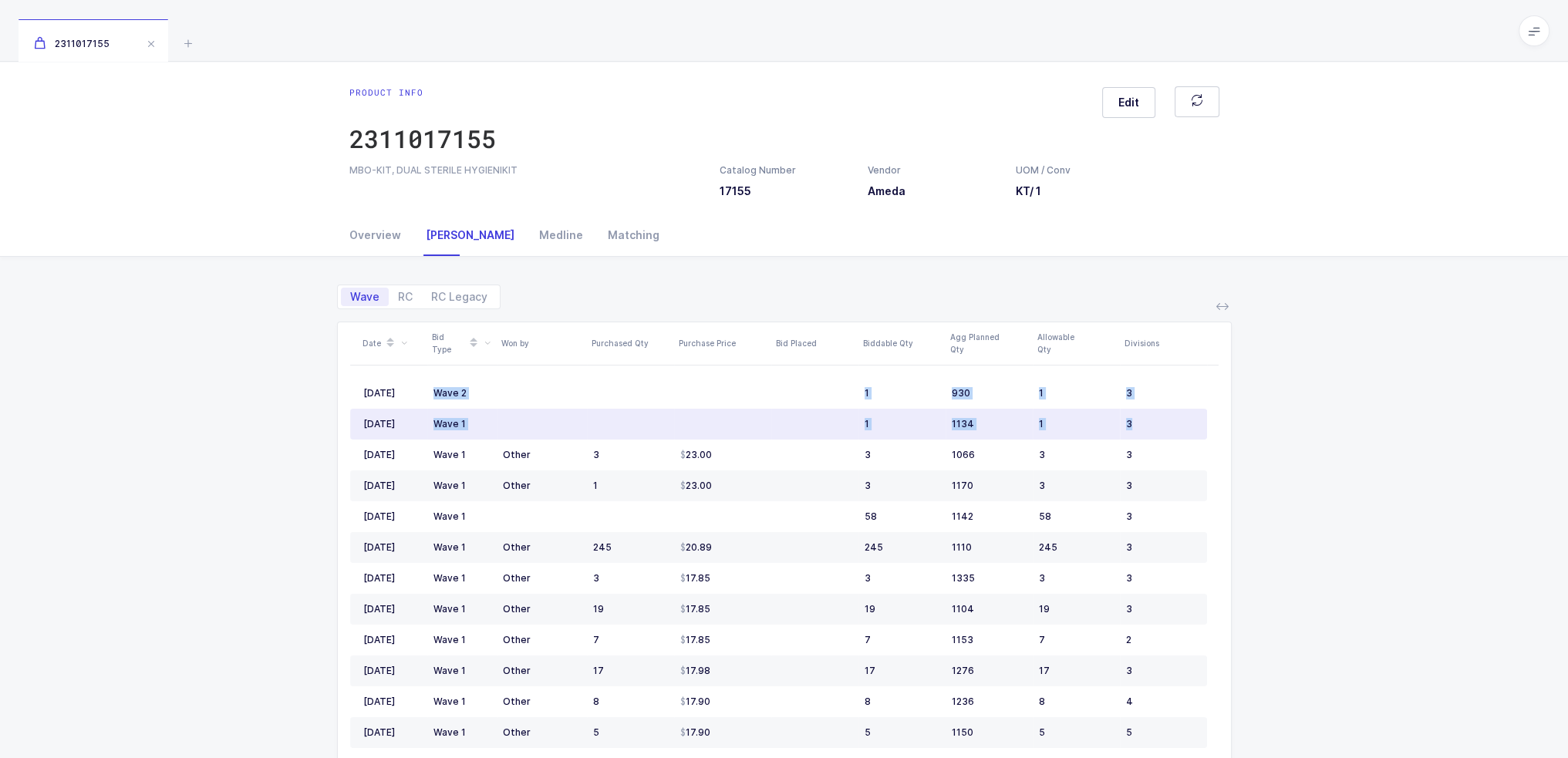
drag, startPoint x: 430, startPoint y: 386, endPoint x: 1163, endPoint y: 416, distance: 733.6
click at [1163, 418] on div "3" at bounding box center [1159, 423] width 68 height 12
click at [1159, 422] on div "3" at bounding box center [1159, 423] width 68 height 12
drag, startPoint x: 1162, startPoint y: 430, endPoint x: 725, endPoint y: 366, distance: 441.7
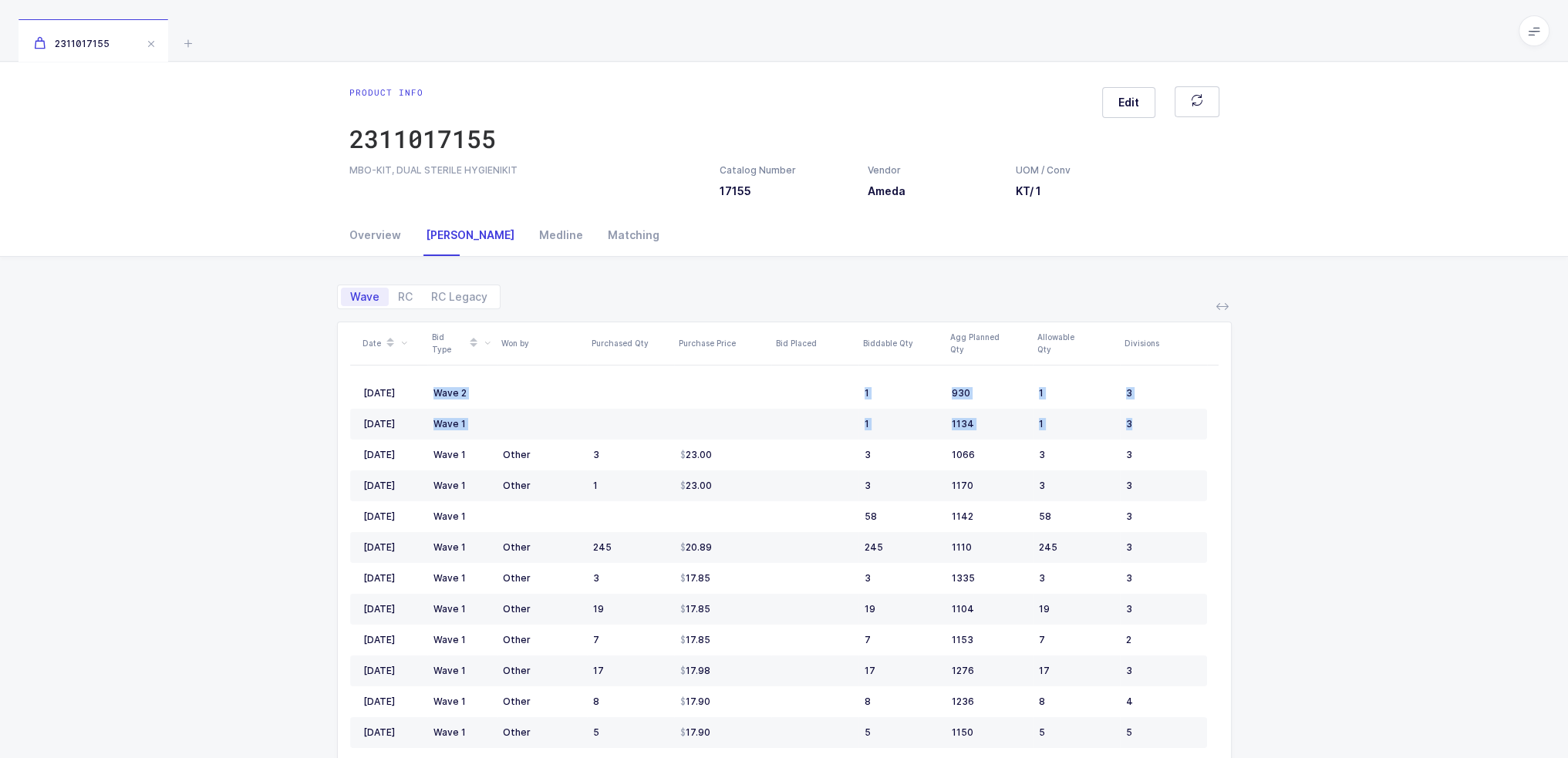
click at [398, 296] on span "RC" at bounding box center [406, 297] width 15 height 11
click at [398, 296] on input "RC" at bounding box center [394, 292] width 10 height 10
radio input "true"
radio input "false"
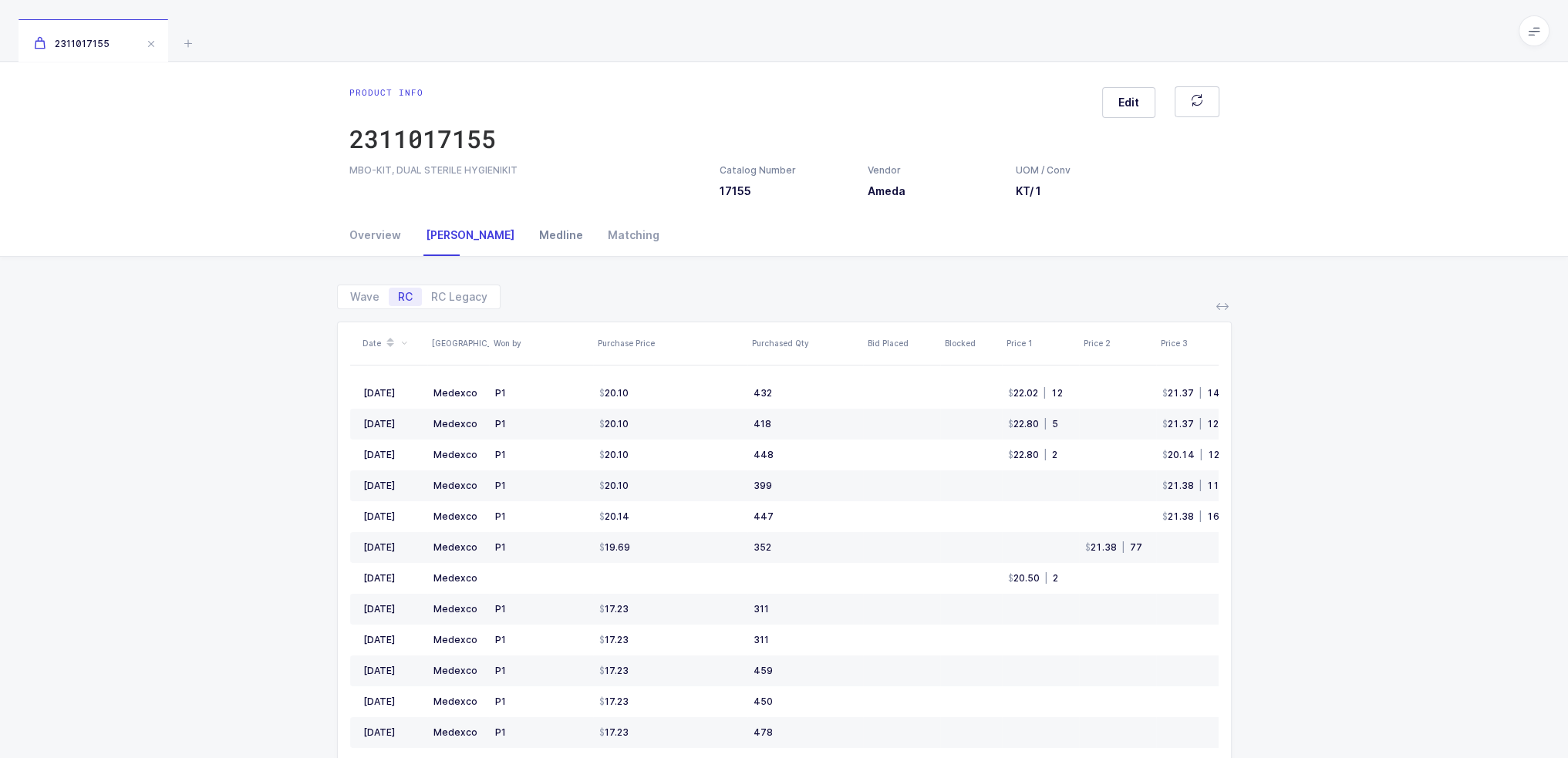
click at [527, 229] on div "Medline" at bounding box center [562, 235] width 69 height 42
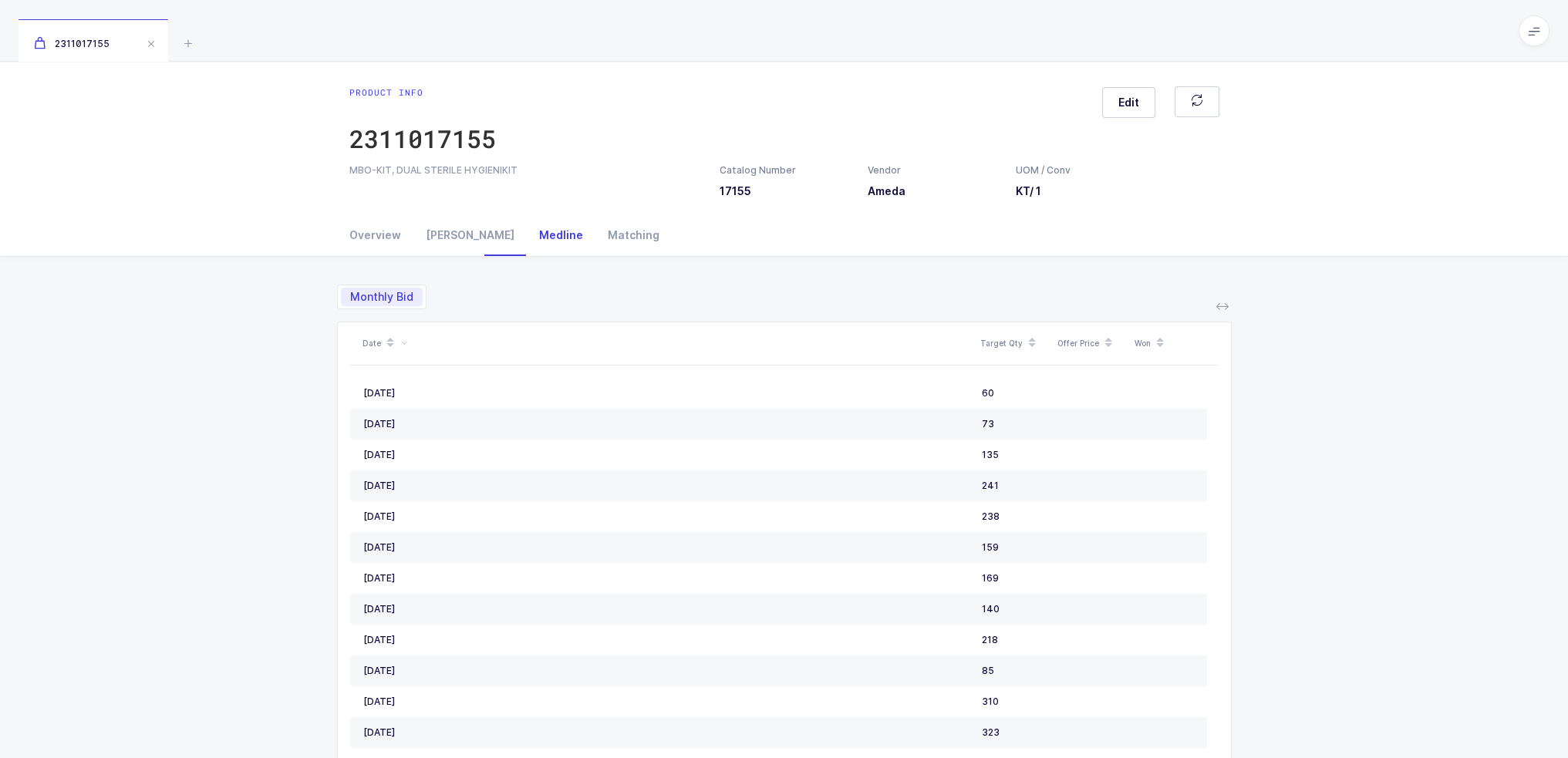
click at [527, 234] on div "Medline" at bounding box center [562, 235] width 69 height 42
click at [424, 236] on div "[PERSON_NAME]" at bounding box center [470, 235] width 114 height 42
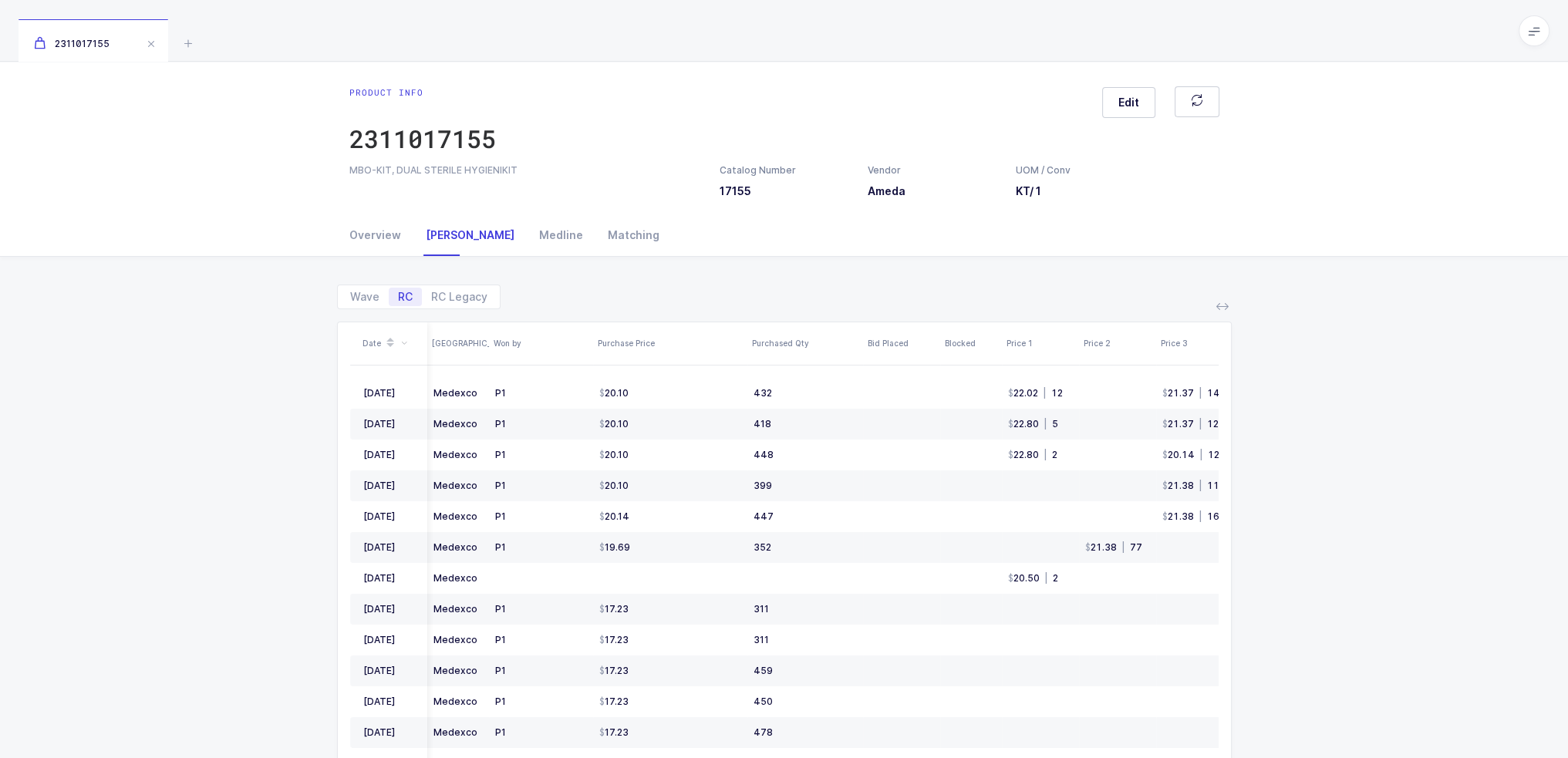
scroll to position [0, 473]
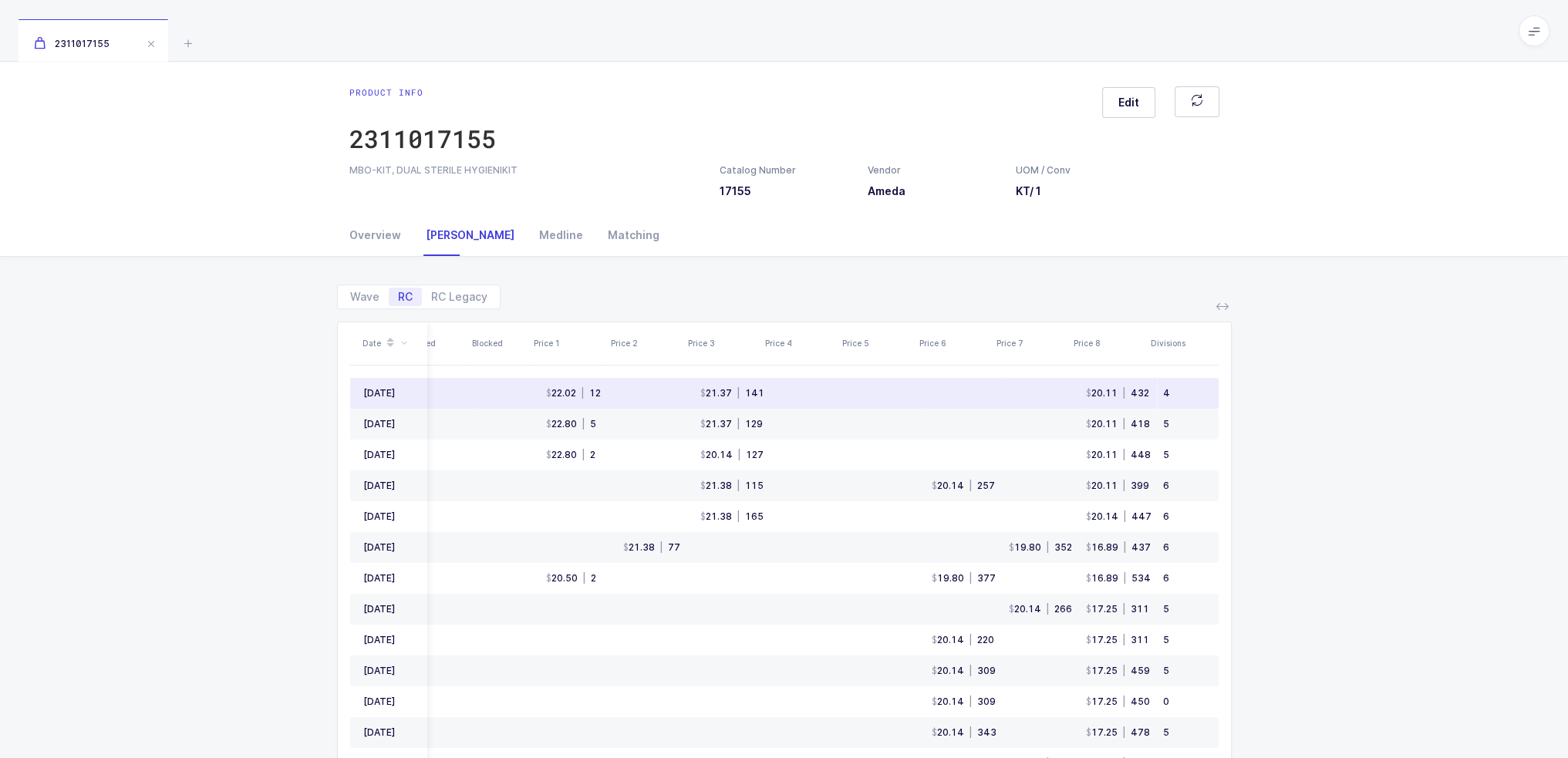
drag, startPoint x: 840, startPoint y: 385, endPoint x: 1183, endPoint y: 389, distance: 343.0
click at [1183, 389] on tr "Aug 2025 Medexco P1 20.10 432 22.02 | 12 21.37 | 141 20.11 | 432 4" at bounding box center [553, 393] width 1330 height 31
click at [1183, 390] on div "4" at bounding box center [1184, 393] width 42 height 12
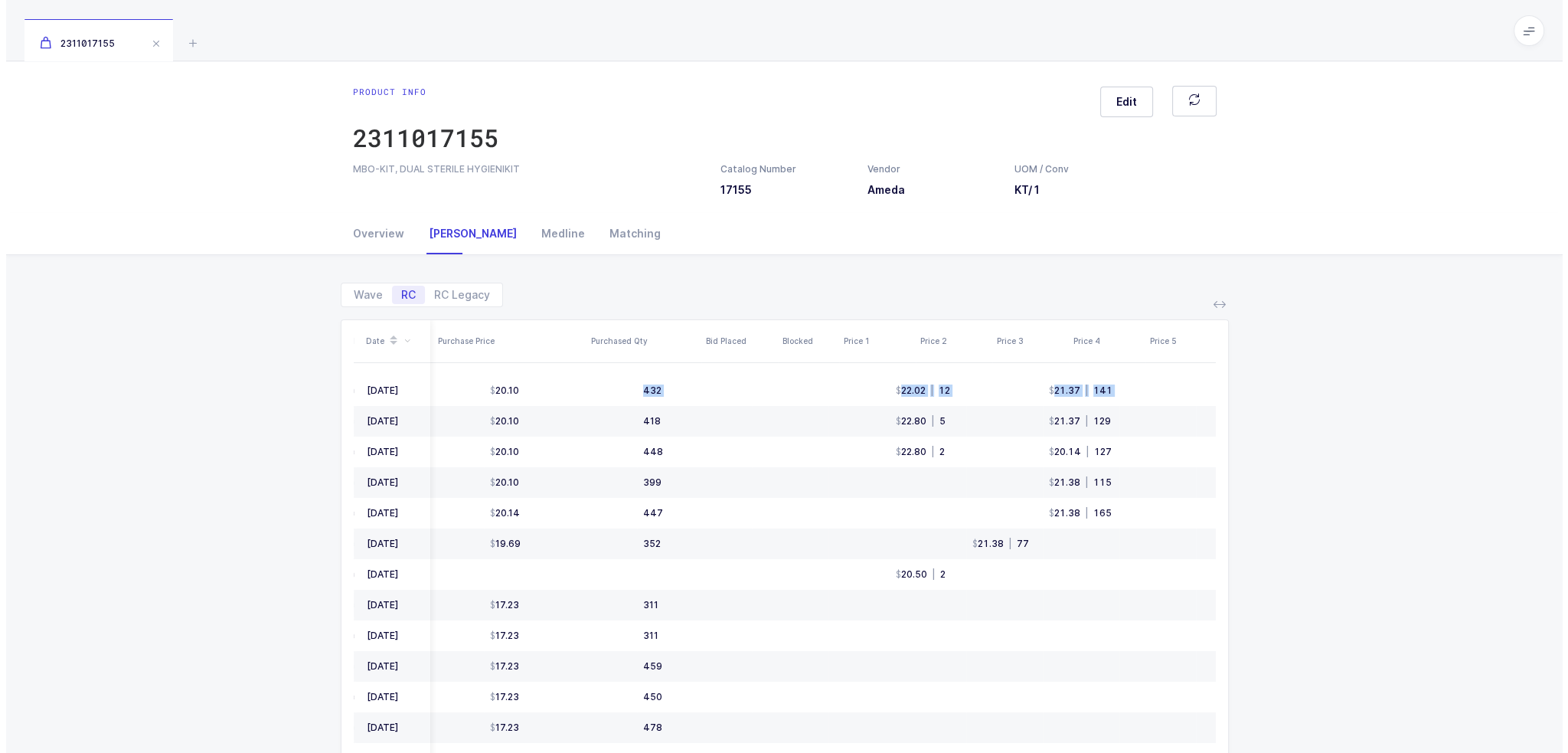
scroll to position [0, 0]
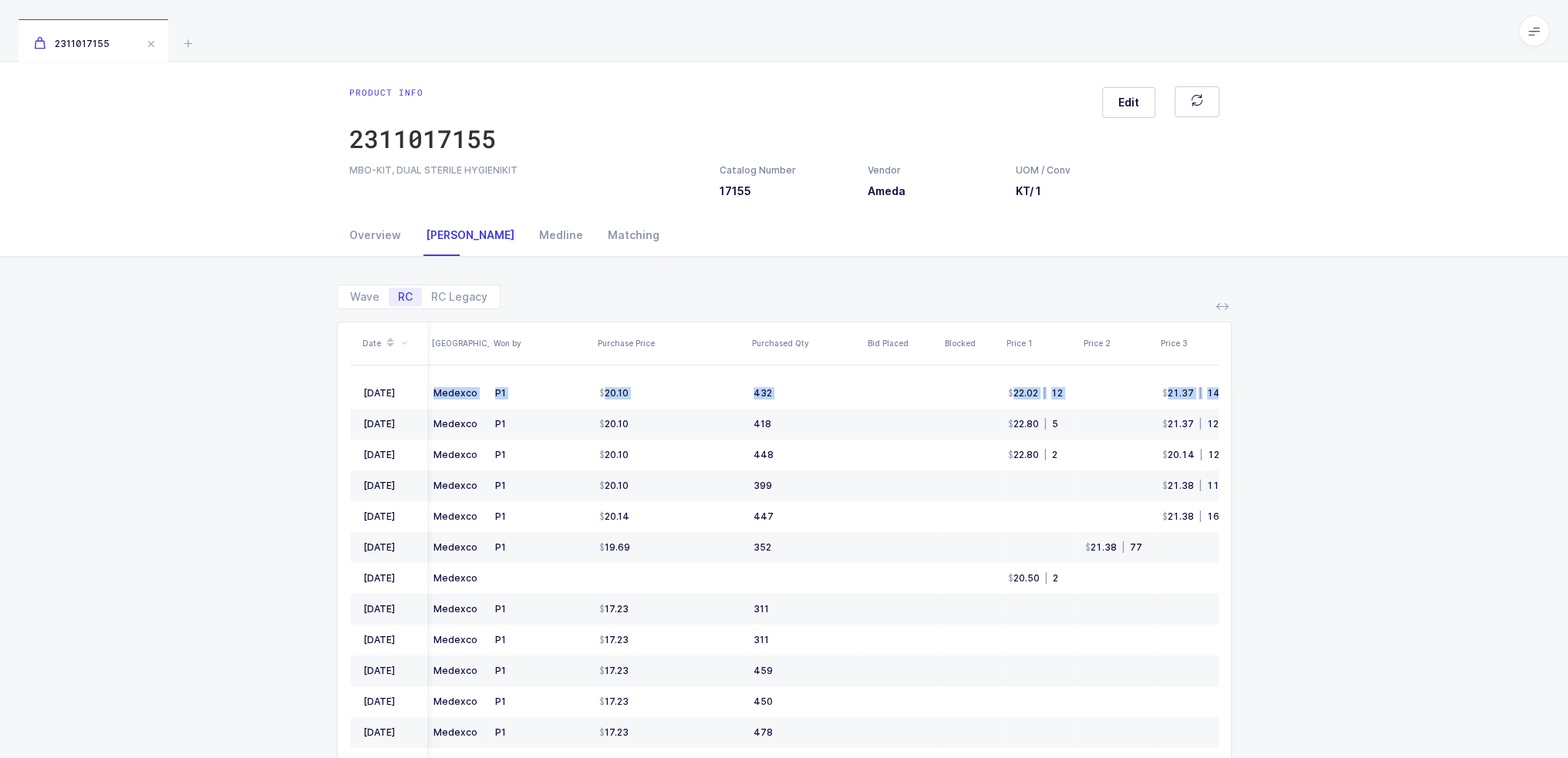
drag, startPoint x: 1187, startPoint y: 392, endPoint x: 323, endPoint y: 341, distance: 865.5
click at [307, 386] on div "Wave RC RC Legacy Date ASV Won by Purchase Price Purchased Qty Bid Placed Block…" at bounding box center [784, 597] width 1543 height 682
click at [368, 297] on span "Wave" at bounding box center [364, 297] width 29 height 11
click at [351, 297] on input "Wave" at bounding box center [345, 292] width 10 height 10
radio input "true"
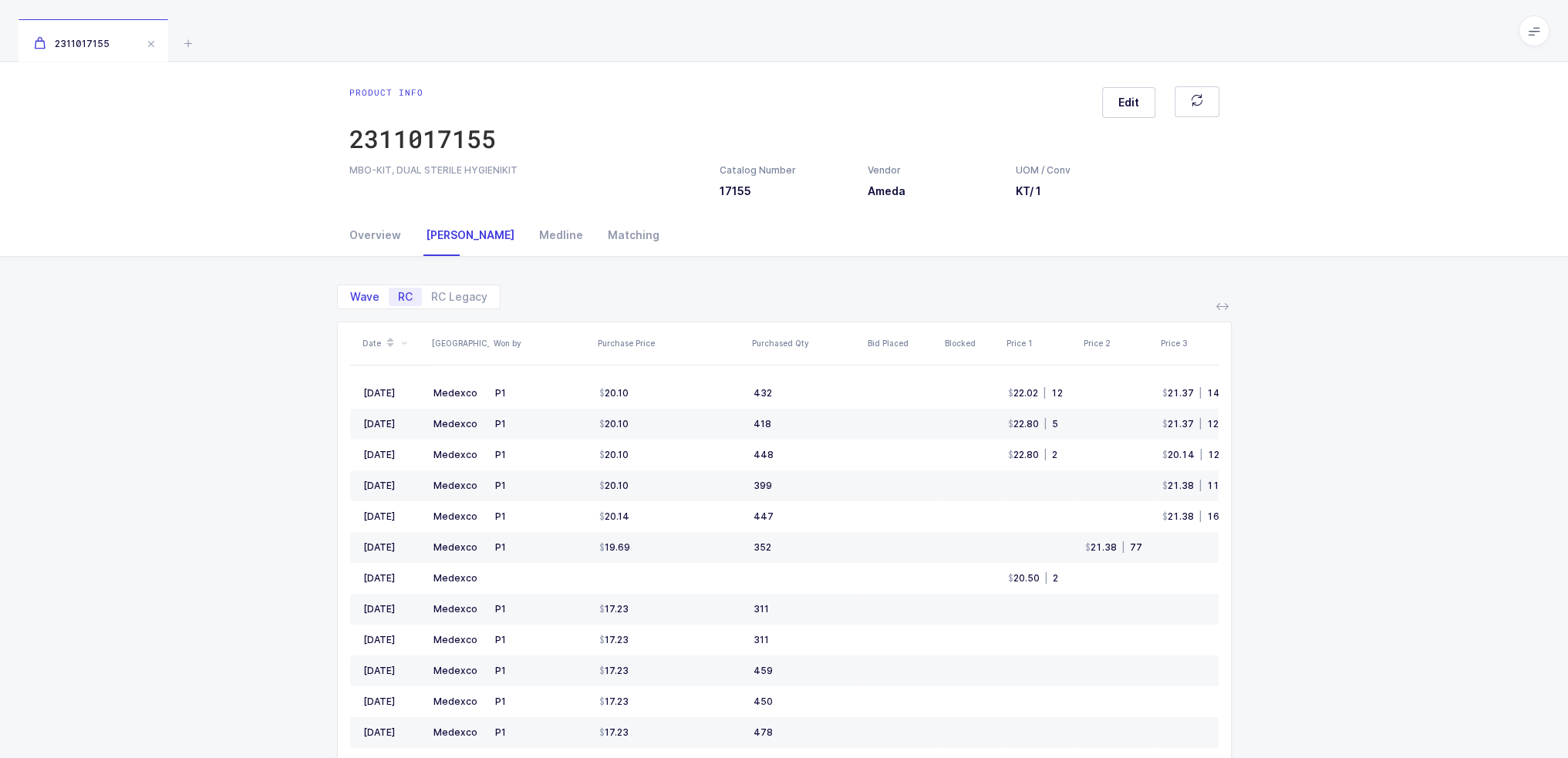
radio input "false"
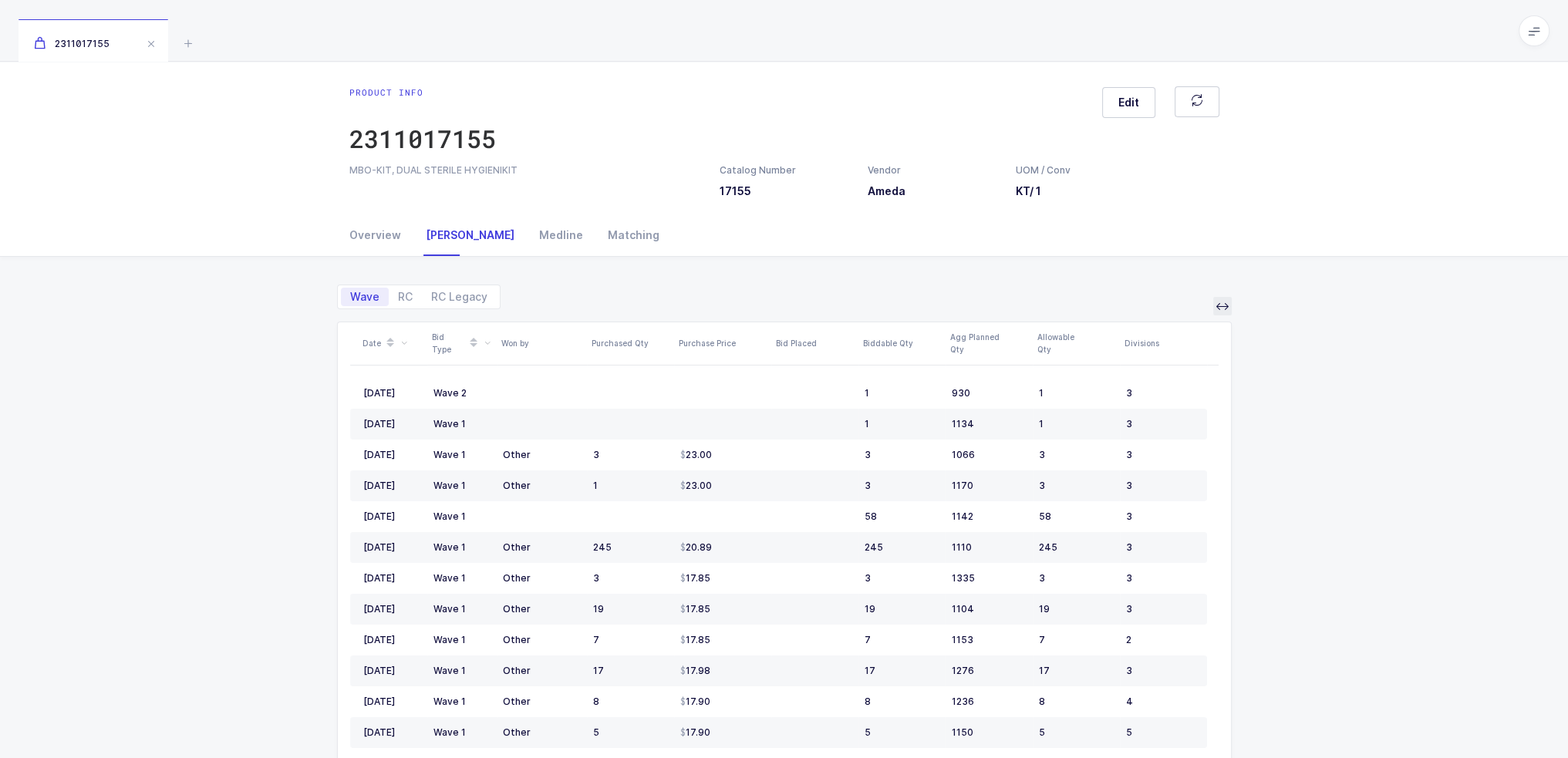
drag, startPoint x: 1206, startPoint y: 311, endPoint x: 1222, endPoint y: 308, distance: 16.3
click at [1208, 310] on div "Wave RC RC Legacy Date Bid Type Won by Purchased Qty Purchase Price Bid Placed …" at bounding box center [784, 578] width 895 height 644
click at [1222, 308] on icon at bounding box center [1222, 306] width 12 height 12
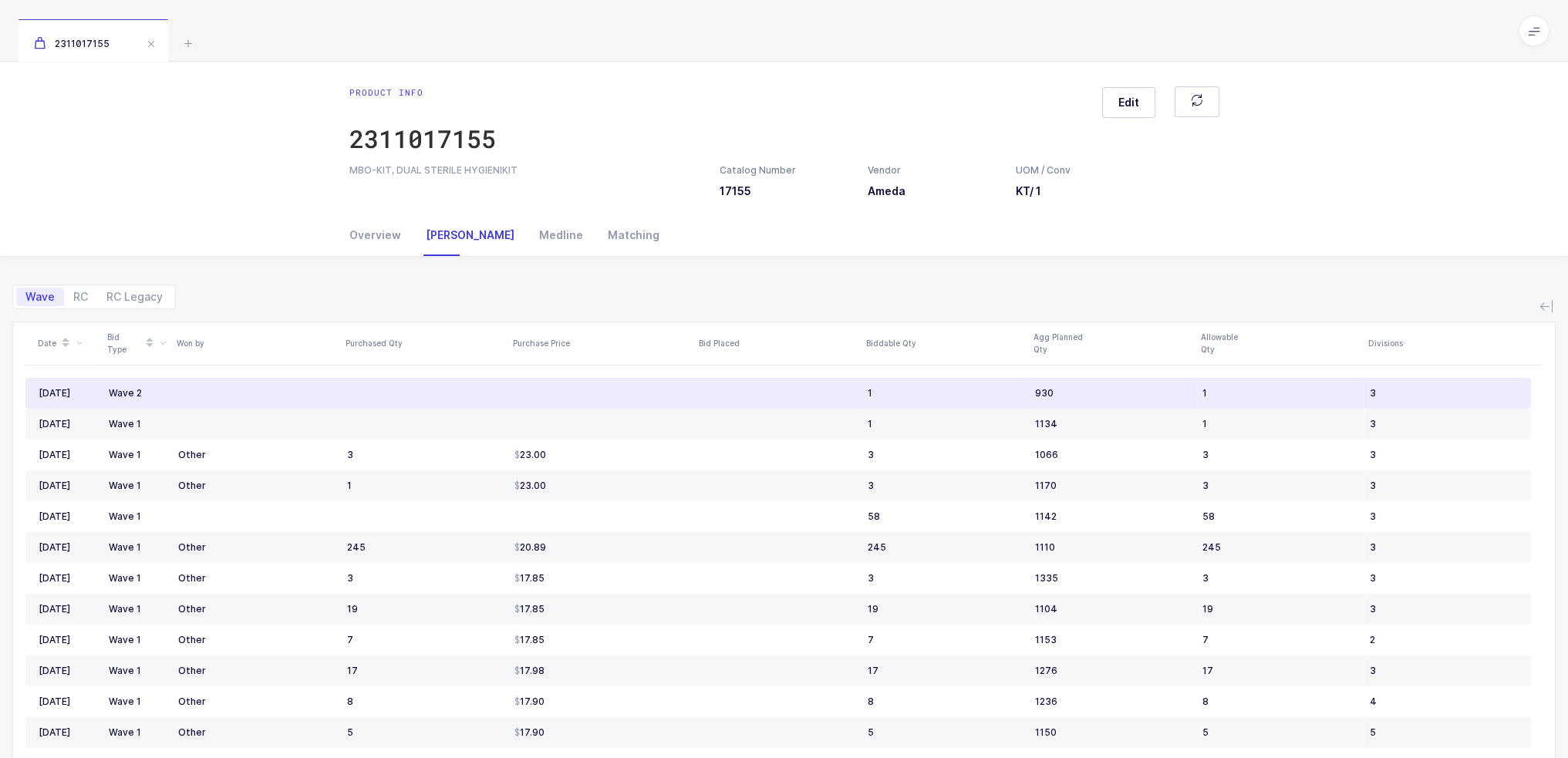
click at [539, 385] on td at bounding box center [601, 393] width 186 height 31
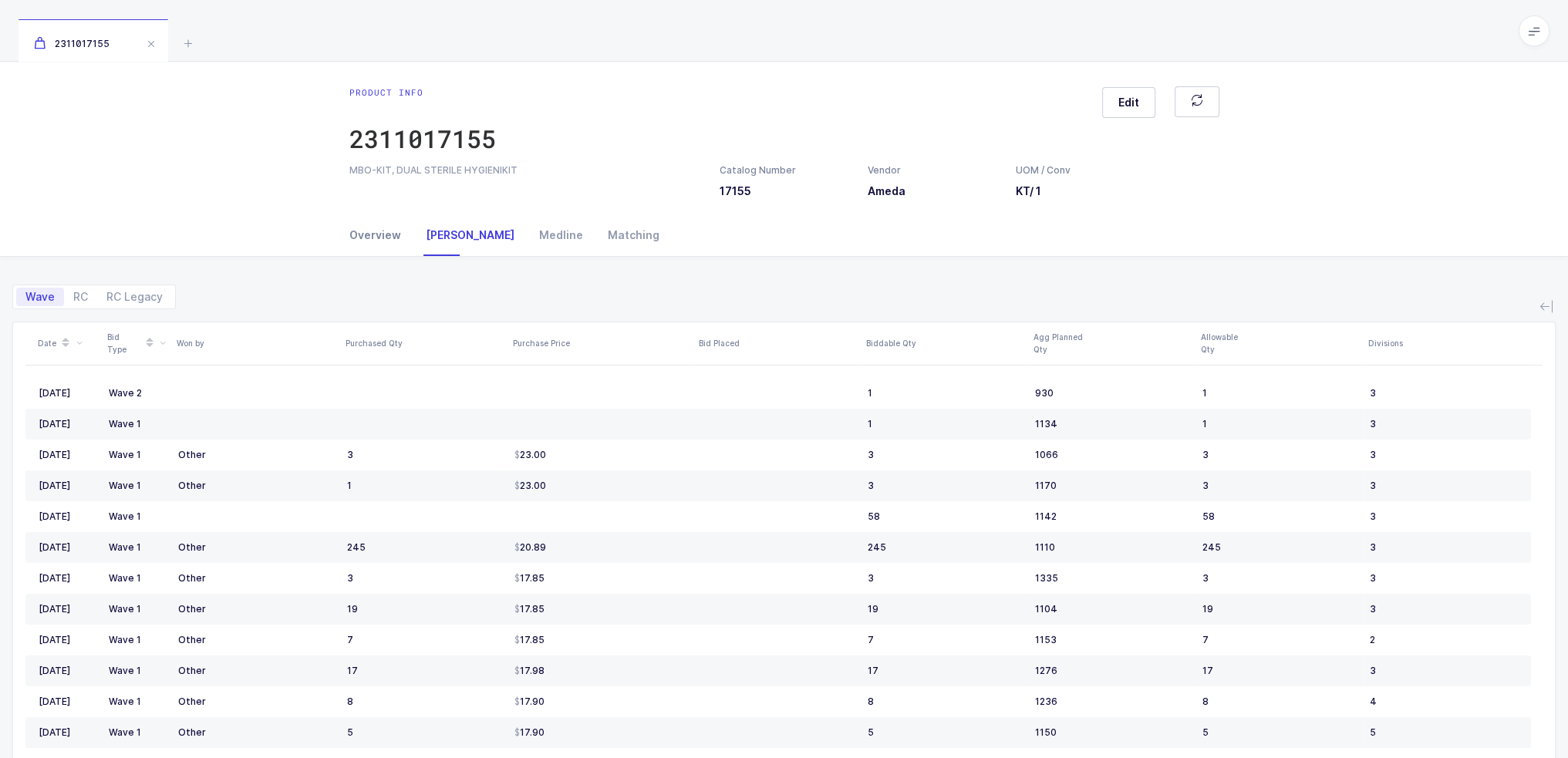
click at [376, 228] on div "Overview" at bounding box center [382, 235] width 64 height 42
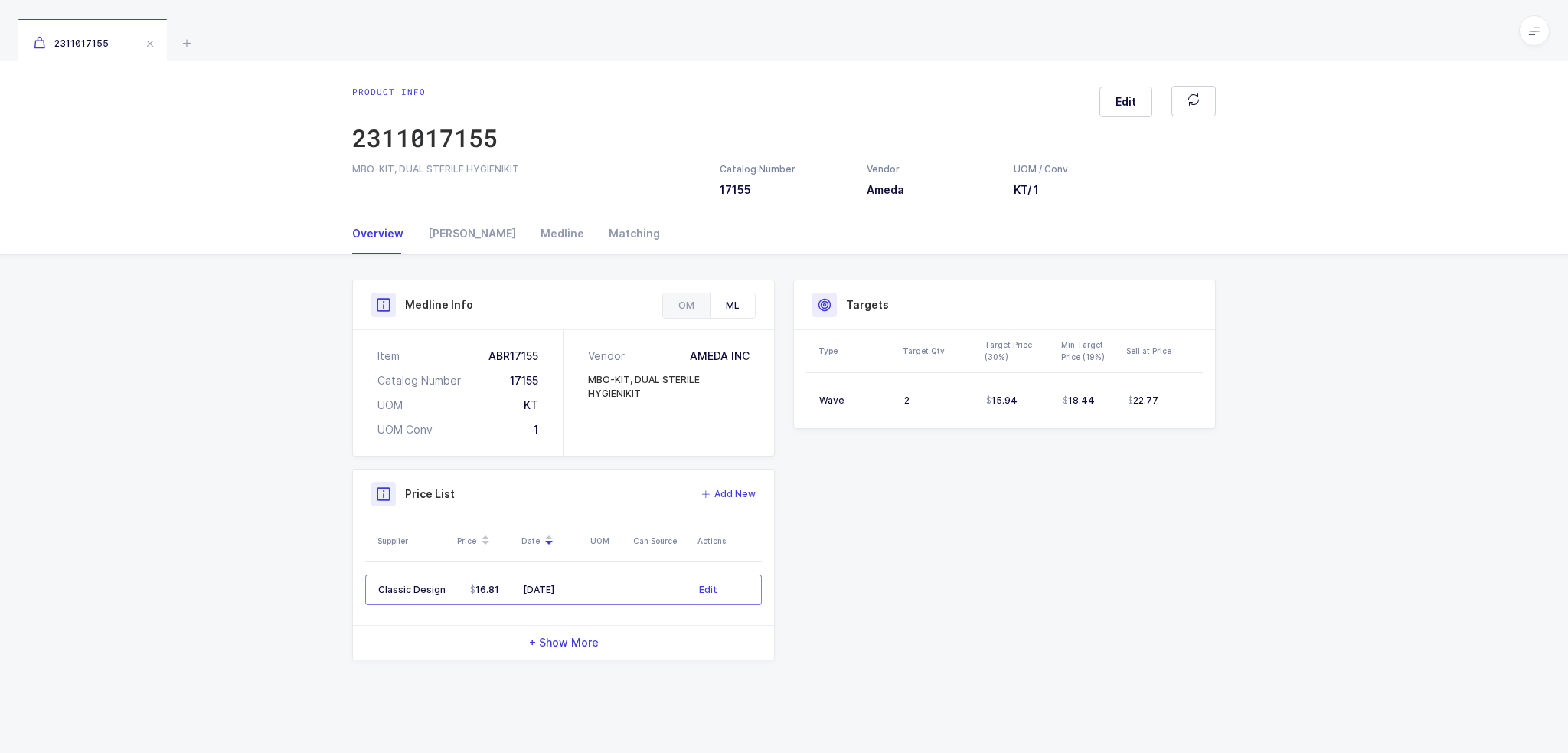
drag, startPoint x: 1174, startPoint y: 408, endPoint x: 1219, endPoint y: 453, distance: 63.6
click at [1219, 453] on div "Product Info Catalog Number 17155 Vendor Ameda UOM / Conv KT / 1 Description MB…" at bounding box center [784, 470] width 883 height 381
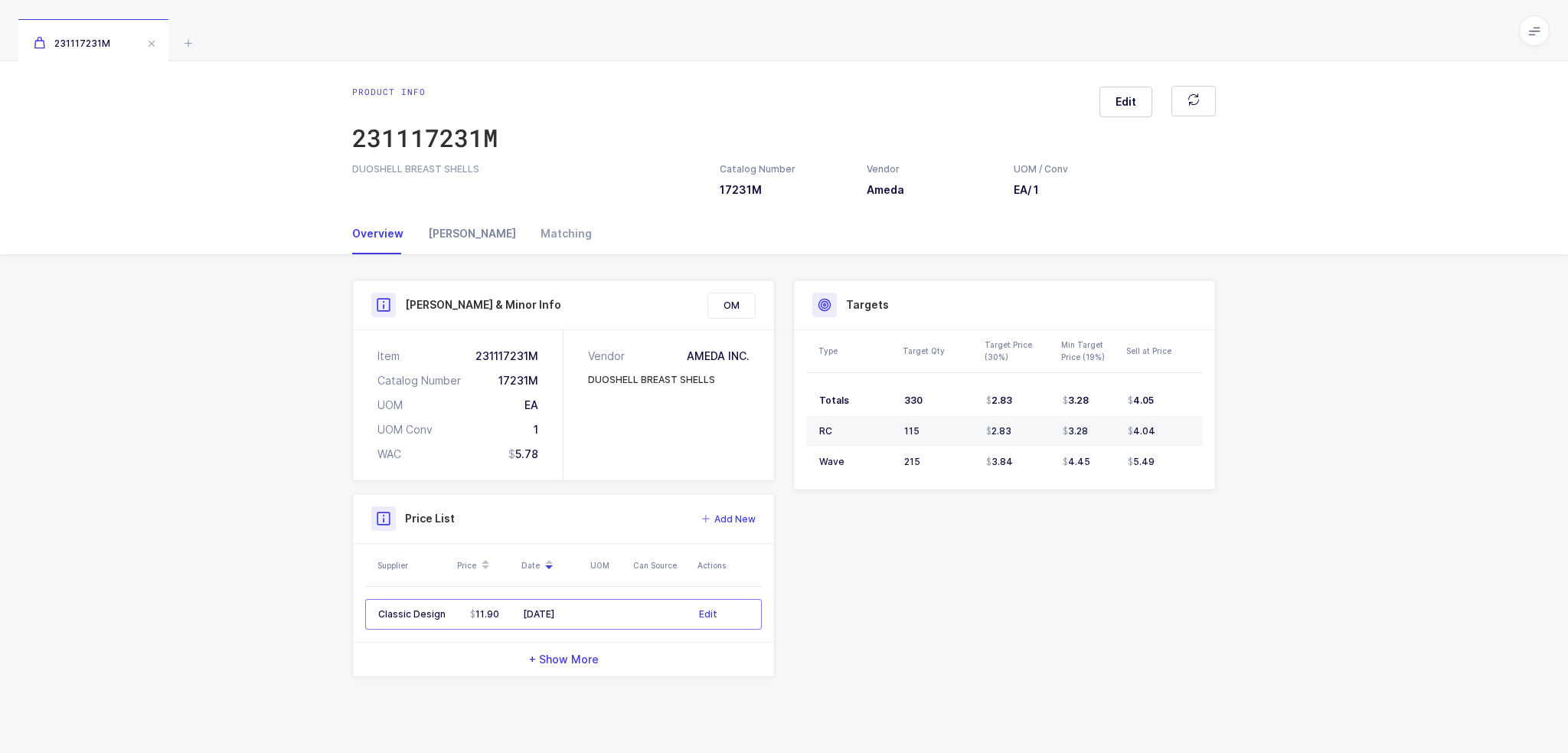
click at [450, 239] on div "[PERSON_NAME]" at bounding box center [472, 233] width 113 height 42
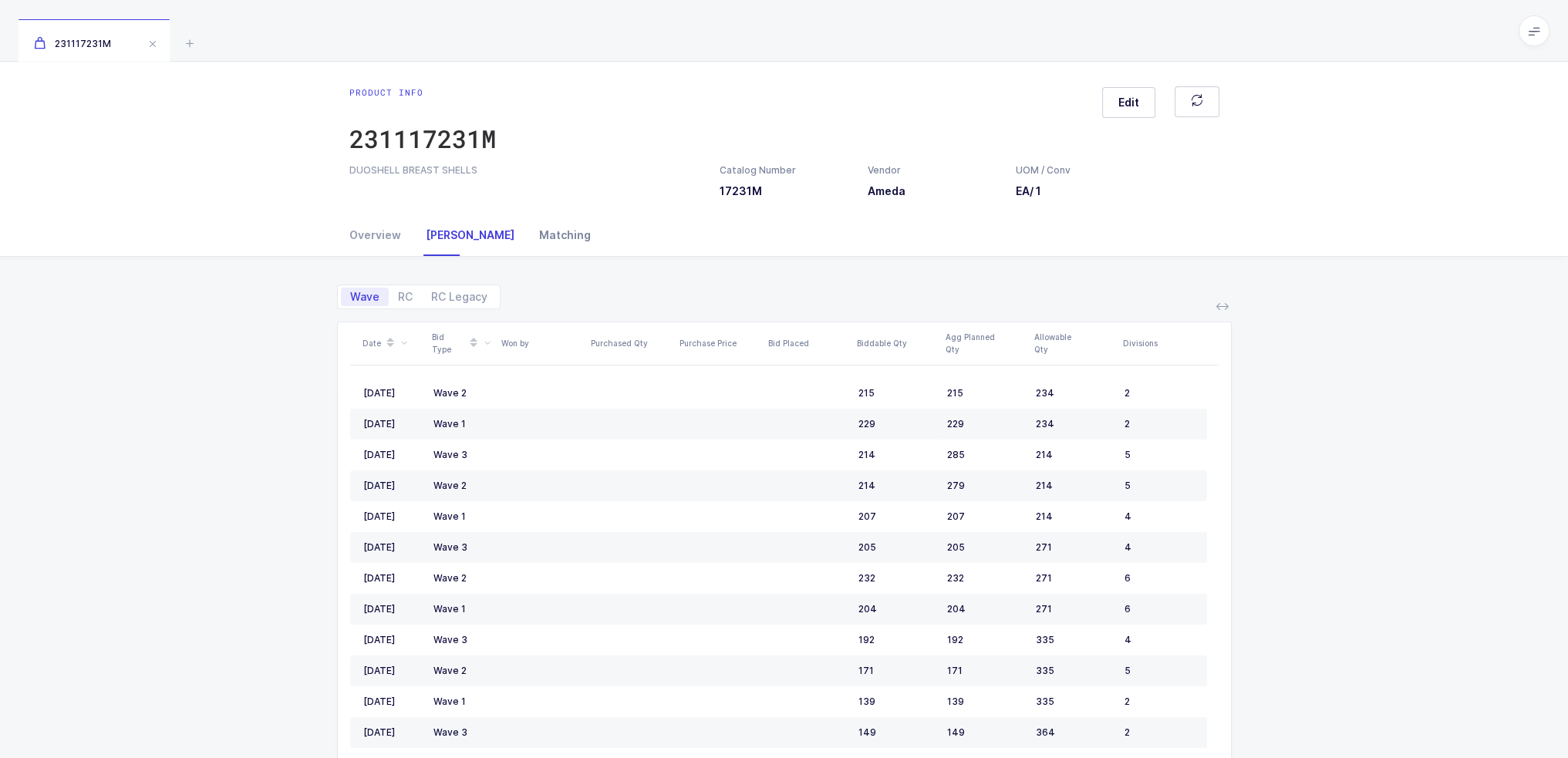
click at [527, 237] on div "Matching" at bounding box center [559, 235] width 64 height 42
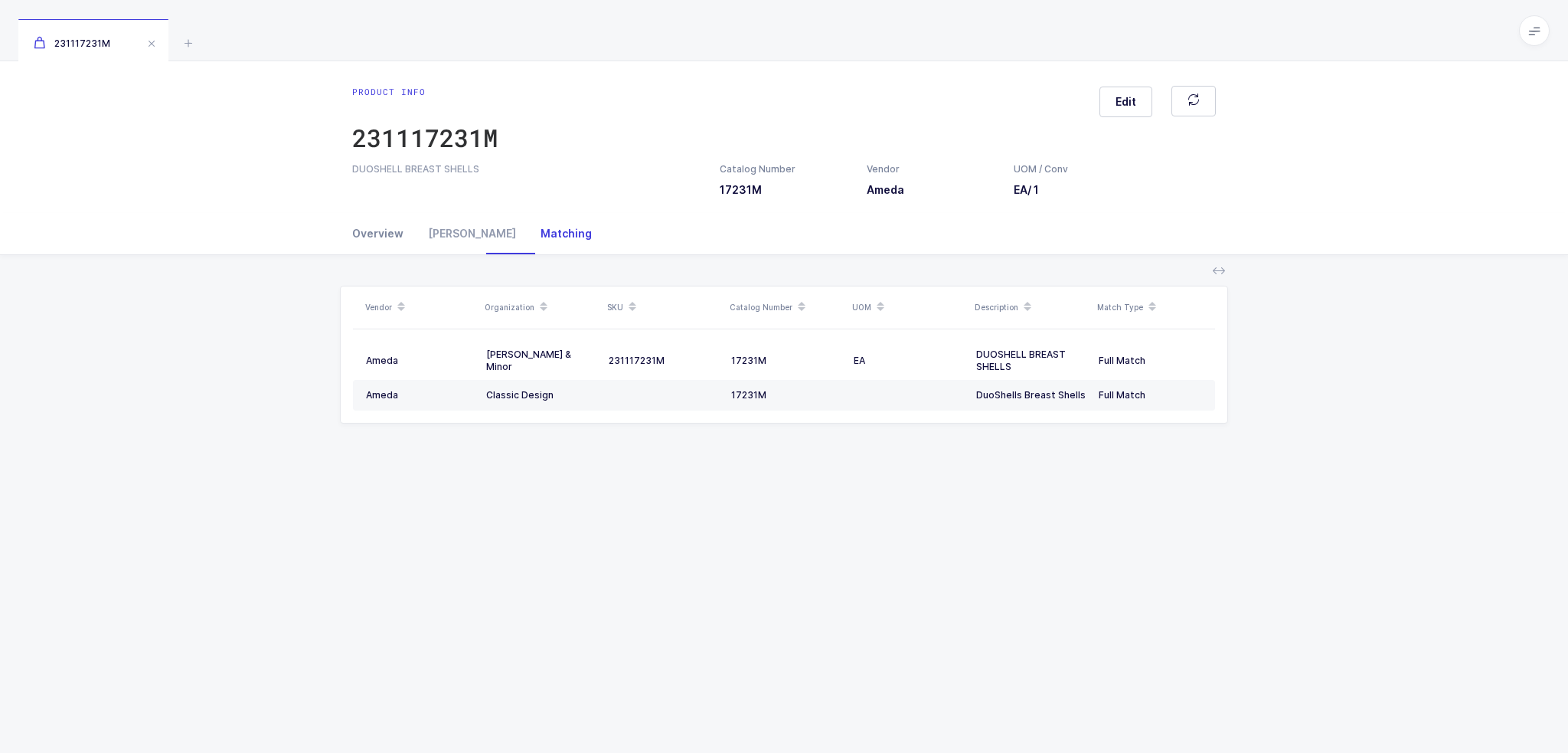
click at [376, 232] on div "Overview" at bounding box center [383, 233] width 64 height 42
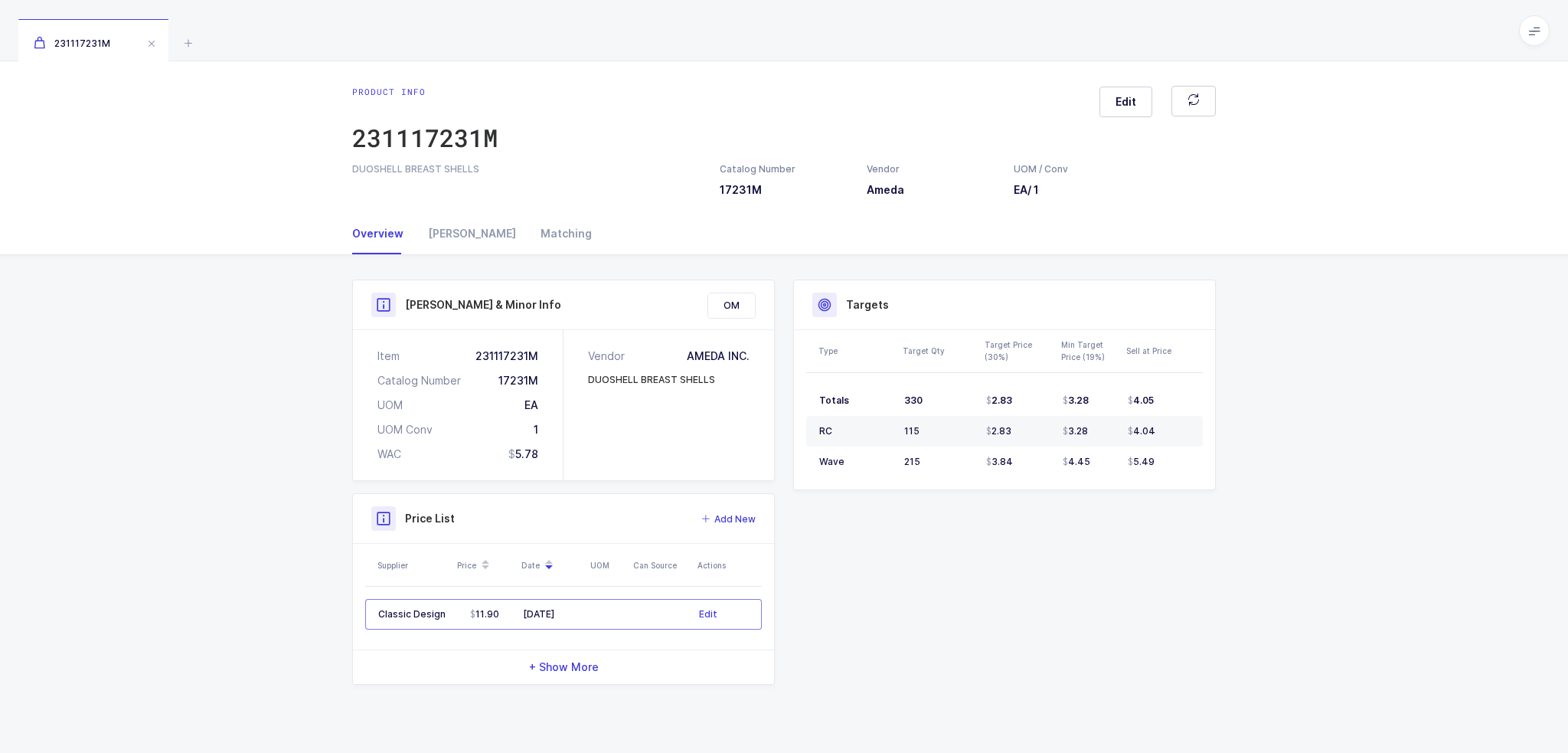
click at [576, 674] on div "+ Show More" at bounding box center [563, 667] width 421 height 33
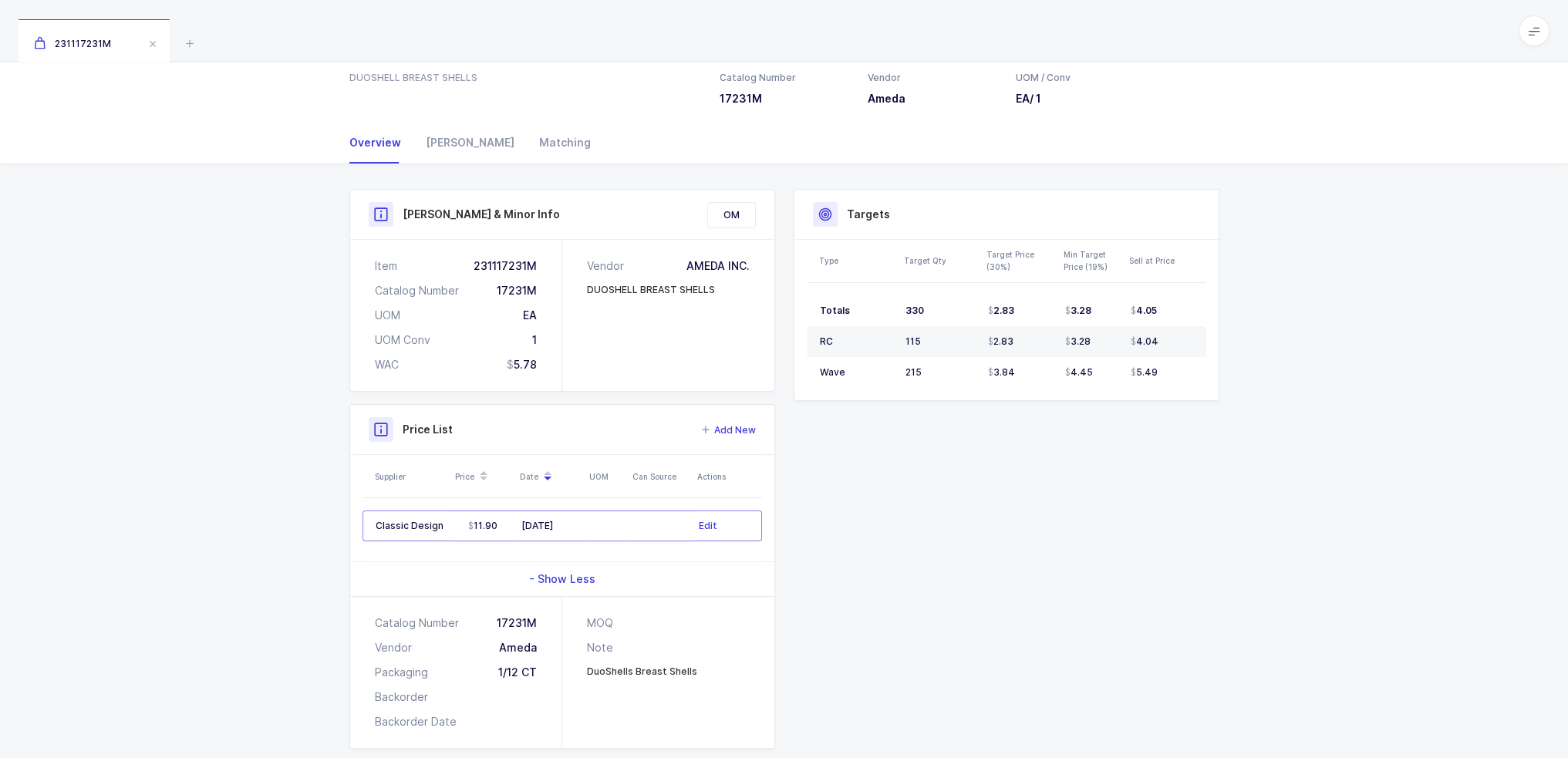
scroll to position [118, 0]
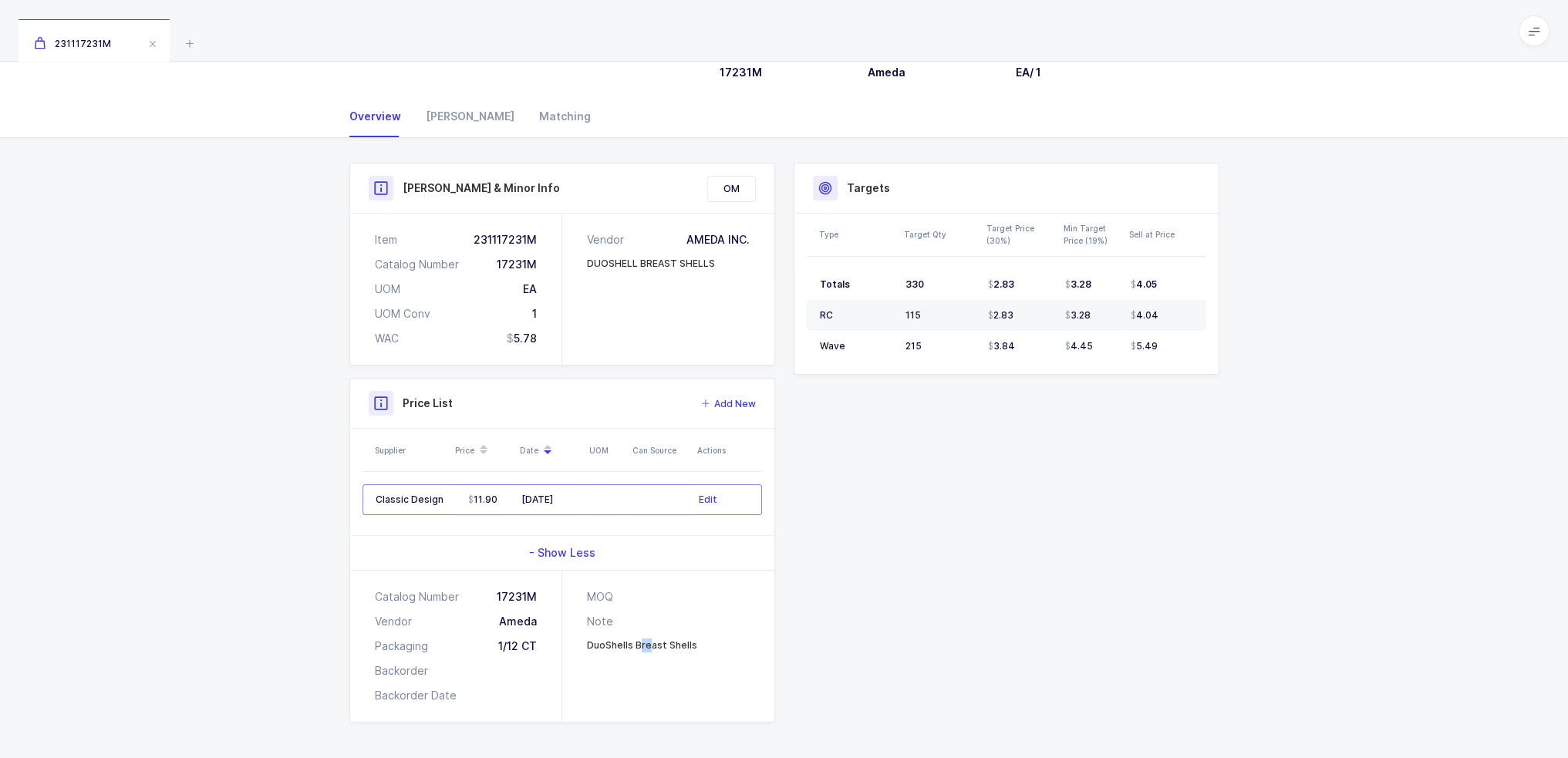
drag, startPoint x: 580, startPoint y: 698, endPoint x: 601, endPoint y: 693, distance: 21.6
click at [601, 693] on div "MOQ Note DuoShells Breast Shells" at bounding box center [668, 646] width 212 height 151
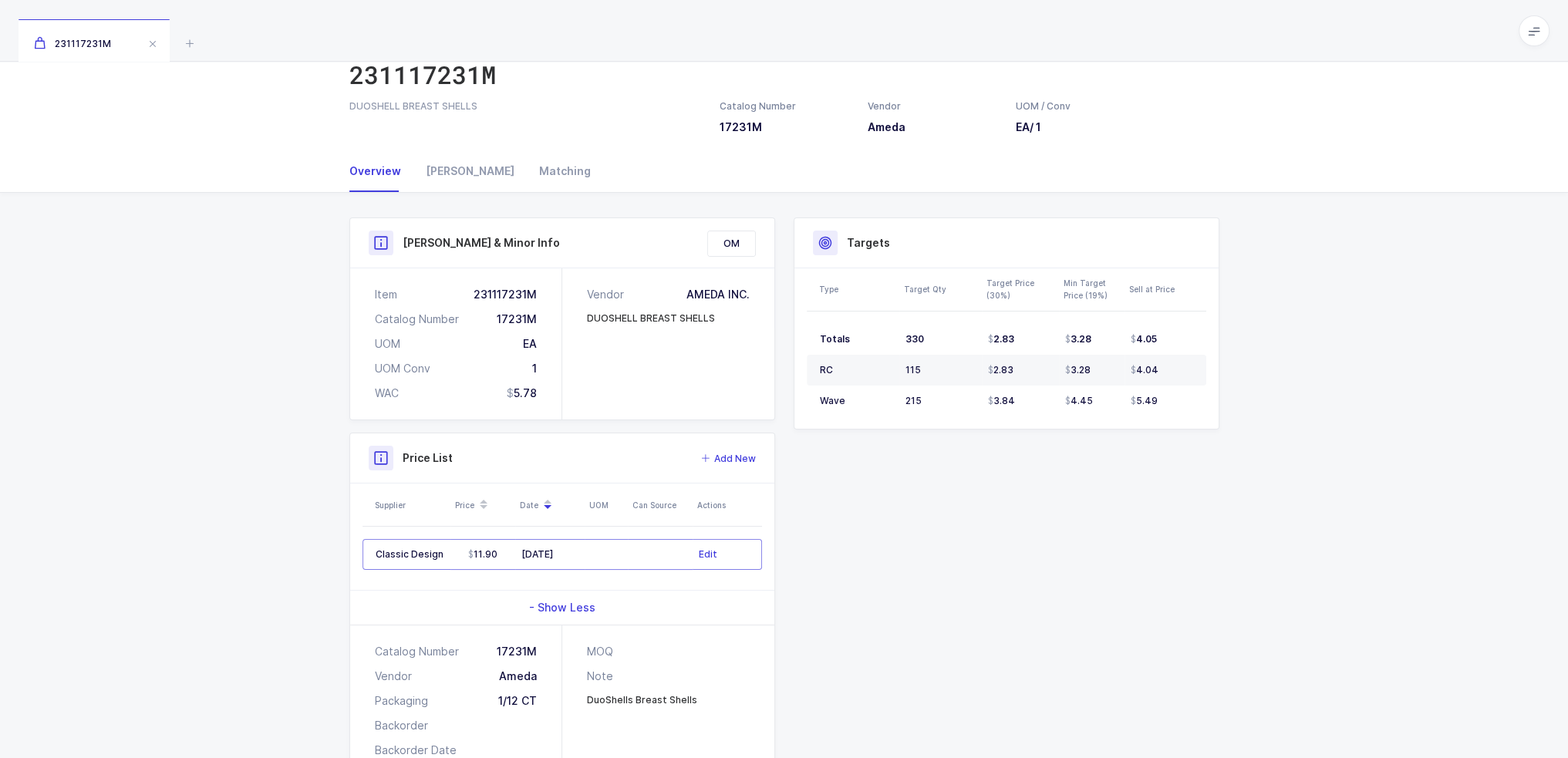
scroll to position [0, 0]
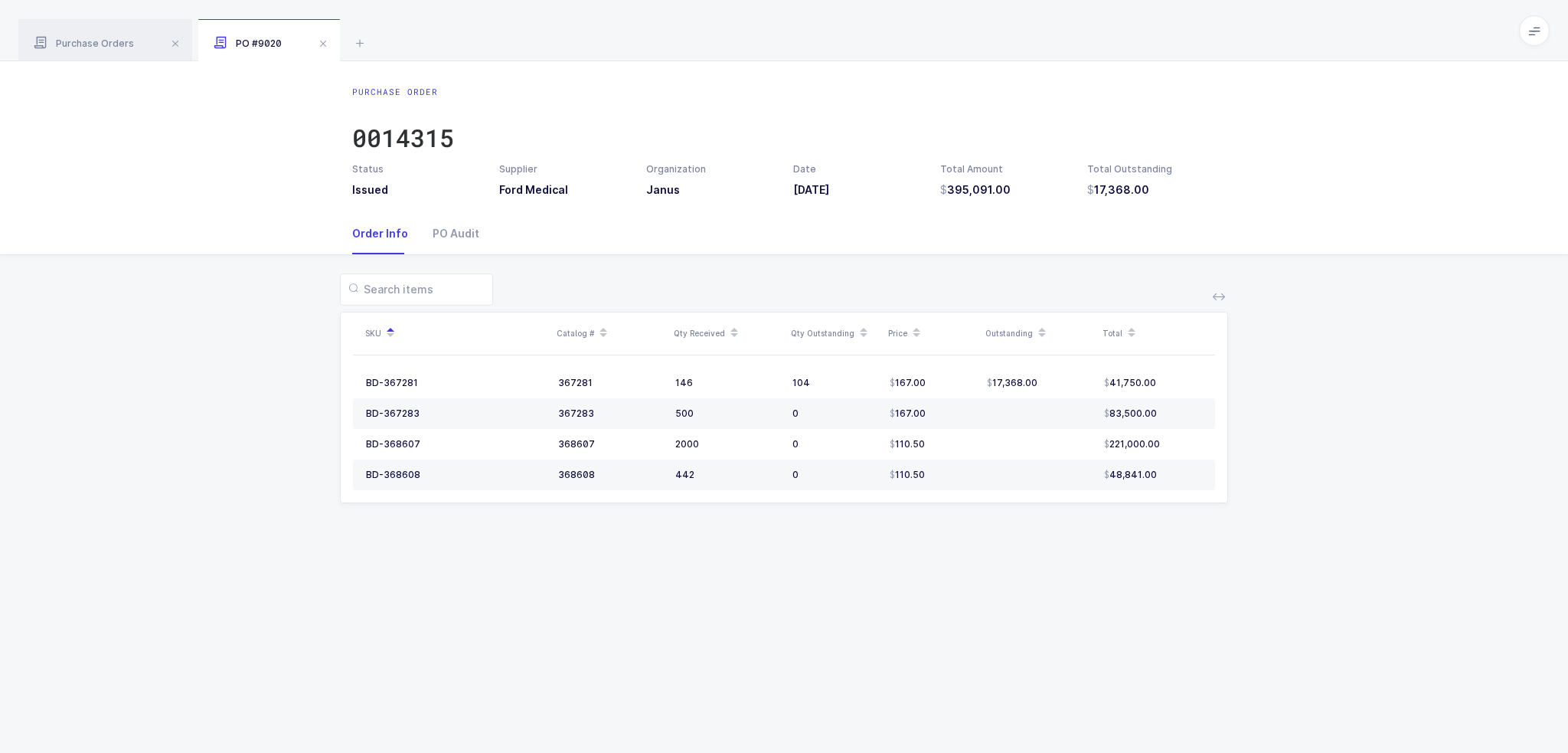
click at [1528, 41] on span at bounding box center [1534, 31] width 31 height 31
click at [1474, 210] on li "Purchasing" at bounding box center [1477, 206] width 114 height 12
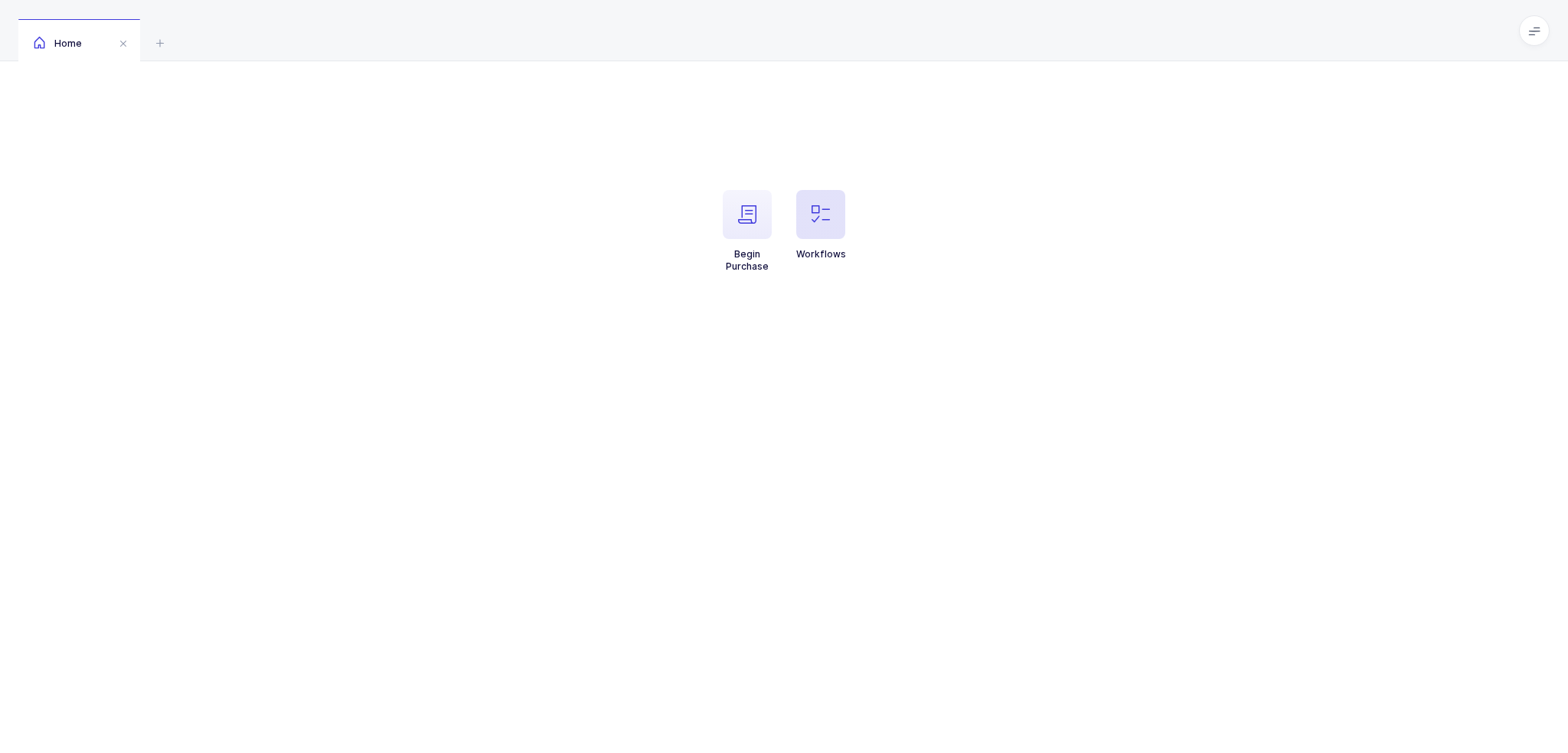
click at [821, 210] on icon "button" at bounding box center [821, 215] width 19 height 19
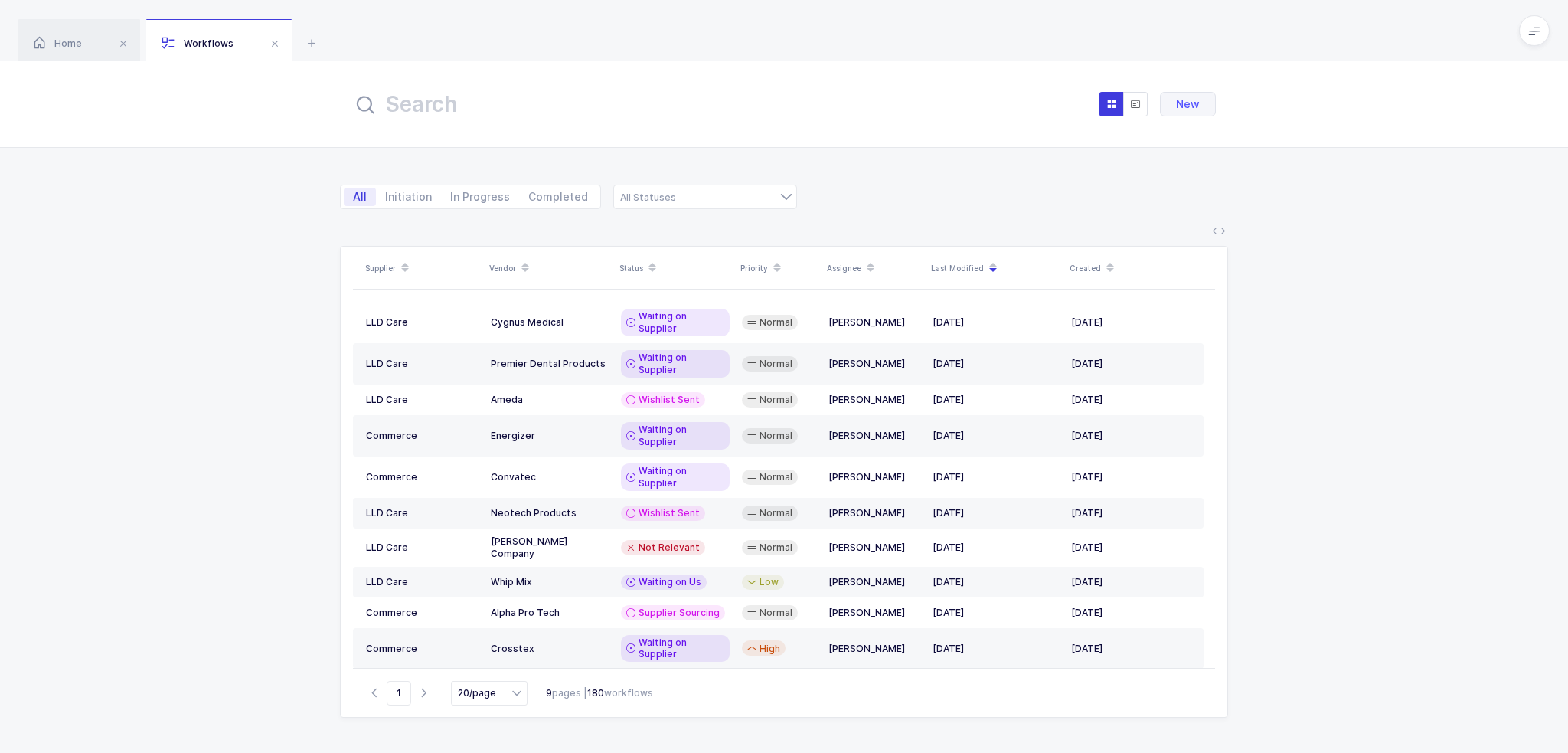
click at [618, 100] on input "text" at bounding box center [521, 105] width 337 height 37
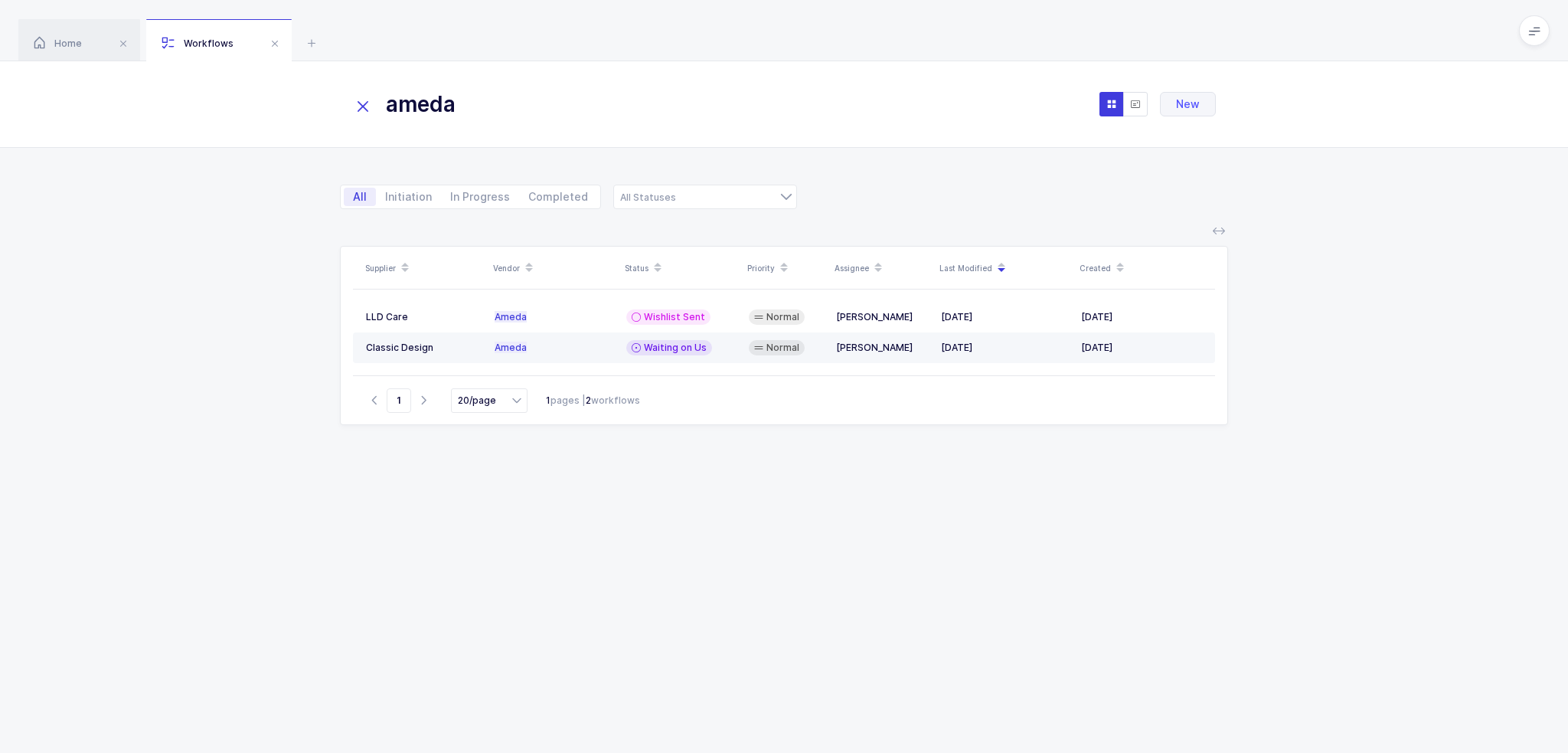
type input "ameda"
click at [680, 348] on span "Waiting on Us" at bounding box center [675, 347] width 63 height 12
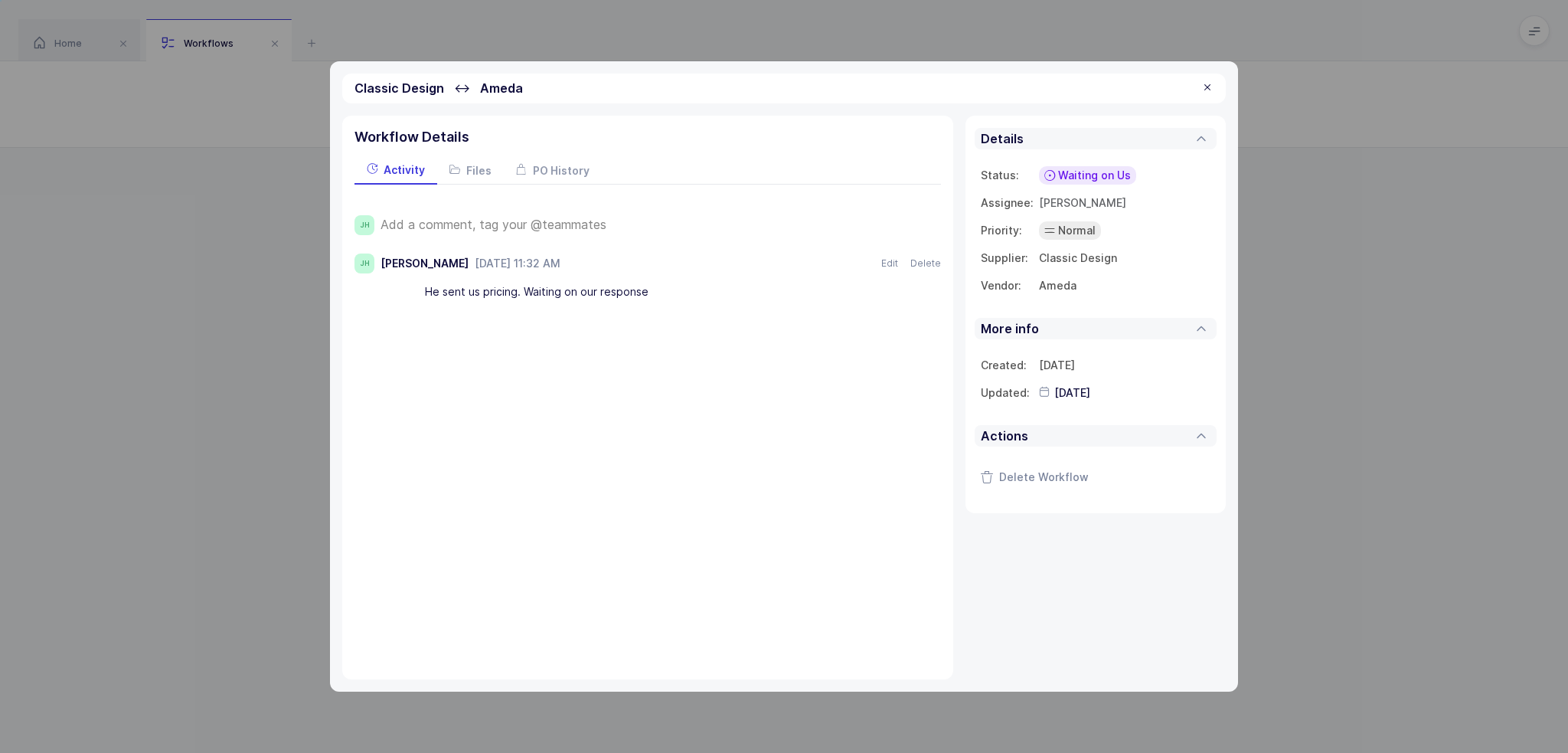
click at [550, 232] on div "Add a comment, tag your @teammates" at bounding box center [660, 224] width 560 height 19
click at [554, 226] on span "Add a comment, tag your @teammates" at bounding box center [494, 224] width 226 height 14
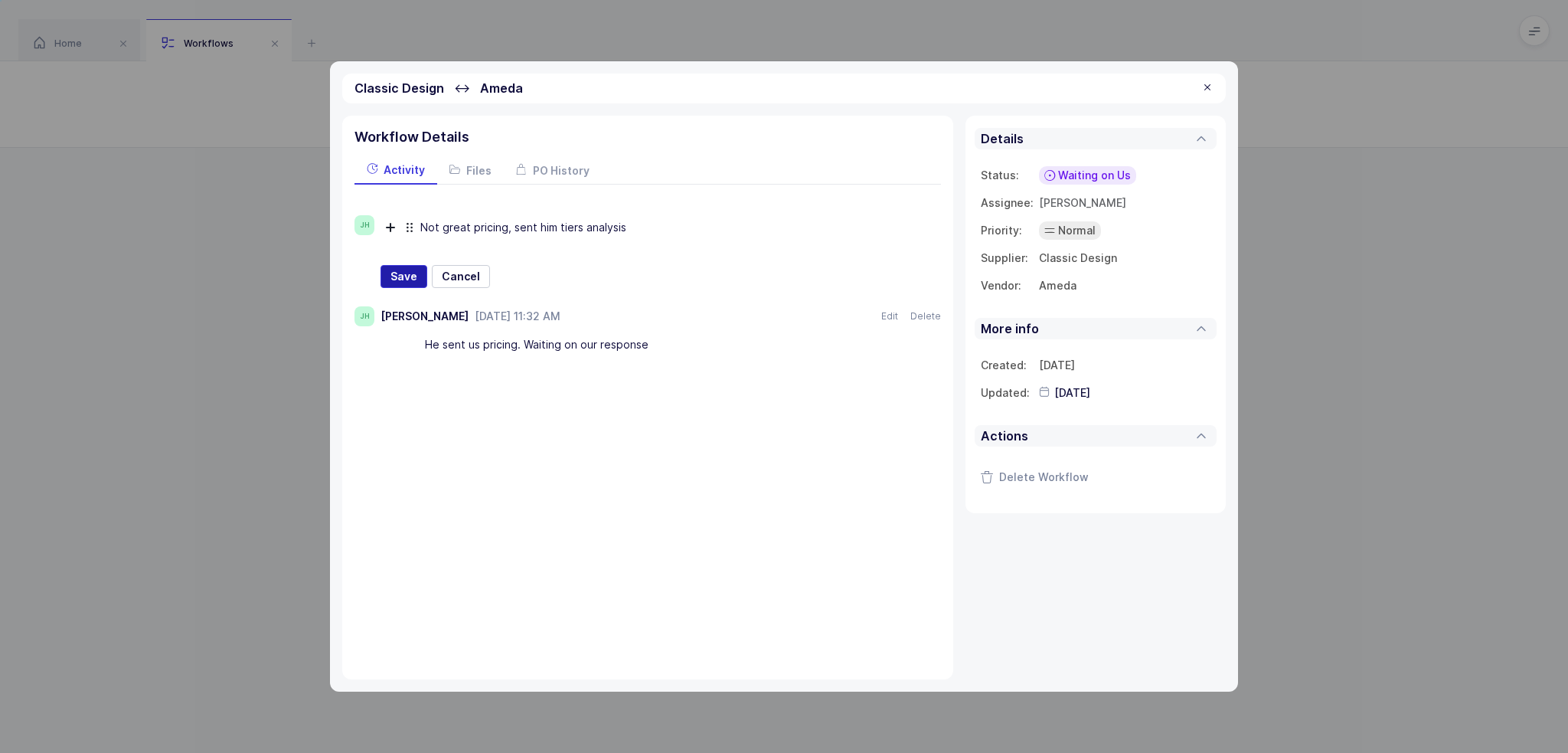
click at [410, 272] on span "Save" at bounding box center [404, 276] width 27 height 16
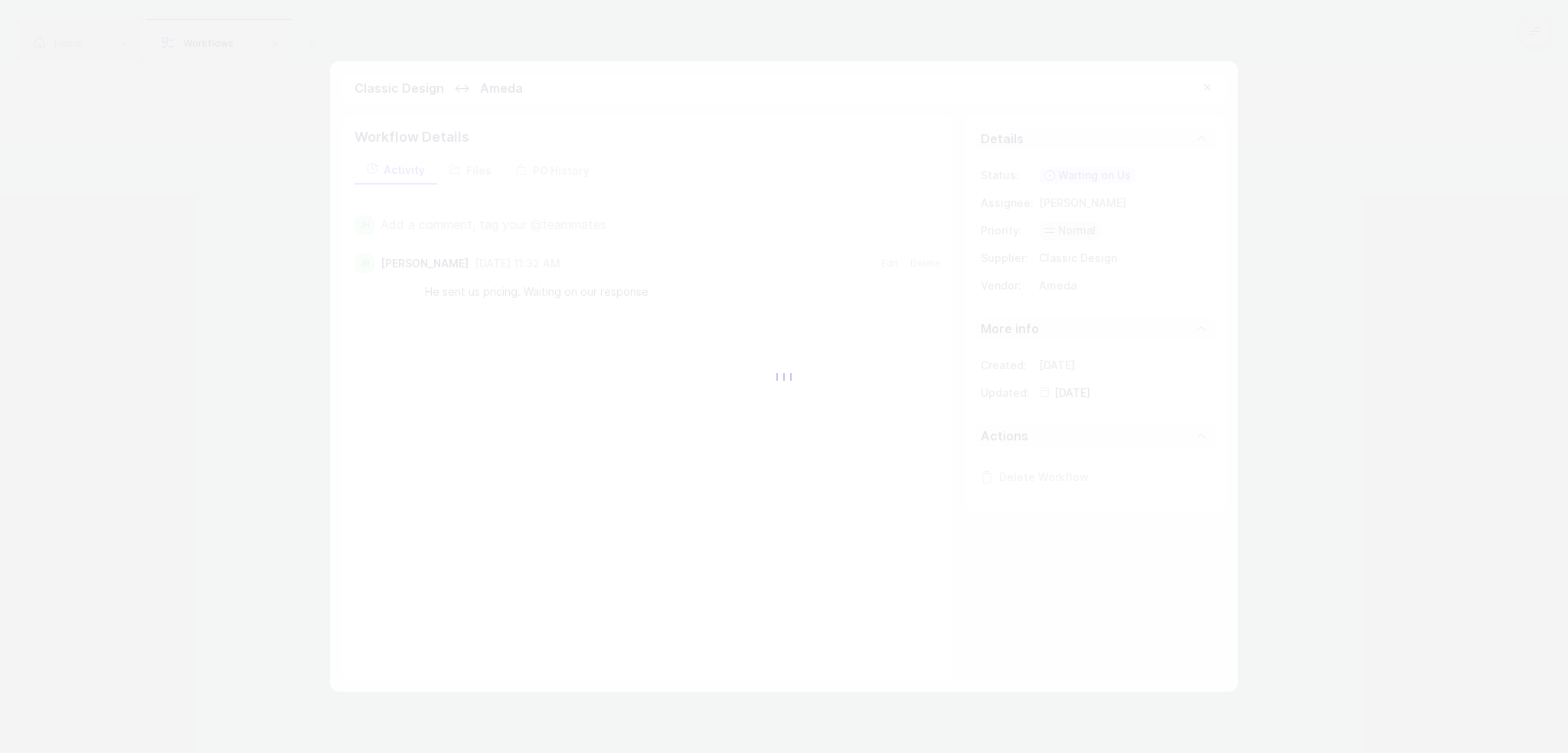
type input "2025-08-22"
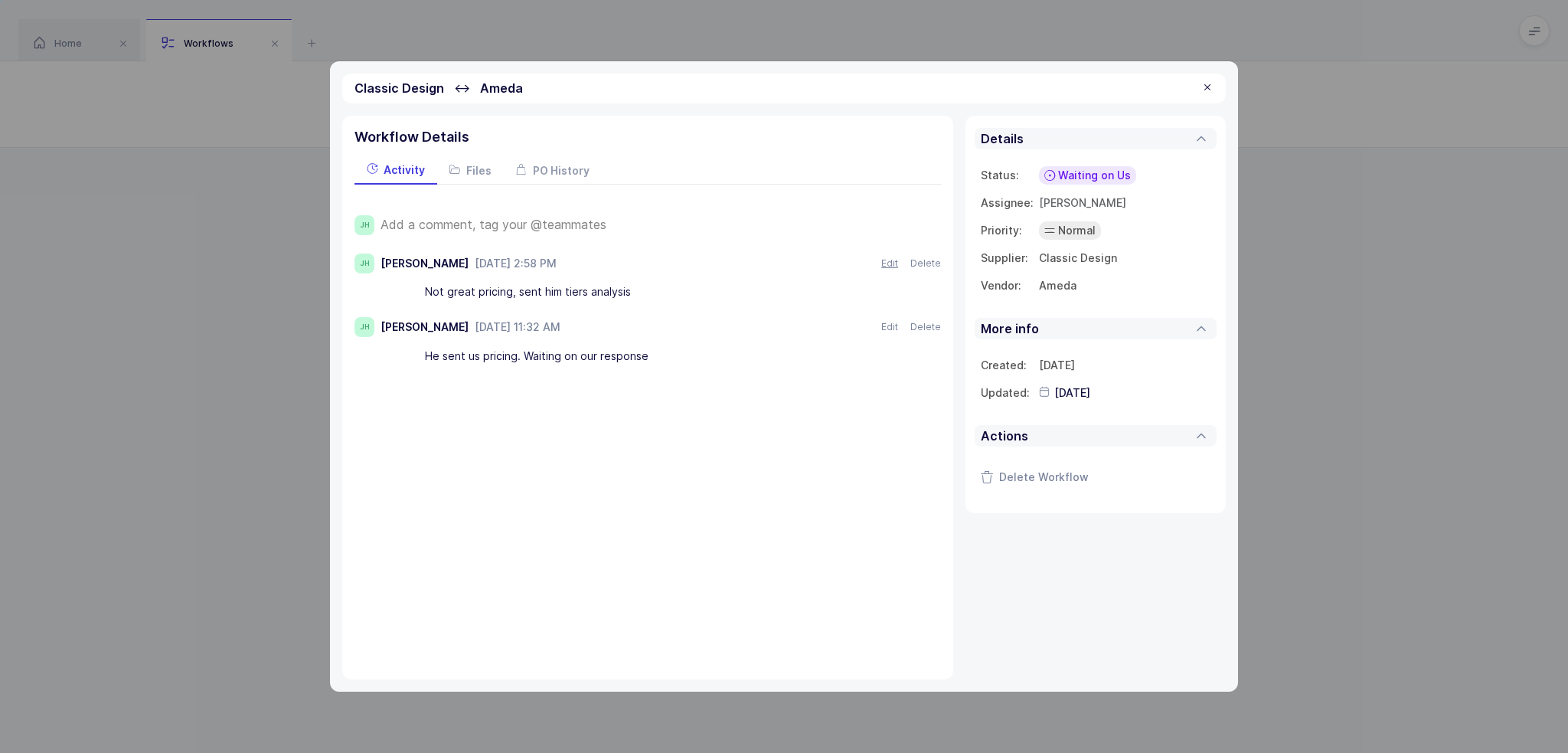
click at [891, 262] on button "Edit" at bounding box center [890, 264] width 17 height 11
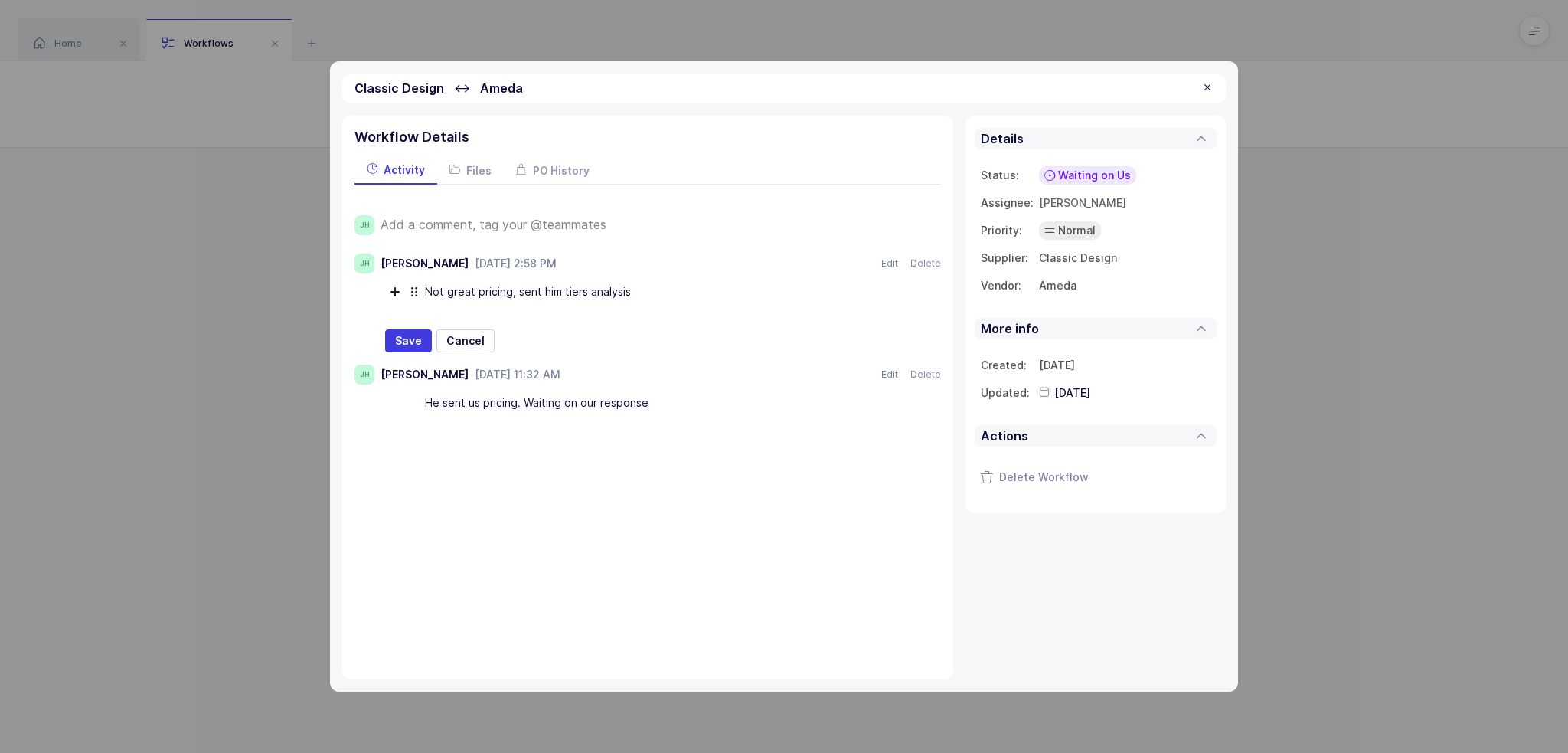
click at [586, 293] on div "Not great pricing, sent him tiers analysis" at bounding box center [673, 293] width 497 height 26
click at [395, 339] on span "Save" at bounding box center [408, 341] width 27 height 16
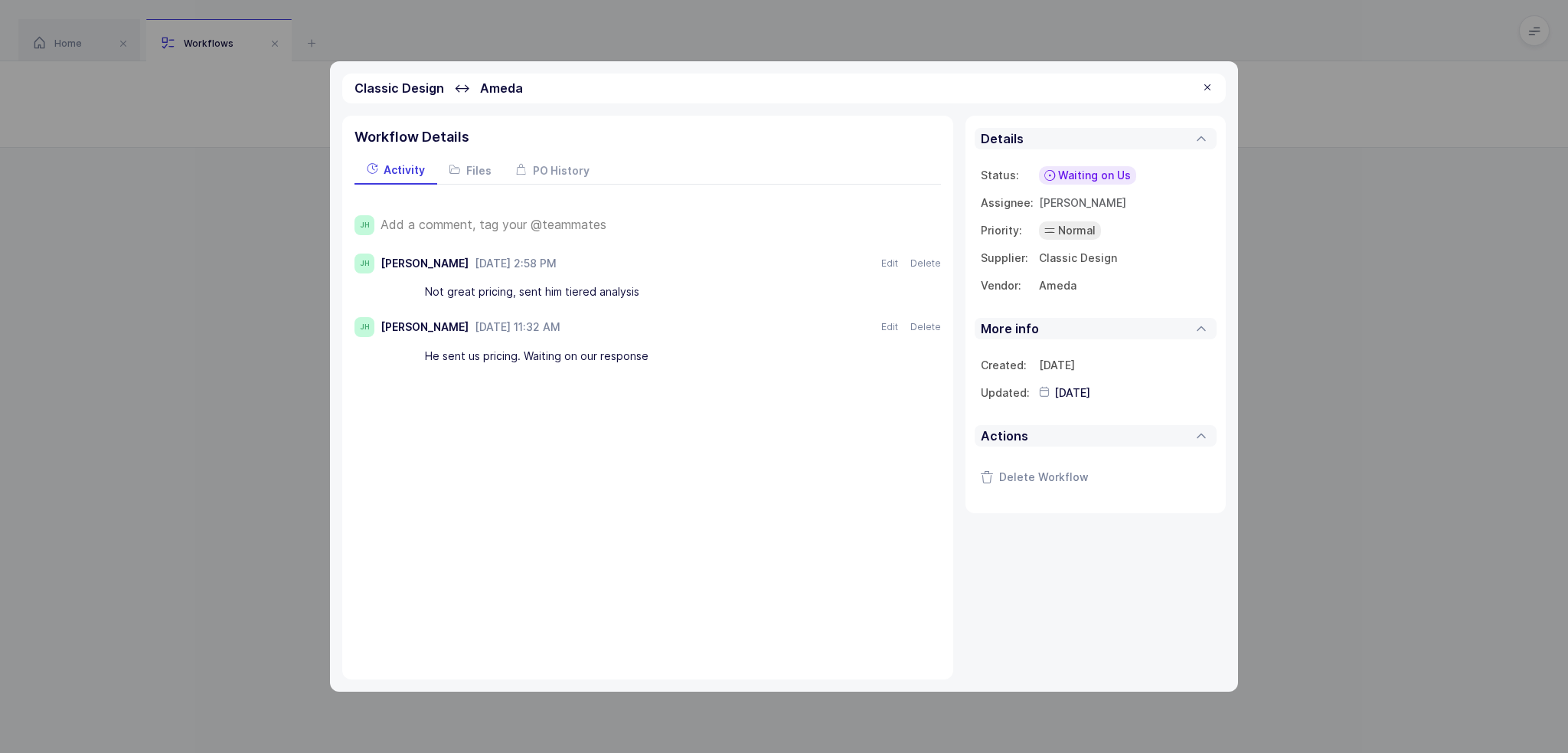
click at [1088, 171] on span "Waiting on Us" at bounding box center [1095, 175] width 73 height 16
click at [1090, 293] on span "Waiting on Supplier" at bounding box center [1067, 293] width 104 height 16
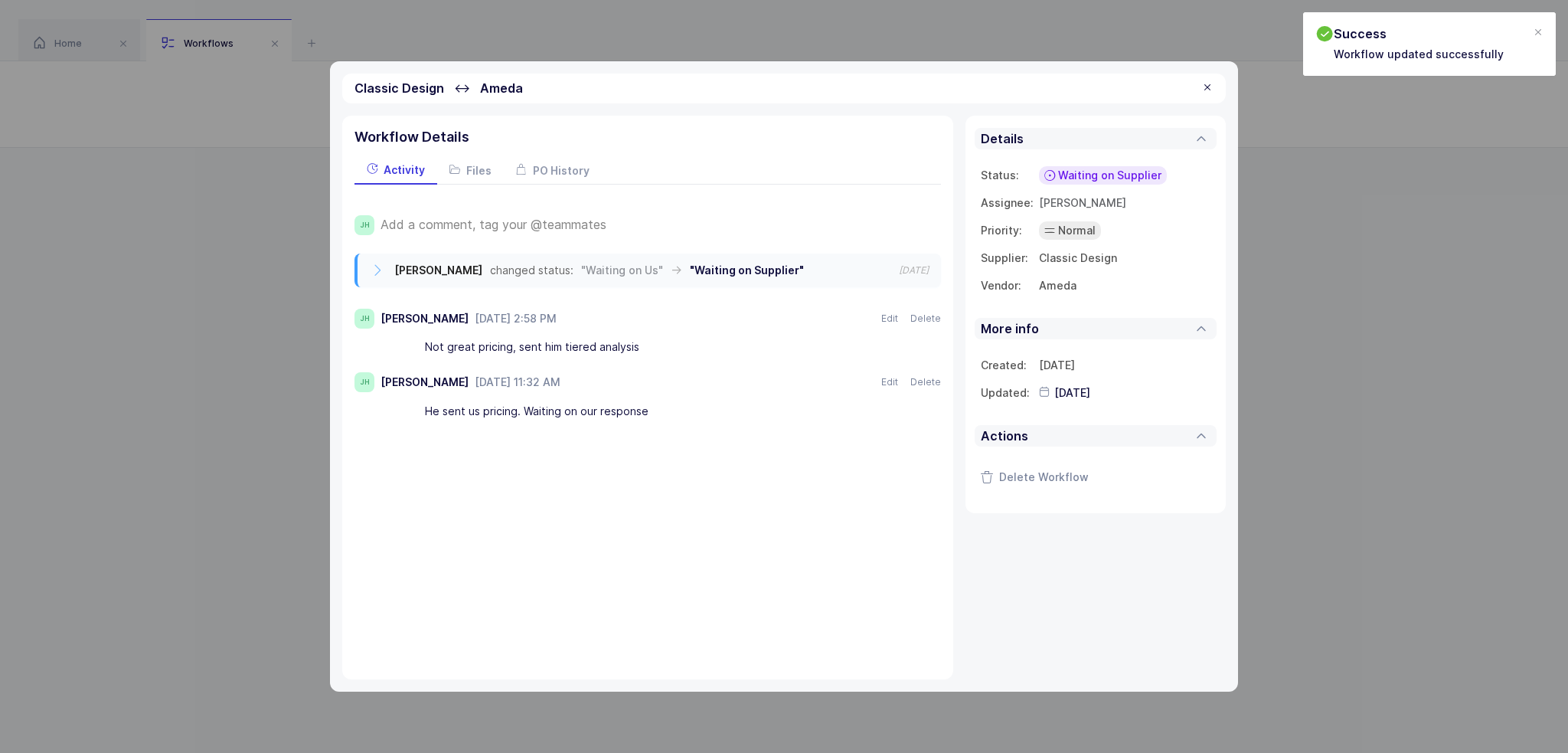
click at [1207, 91] on div at bounding box center [1207, 88] width 12 height 14
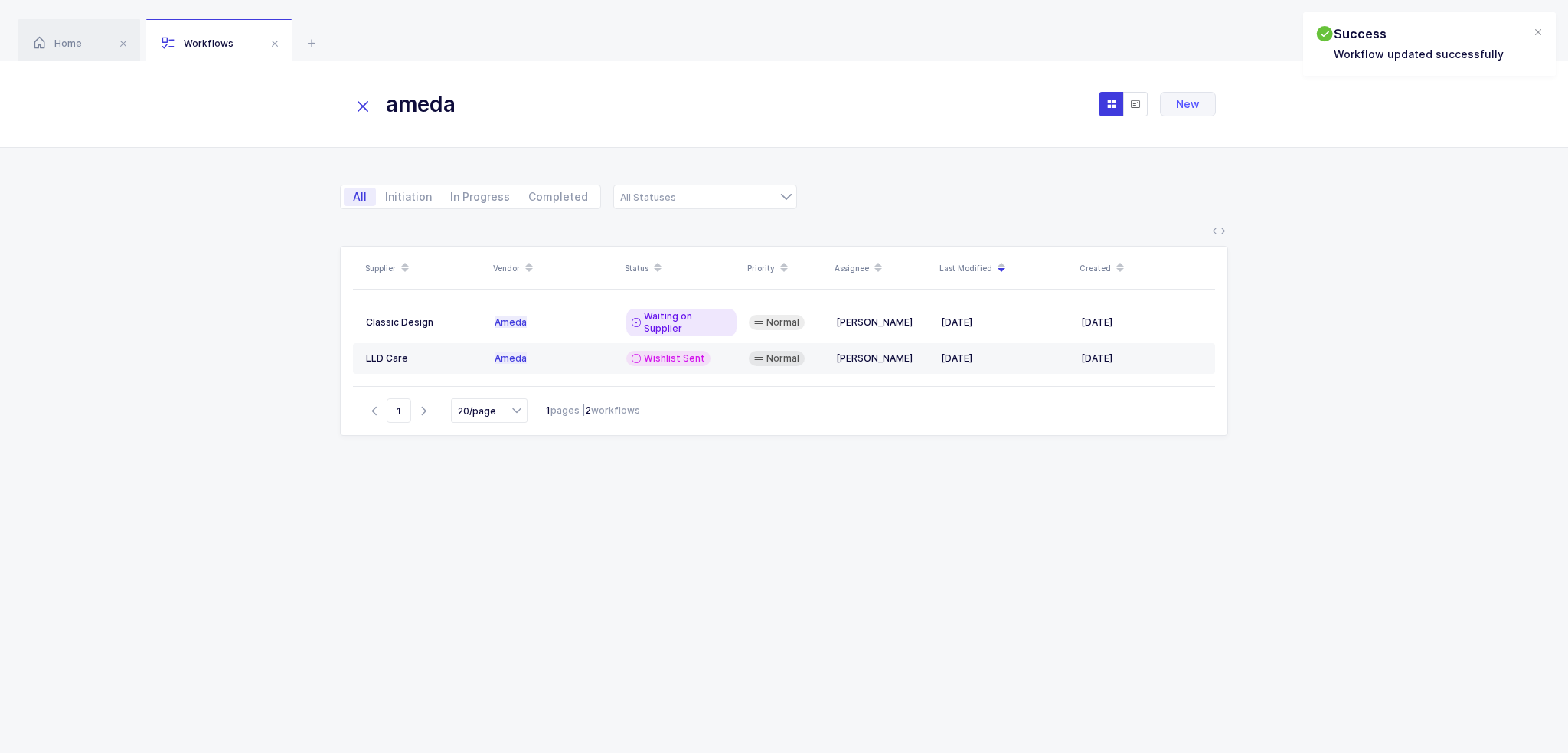
click at [358, 103] on icon at bounding box center [362, 106] width 21 height 21
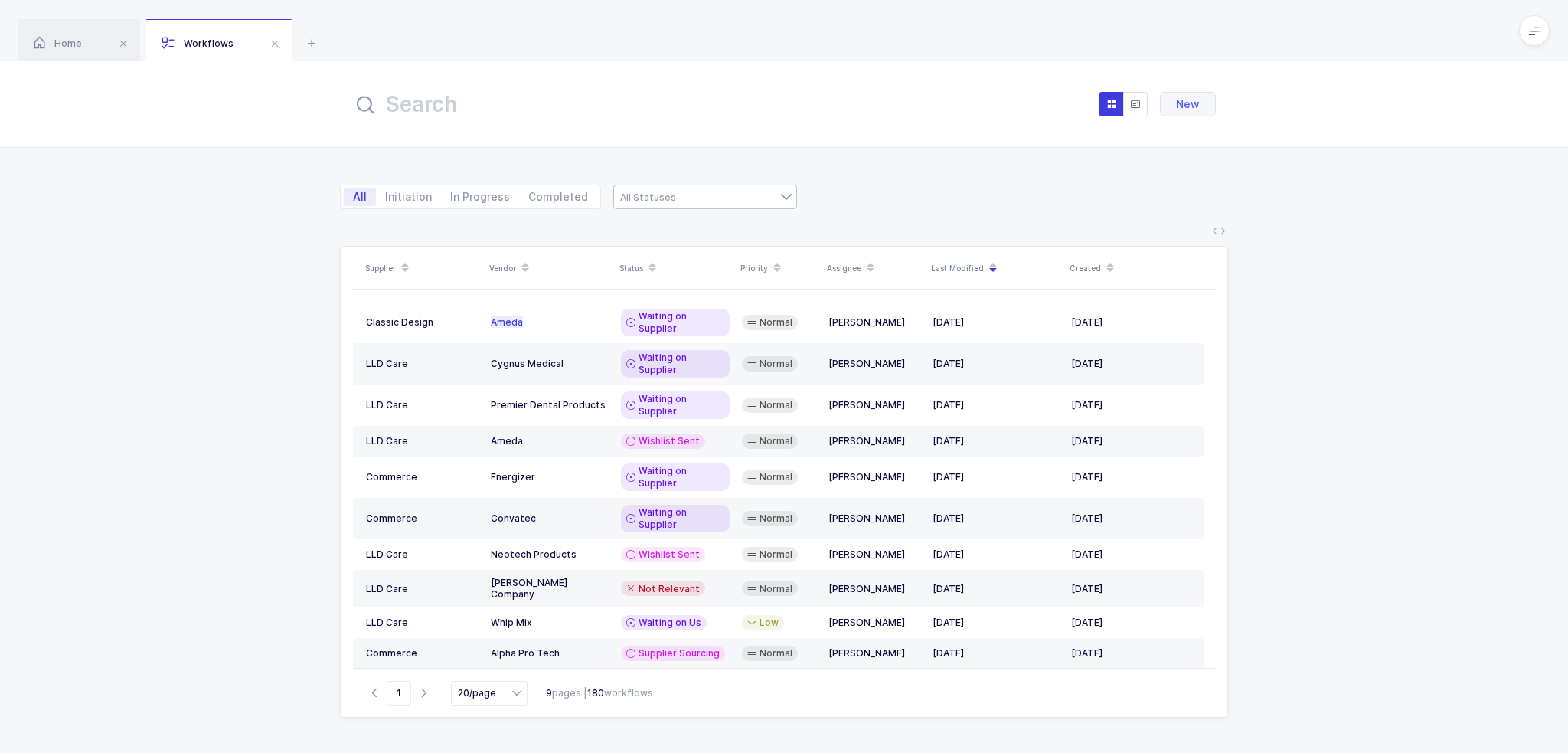
click at [652, 197] on div at bounding box center [705, 196] width 183 height 24
click at [684, 323] on span "Waiting on Us" at bounding box center [666, 329] width 73 height 13
type input "Waiting on Us"
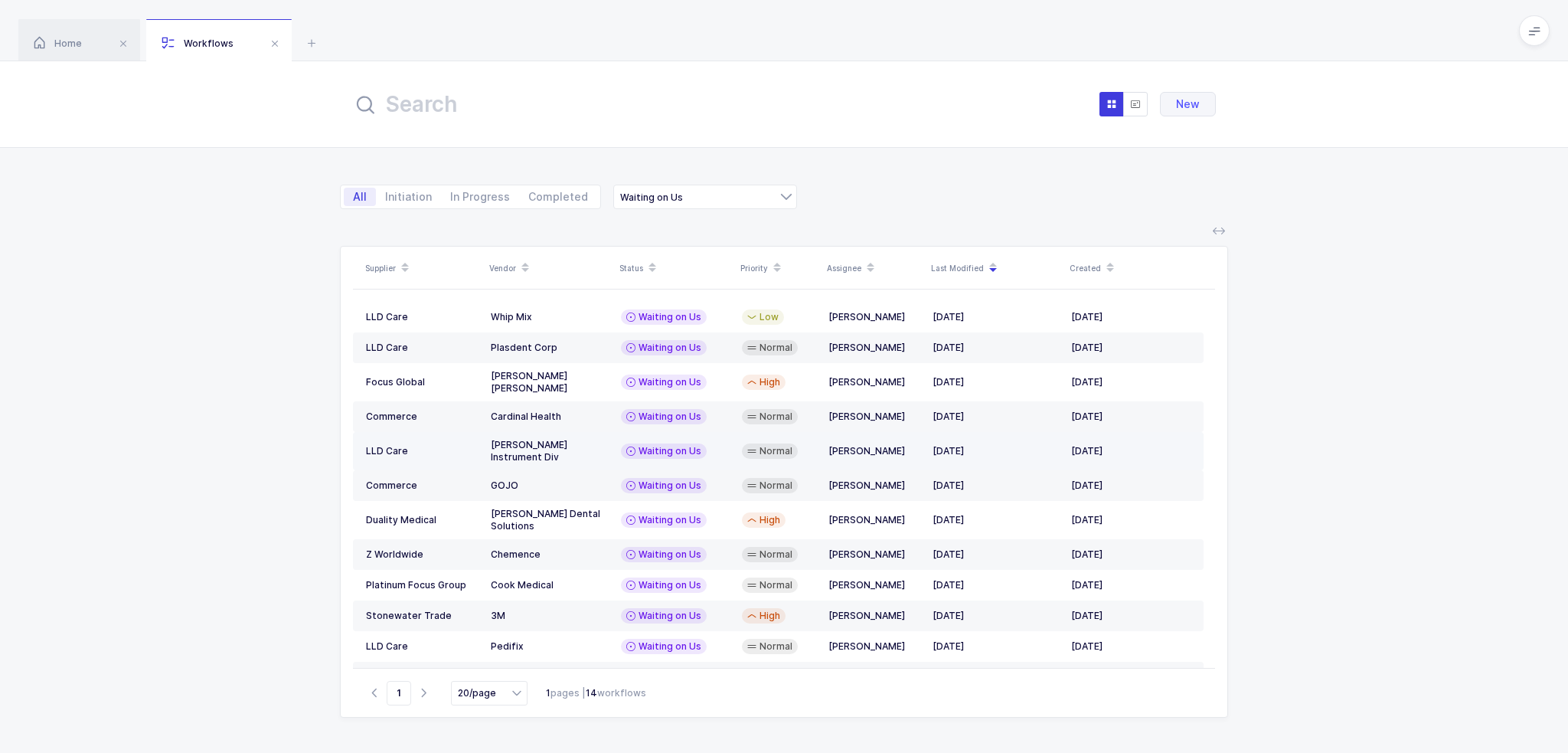
click at [750, 445] on icon at bounding box center [752, 450] width 9 height 12
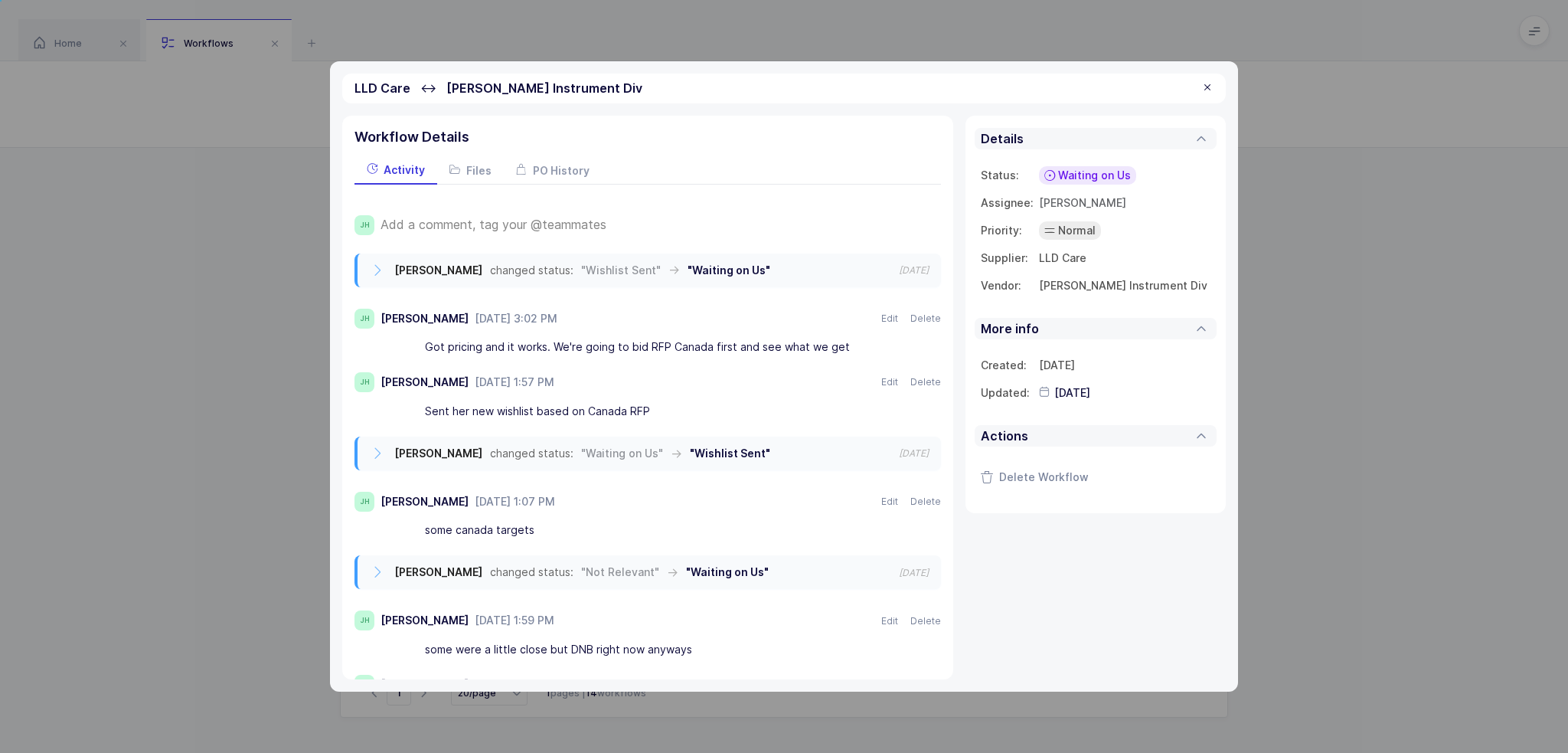
click at [1208, 88] on div at bounding box center [1207, 88] width 12 height 14
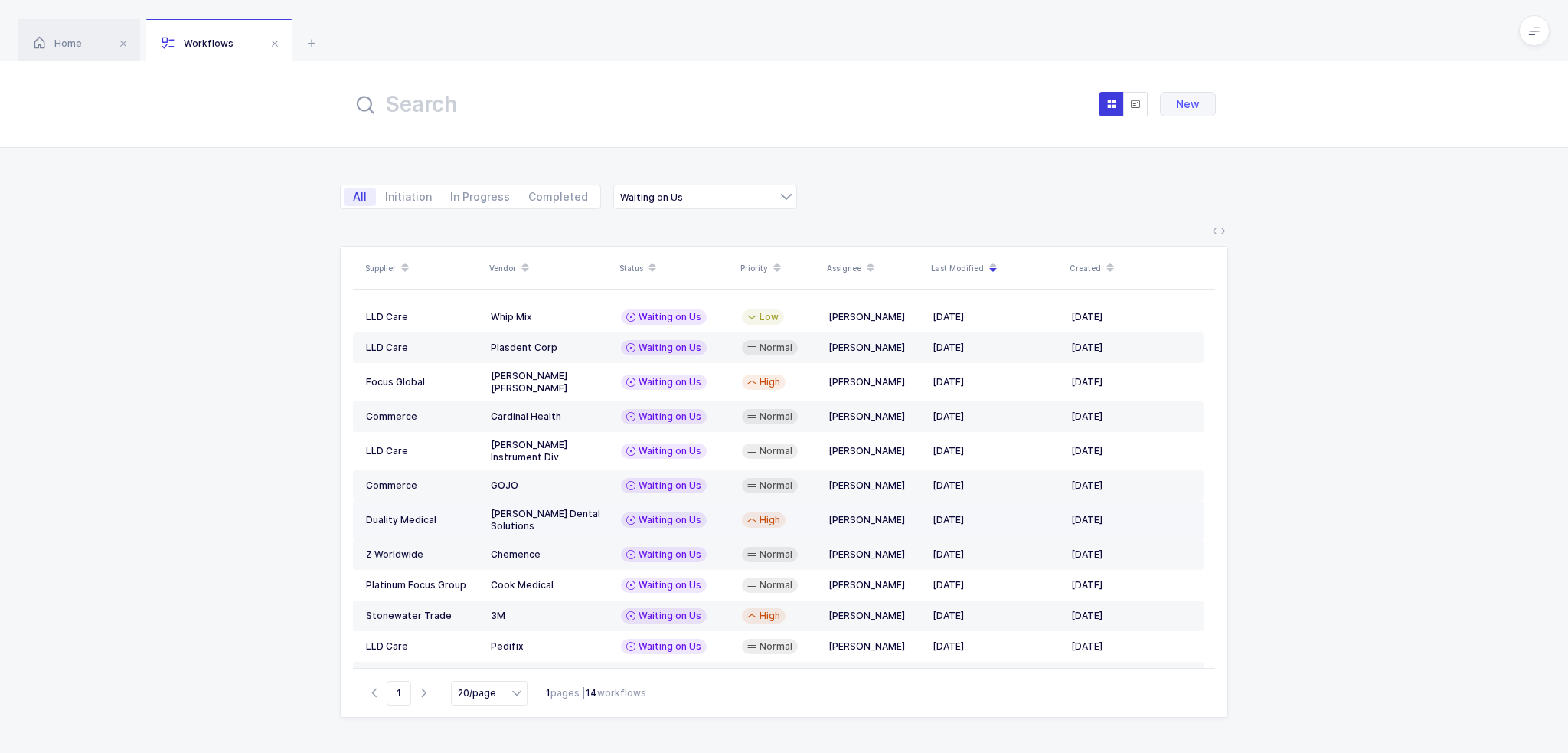
scroll to position [64, 0]
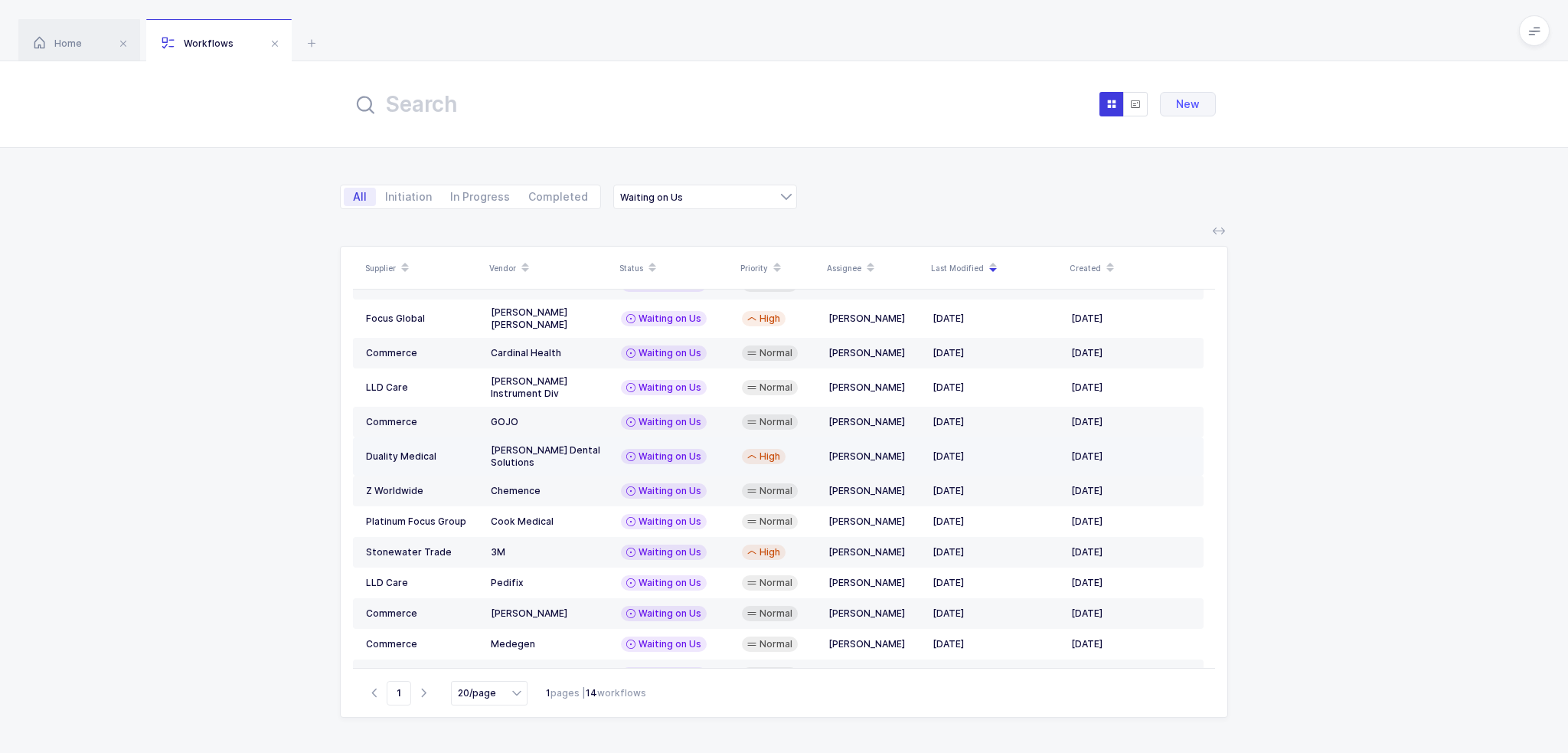
click at [729, 437] on td "Waiting on Us" at bounding box center [675, 456] width 121 height 38
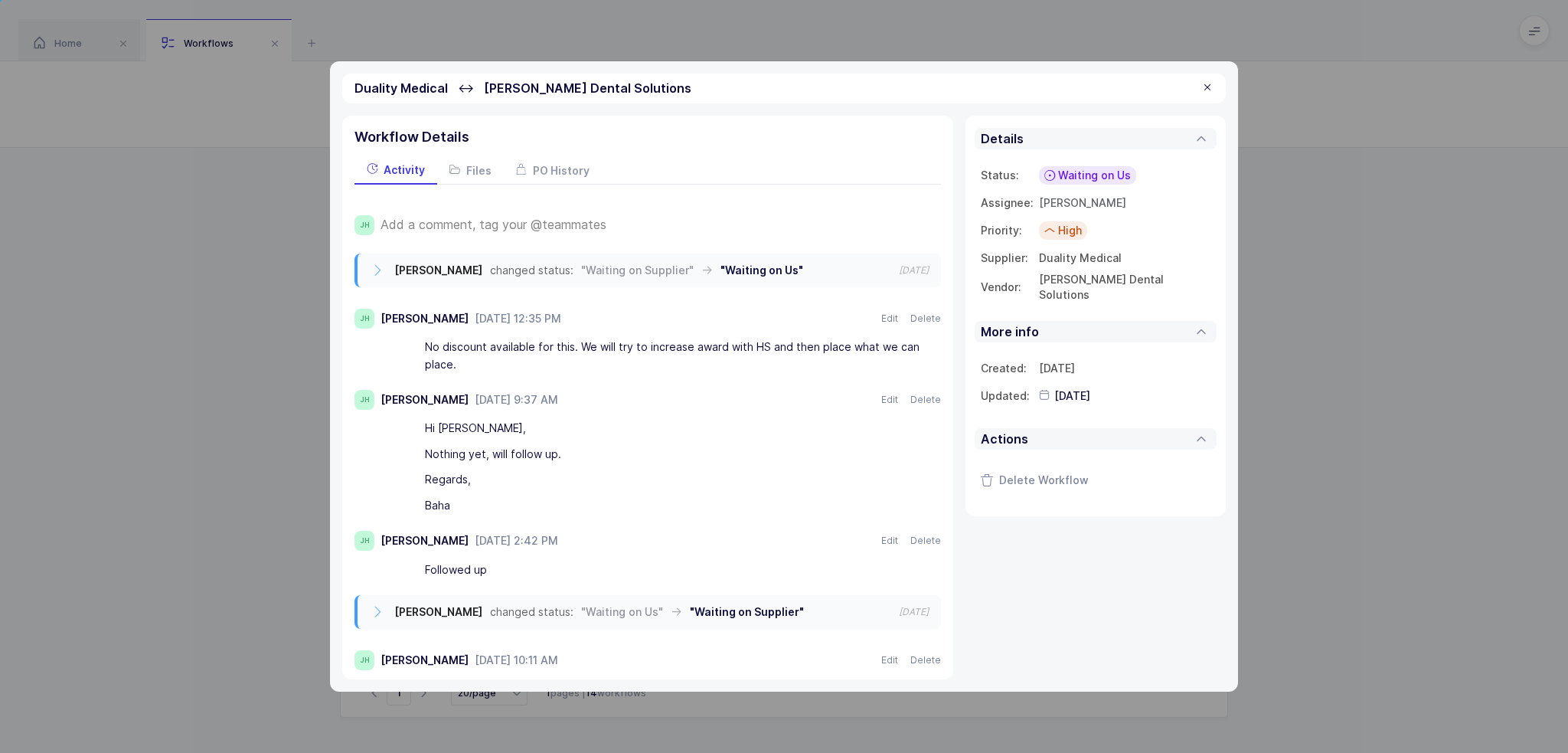
click at [675, 358] on div "No discount available for this. We will try to increase award with HS and then …" at bounding box center [673, 356] width 497 height 43
click at [675, 359] on div "No discount available for this. We will try to increase award with HS and then …" at bounding box center [673, 356] width 497 height 43
click at [677, 357] on div "No discount available for this. We will try to increase award with HS and then …" at bounding box center [673, 356] width 497 height 43
drag, startPoint x: 656, startPoint y: 361, endPoint x: 477, endPoint y: 366, distance: 179.1
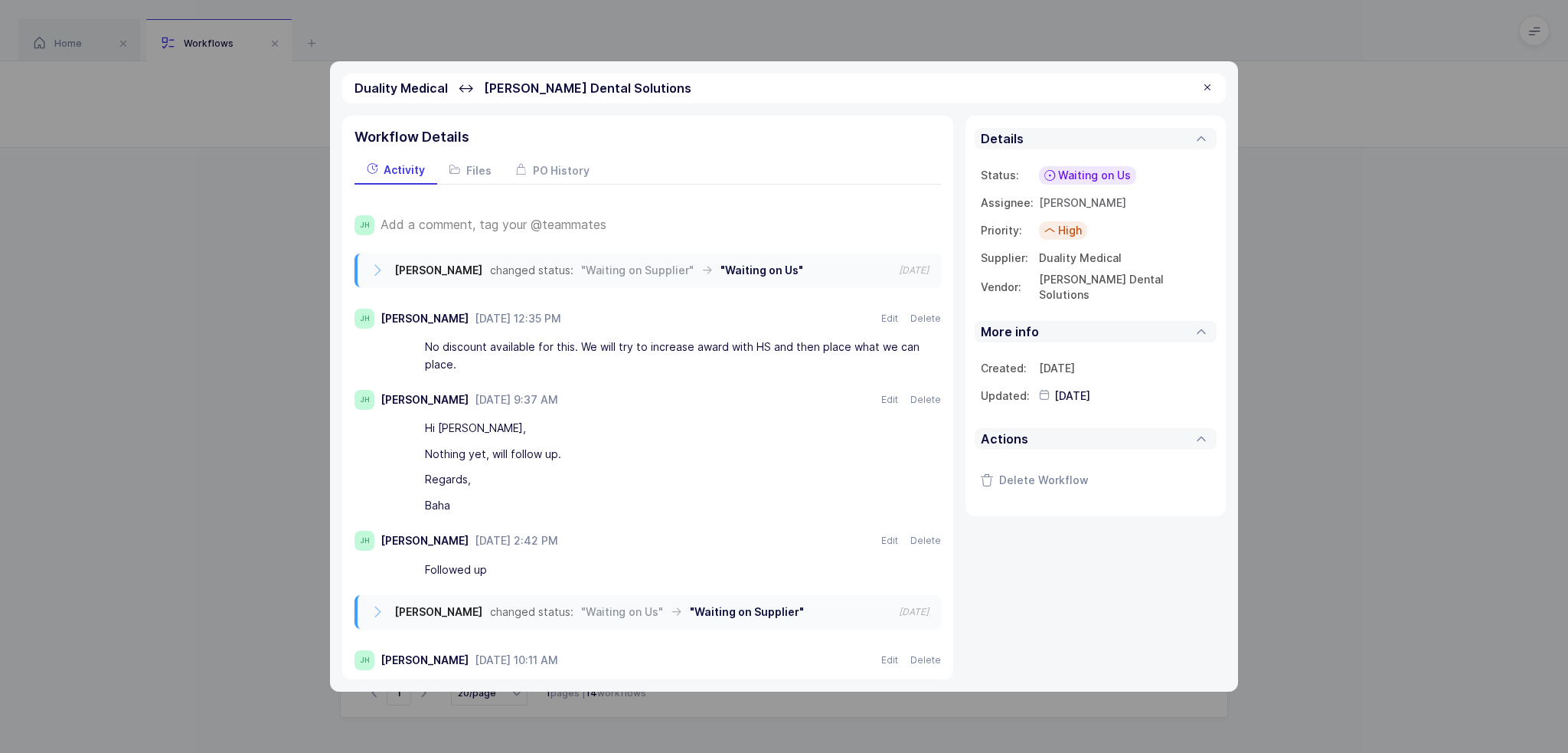
click at [477, 366] on div "No discount available for this. We will try to increase award with HS and then …" at bounding box center [673, 356] width 497 height 43
click at [479, 361] on div "No discount available for this. We will try to increase award with HS and then …" at bounding box center [673, 356] width 497 height 43
click at [480, 364] on div "No discount available for this. We will try to increase award with HS and then …" at bounding box center [673, 356] width 497 height 43
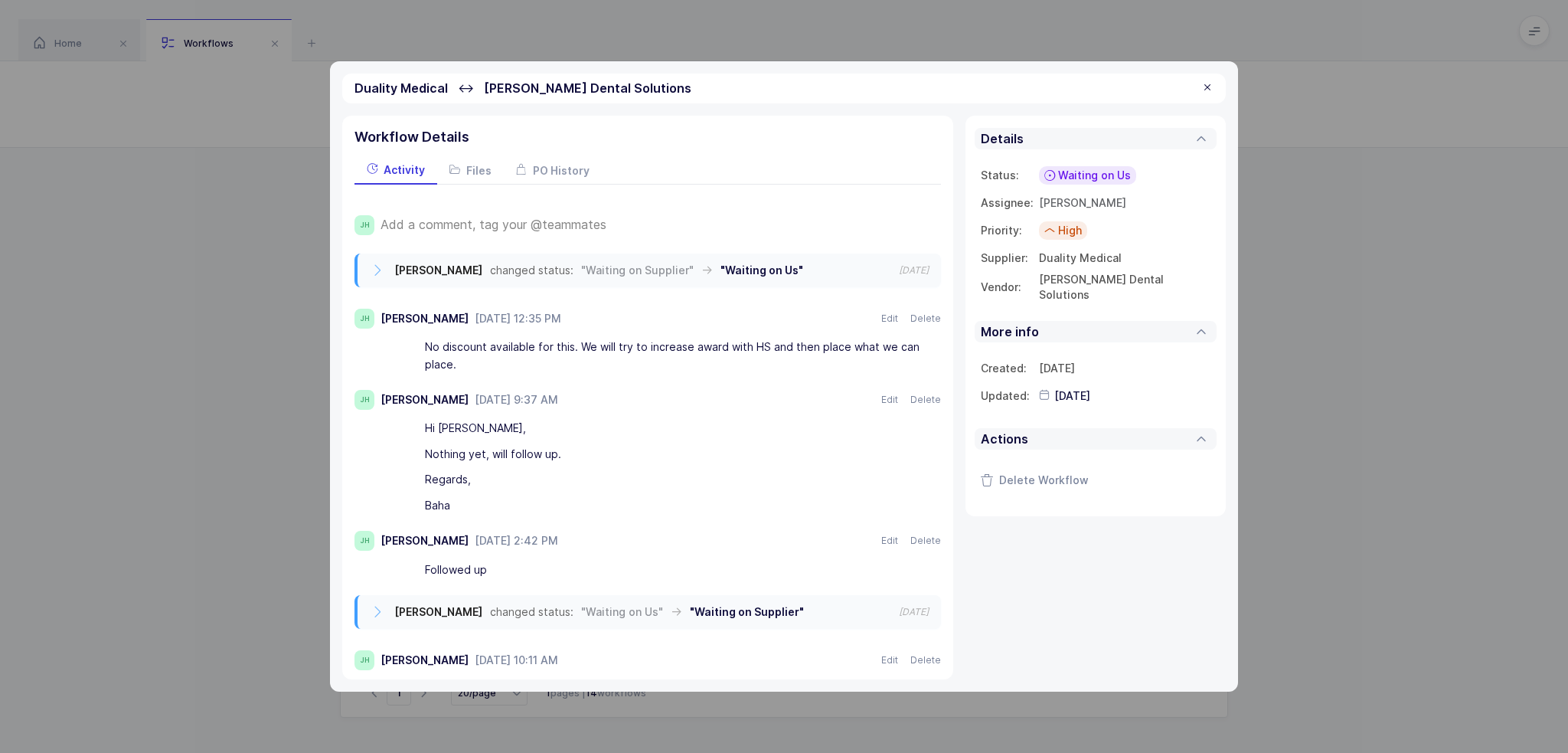
click at [1211, 87] on div at bounding box center [1207, 88] width 12 height 14
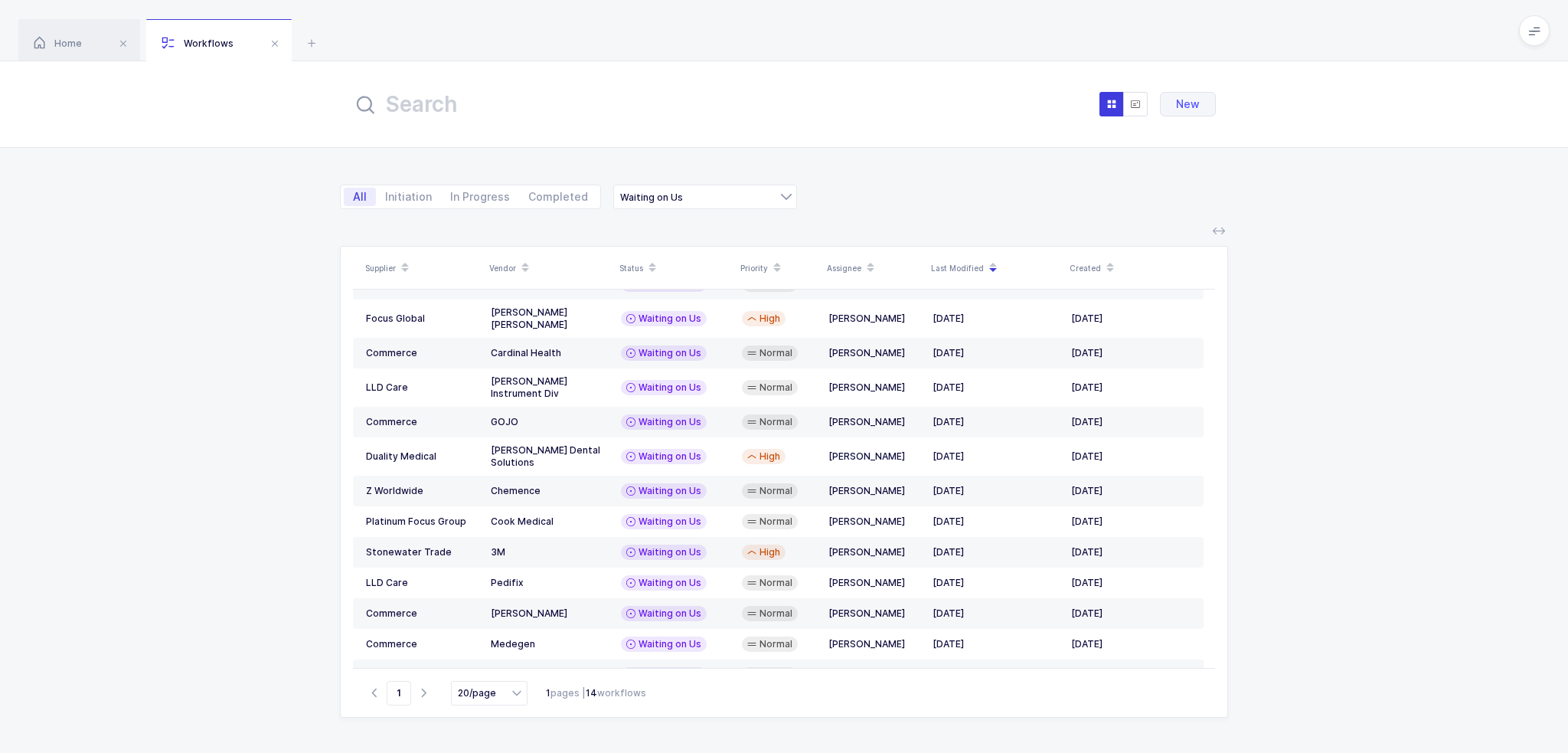
click at [127, 347] on div "Supplier Vendor Status Priority Assignee Last Modified Created LLD Care Whip Mi…" at bounding box center [784, 490] width 1568 height 525
click at [1011, 85] on div "New" at bounding box center [784, 105] width 888 height 56
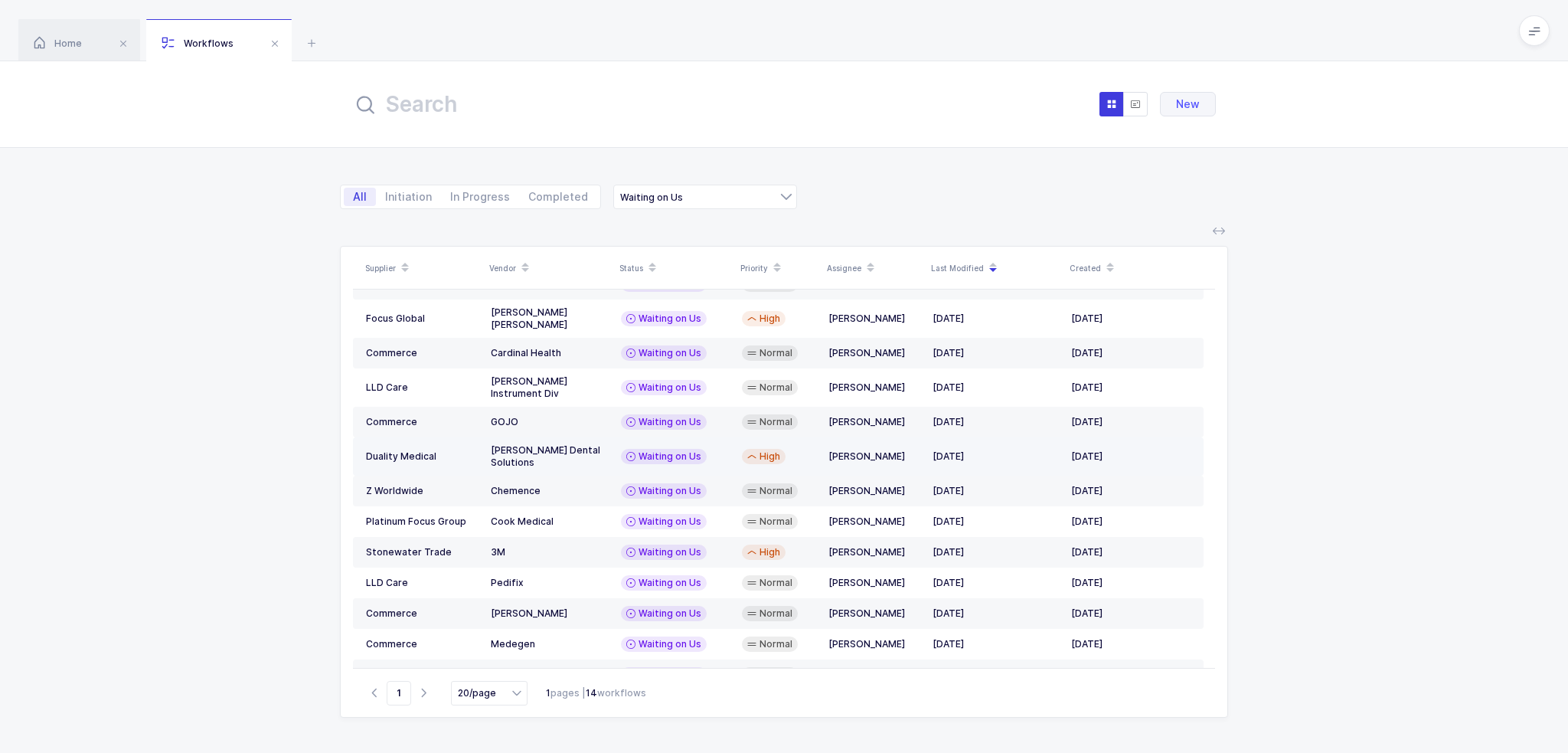
click at [574, 444] on td "Garrison Dental Solutions" at bounding box center [549, 456] width 131 height 38
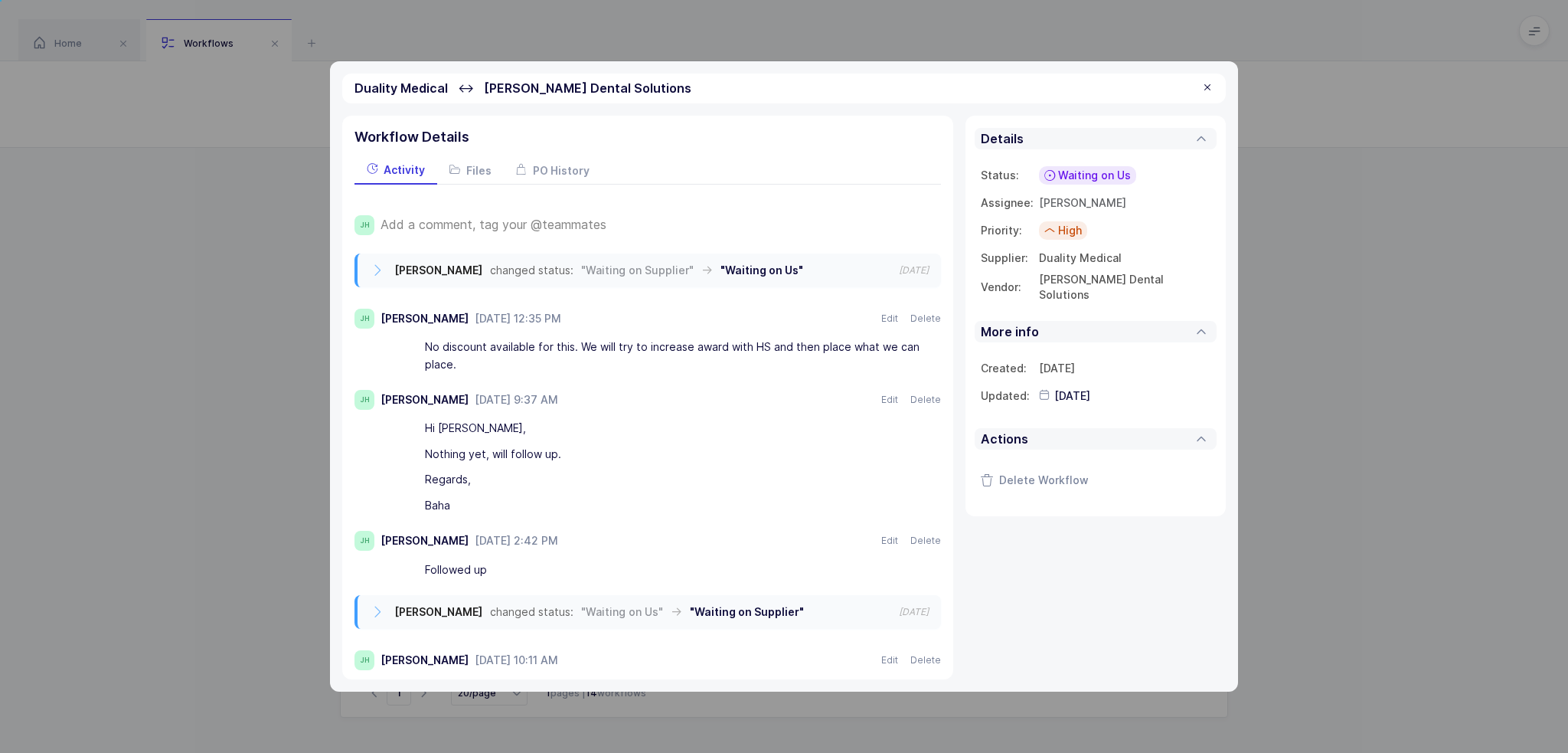
click at [511, 223] on span "Add a comment, tag your @teammates" at bounding box center [494, 224] width 226 height 14
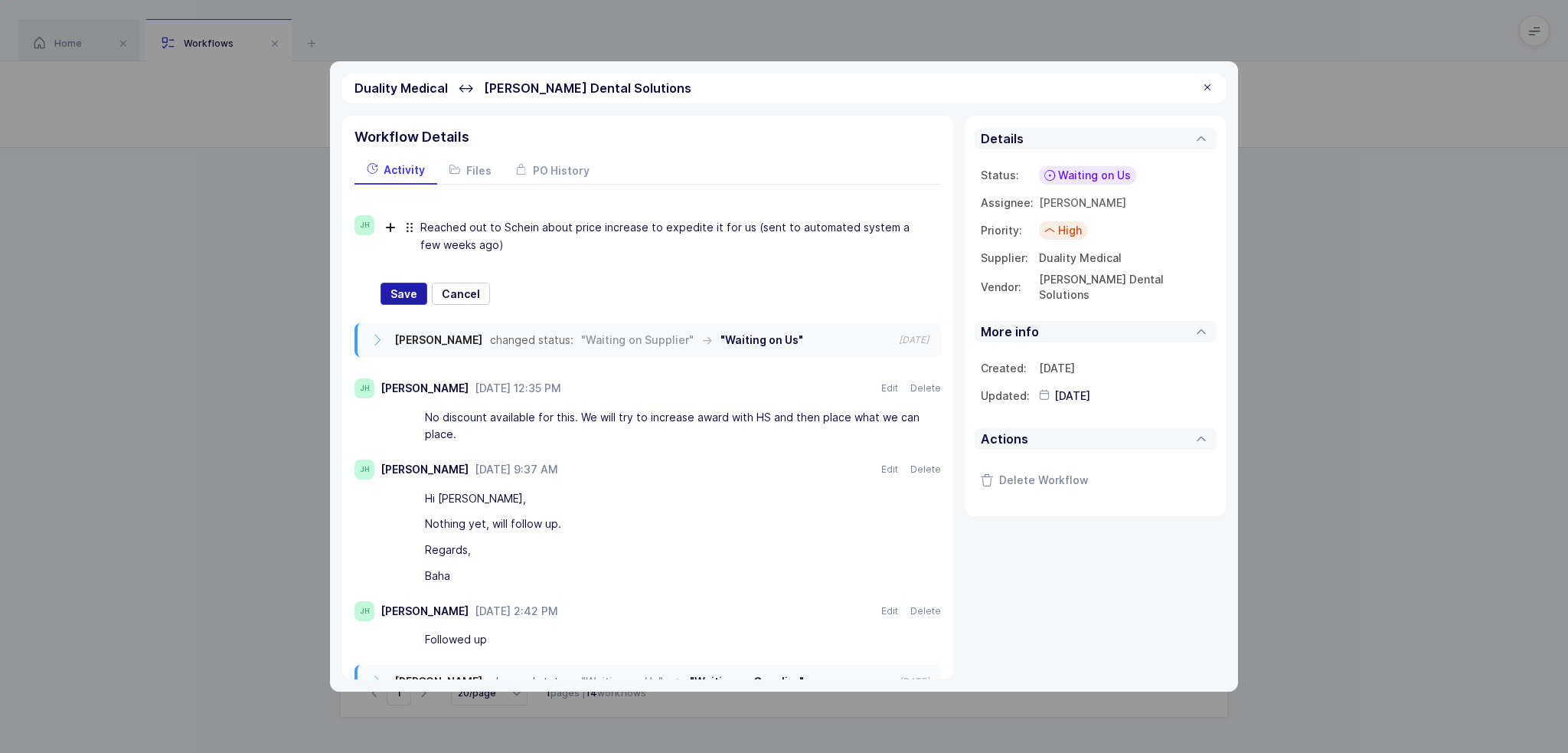
click at [400, 288] on span "Save" at bounding box center [404, 294] width 27 height 16
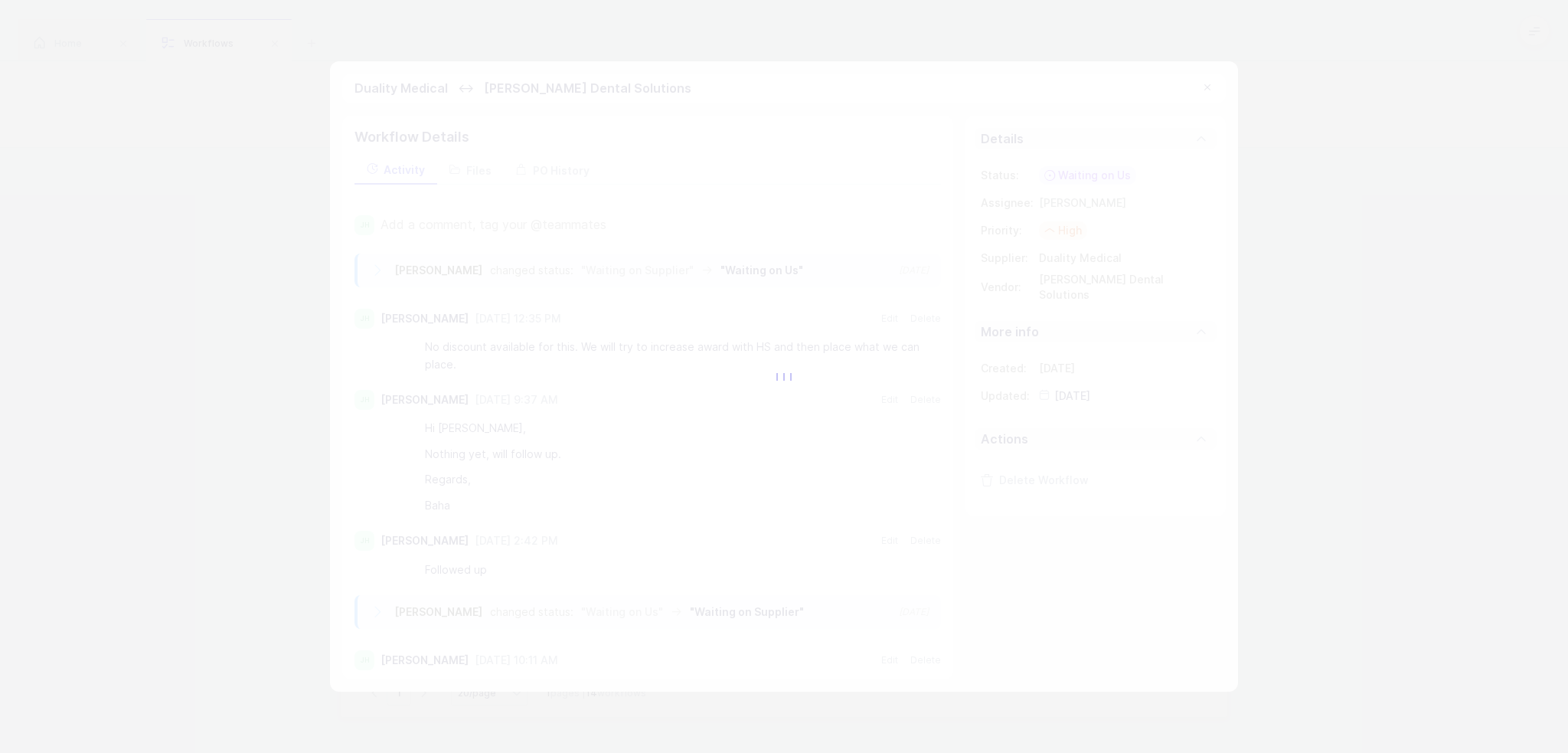
type input "2025-08-22"
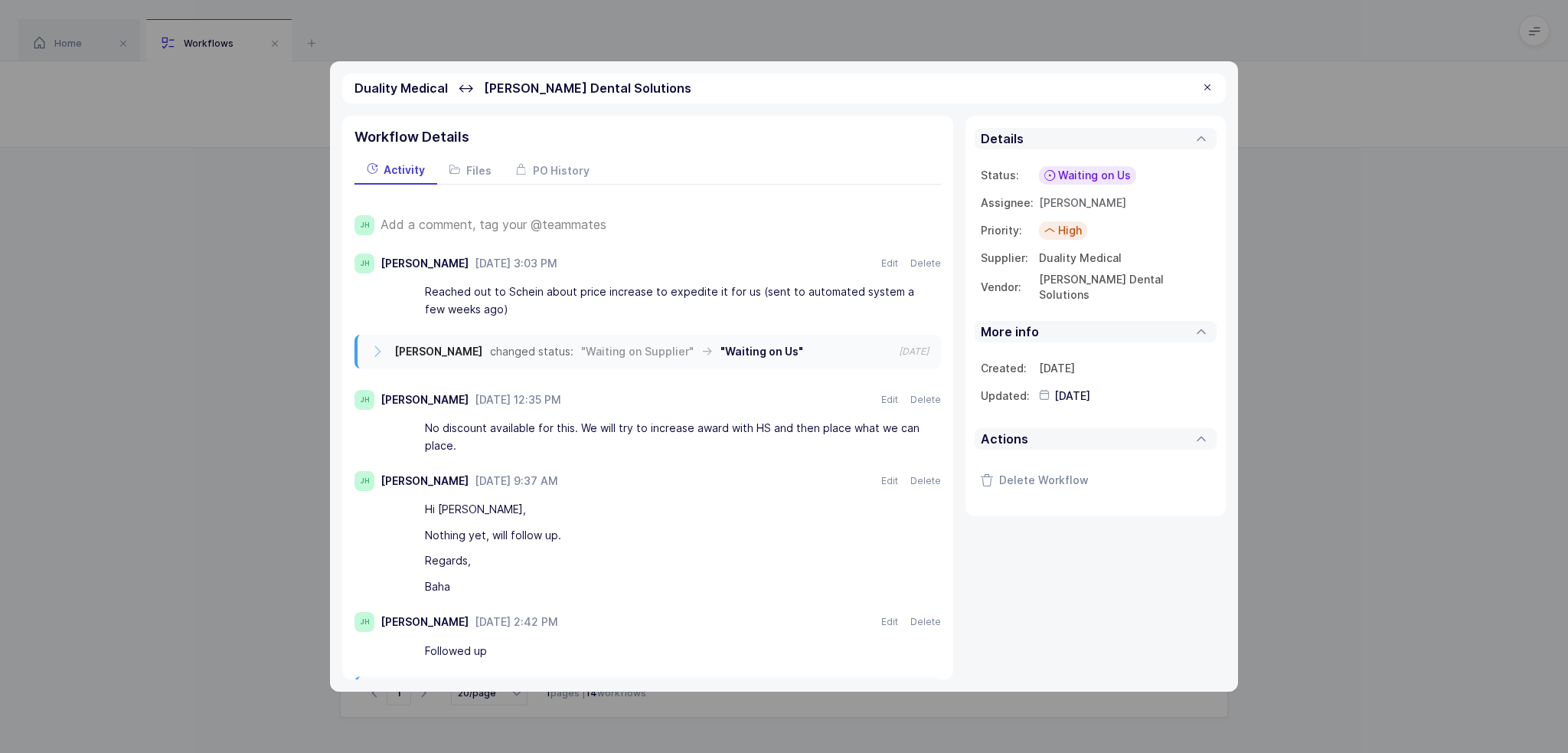
click at [1208, 85] on div at bounding box center [1207, 88] width 12 height 14
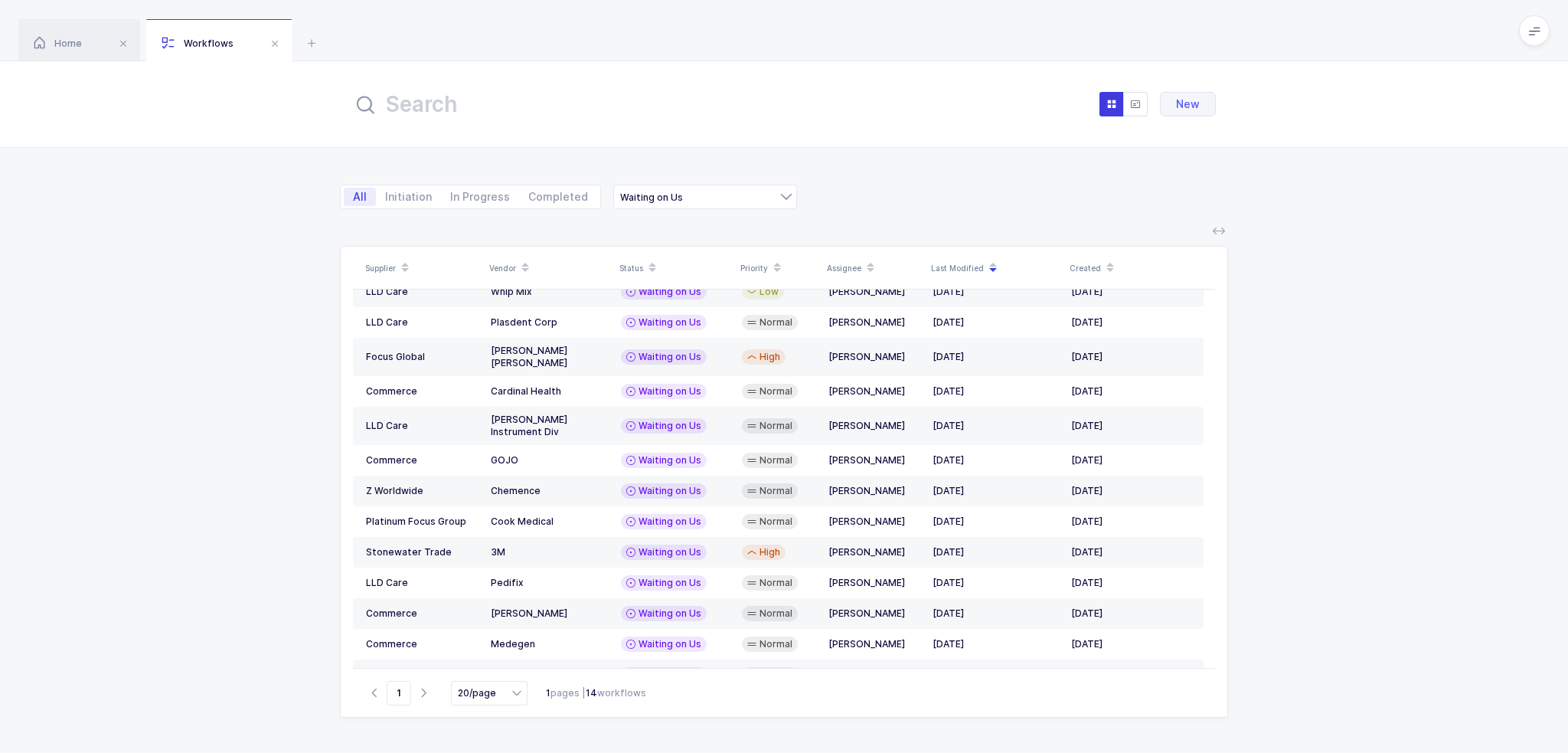
drag, startPoint x: 1075, startPoint y: 148, endPoint x: 1320, endPoint y: 676, distance: 582.1
click at [1320, 676] on div "New All Initiation In Progress Completed Waiting on Us Supplier Sourcing Wishli…" at bounding box center [784, 407] width 1568 height 692
click at [1320, 677] on div "Supplier Vendor Status Priority Assignee Last Modified Created Duality Medical …" at bounding box center [784, 490] width 1568 height 525
drag, startPoint x: 1316, startPoint y: 685, endPoint x: 996, endPoint y: 34, distance: 725.4
click at [996, 34] on div "Home Workflows Begin Purchase Workflows New All Initiation In Progress Complete…" at bounding box center [784, 376] width 1568 height 753
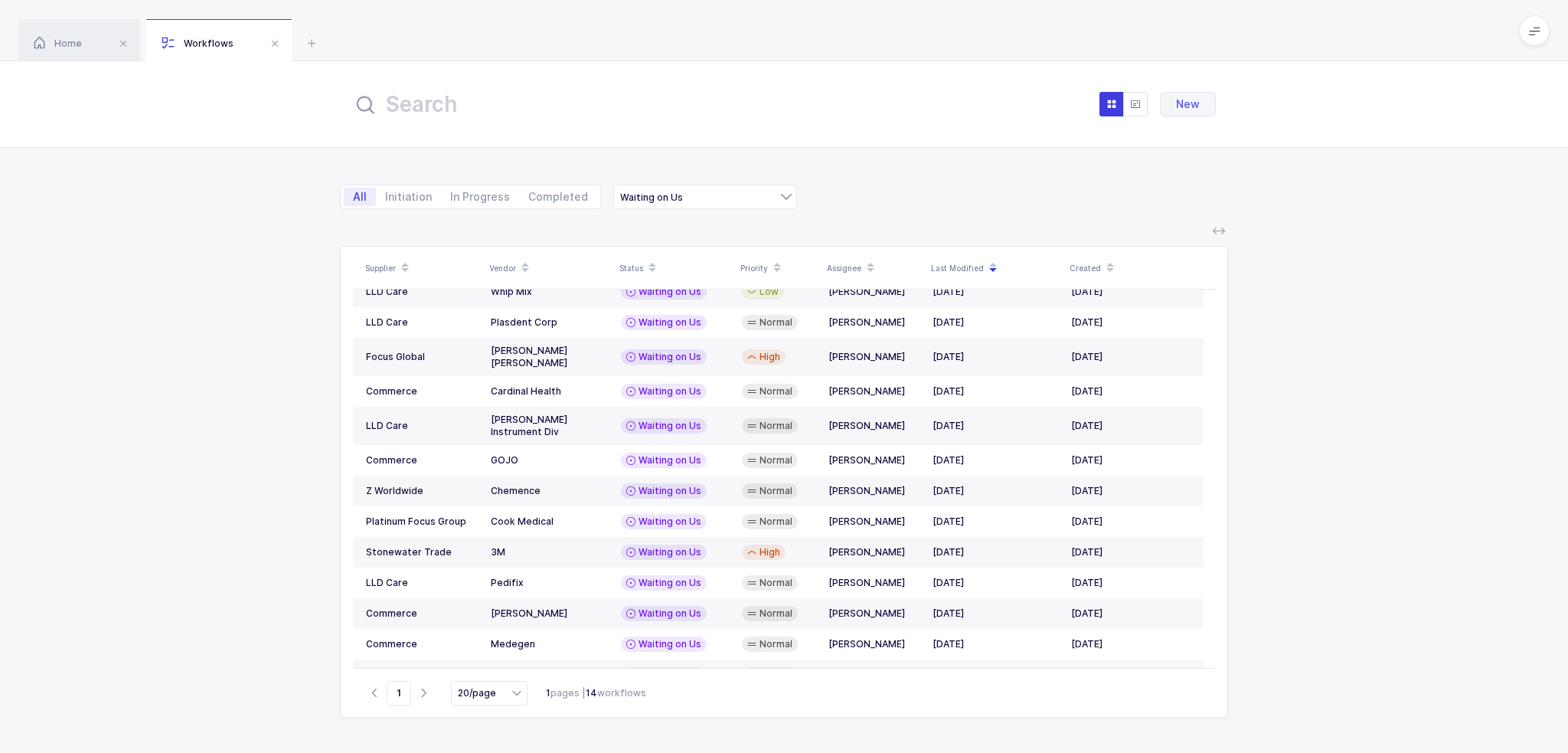
click at [996, 34] on div "Home Workflows" at bounding box center [784, 31] width 1568 height 61
drag, startPoint x: 996, startPoint y: 33, endPoint x: 957, endPoint y: 198, distance: 169.5
click at [957, 198] on div "Home Workflows Begin Purchase Workflows New All Initiation In Progress Complete…" at bounding box center [784, 376] width 1568 height 753
click at [958, 198] on div "All Initiation In Progress Completed Waiting on Us Supplier Sourcing Wishlist R…" at bounding box center [784, 188] width 888 height 80
click at [732, 198] on div "Waiting on Us" at bounding box center [705, 196] width 183 height 24
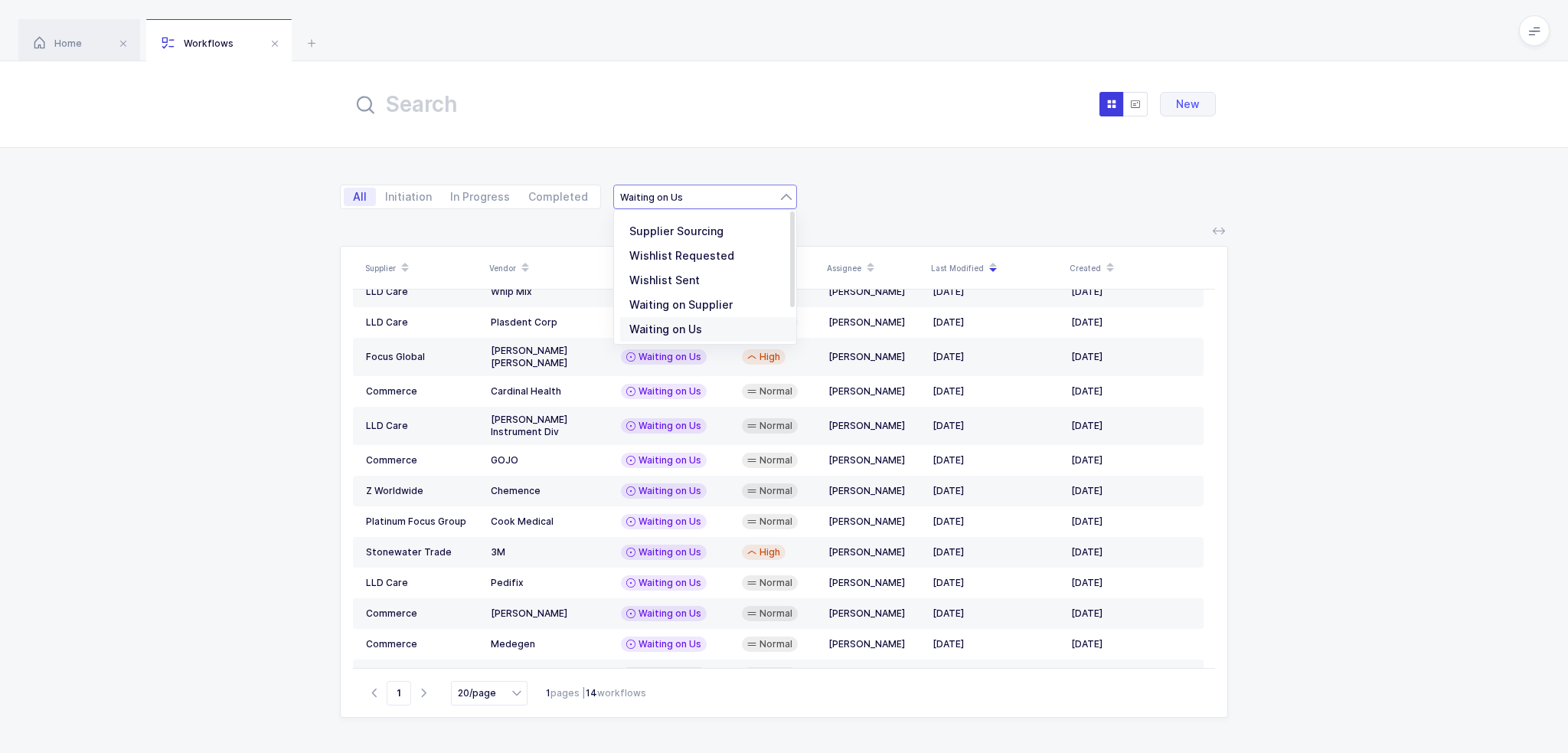
click at [947, 206] on div "All Initiation In Progress Completed Waiting on Us Supplier Sourcing Wishlist R…" at bounding box center [784, 188] width 888 height 80
